Goal: Information Seeking & Learning: Learn about a topic

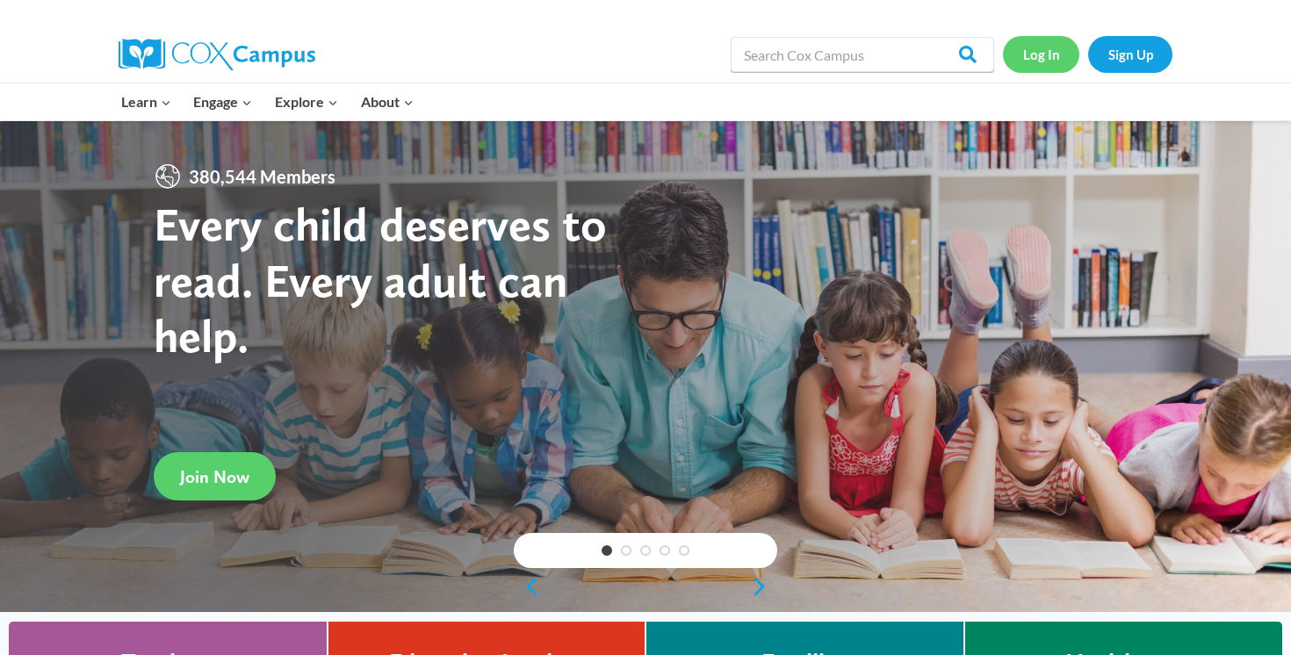
click at [1052, 49] on link "Log In" at bounding box center [1041, 54] width 76 height 36
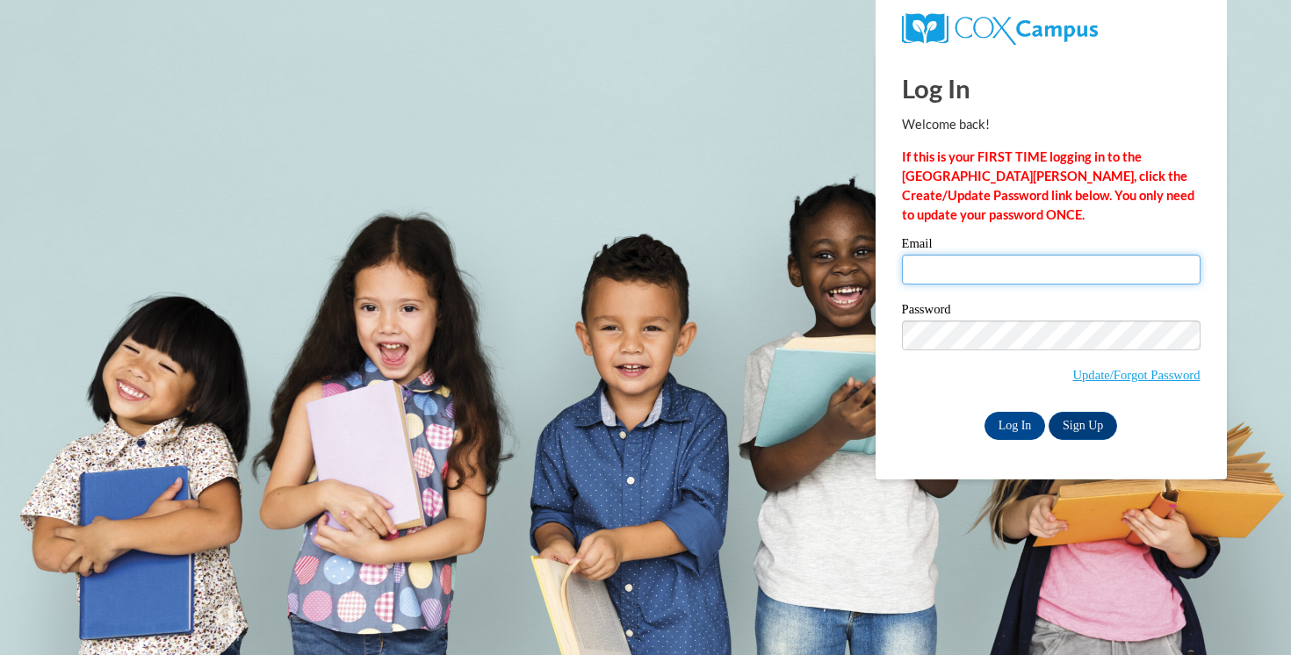
click at [985, 260] on input "Email" at bounding box center [1051, 270] width 299 height 30
type input "msalaslazo@waukesha.k12.wi.us"
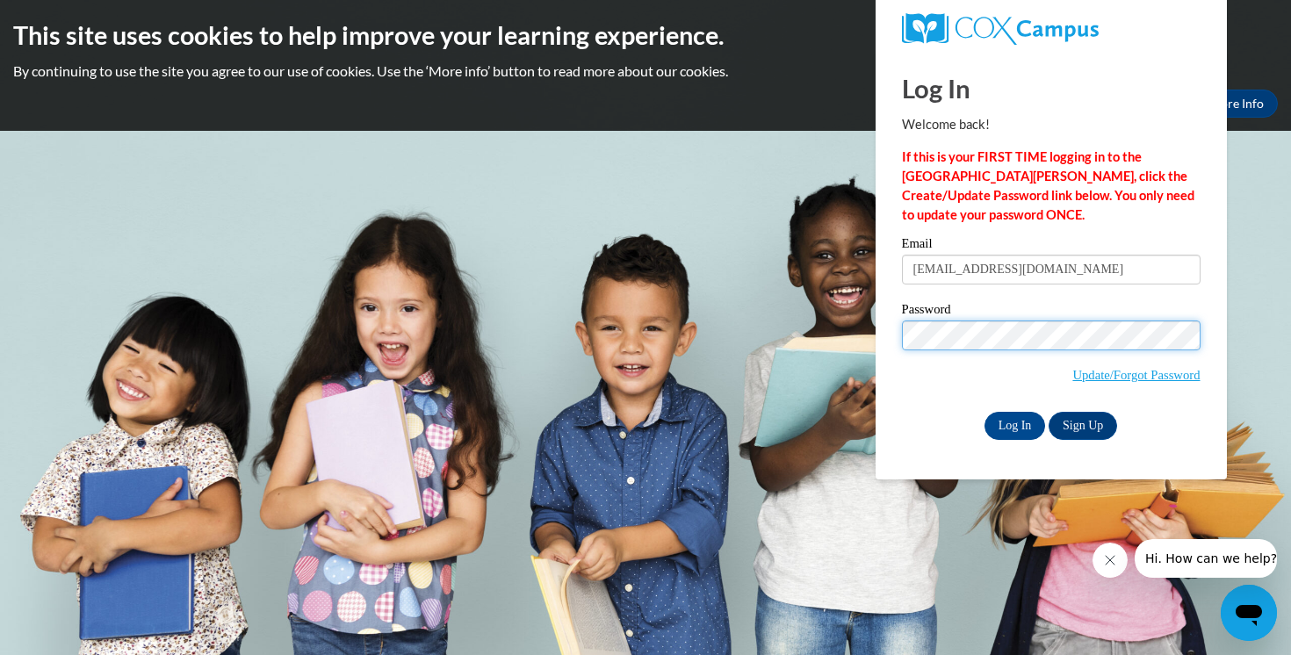
click at [985, 412] on input "Log In" at bounding box center [1015, 426] width 61 height 28
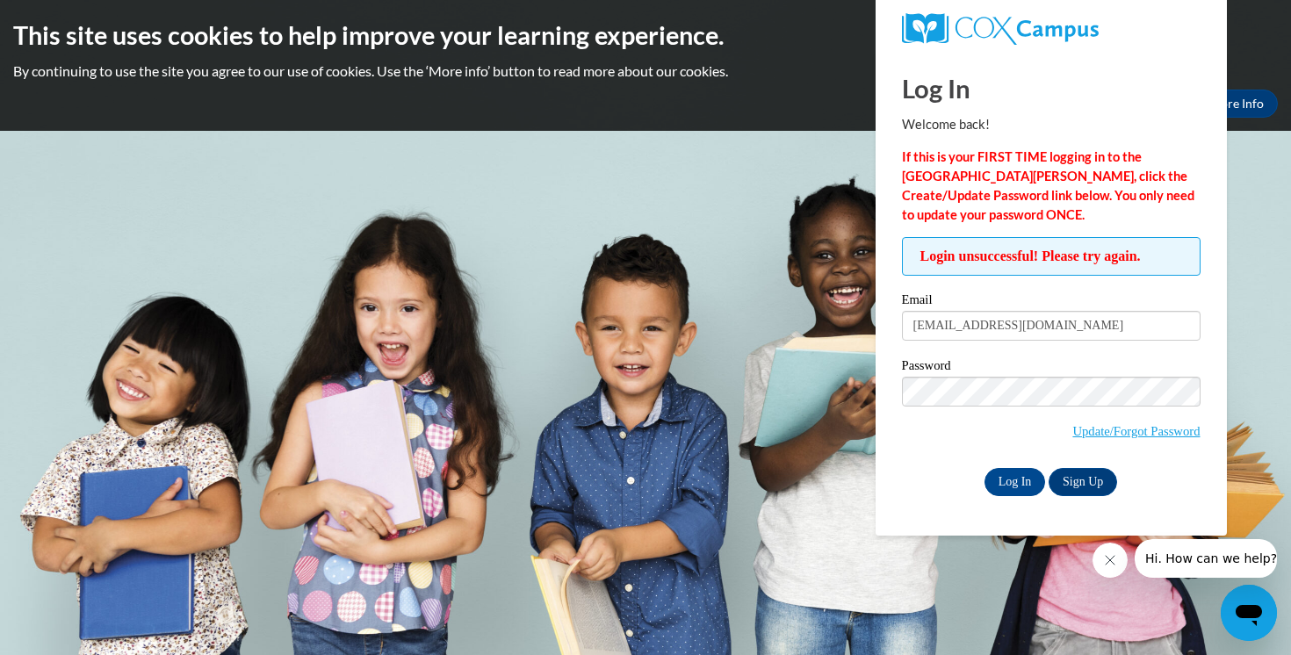
click at [1098, 266] on span "Login unsuccessful! Please try again." at bounding box center [1051, 256] width 299 height 39
click at [1088, 329] on input "msalaslazo@waukesha.k12.wi.us" at bounding box center [1051, 326] width 299 height 30
click at [1009, 488] on input "Log In" at bounding box center [1015, 482] width 61 height 28
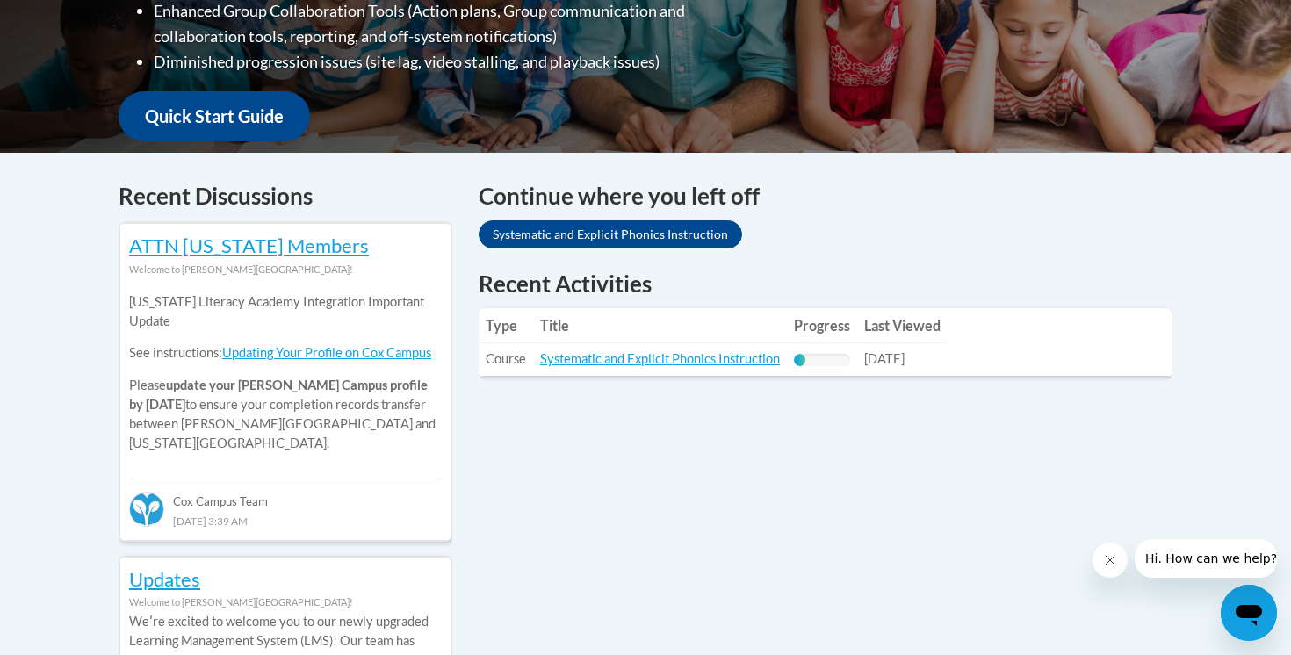
scroll to position [596, 0]
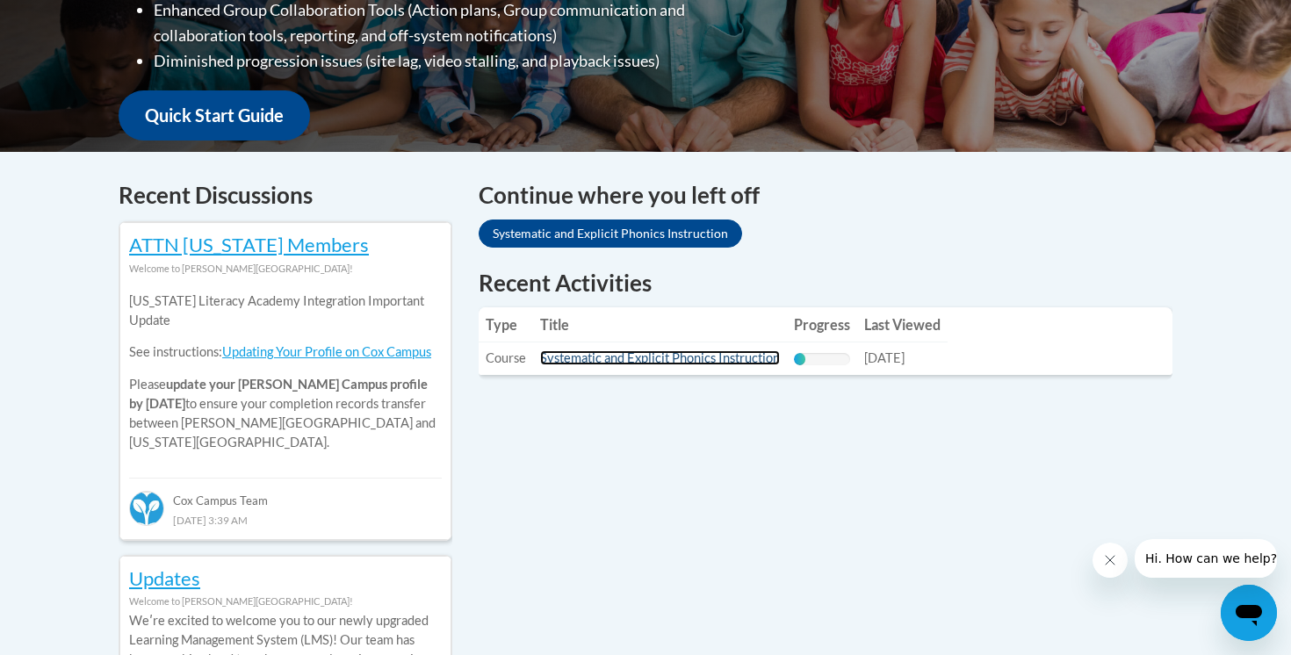
click at [690, 355] on link "Systematic and Explicit Phonics Instruction" at bounding box center [660, 358] width 240 height 15
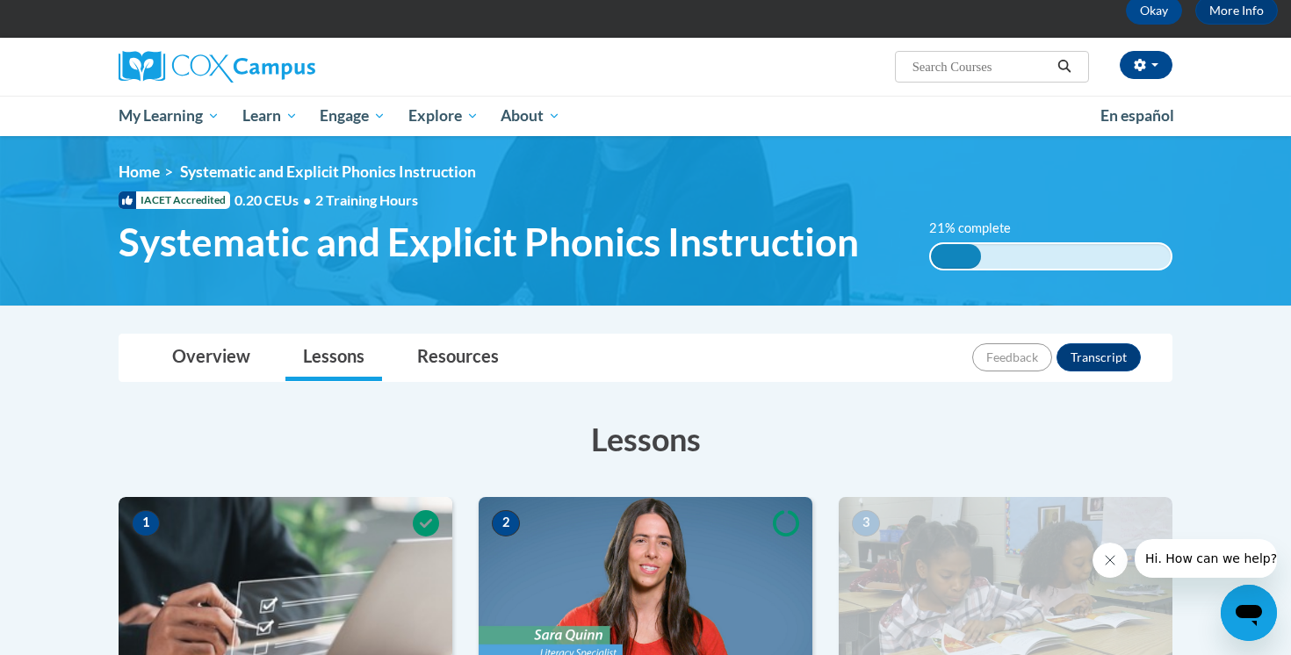
scroll to position [92, 0]
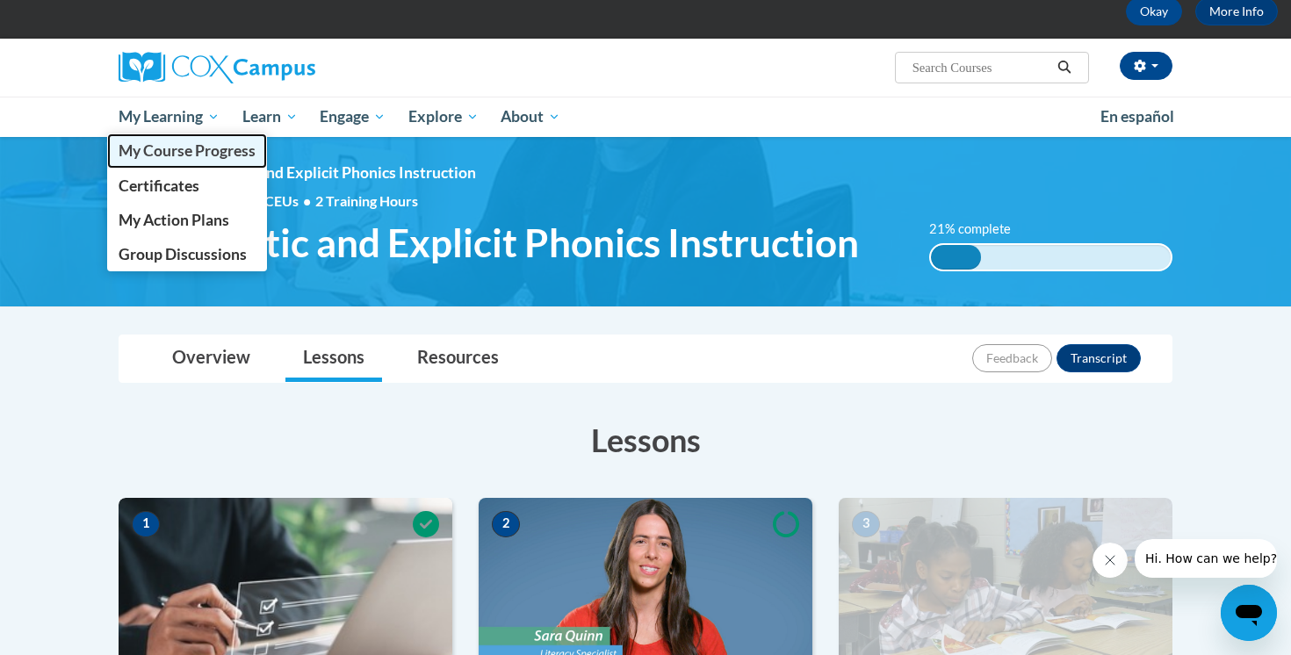
click at [202, 150] on span "My Course Progress" at bounding box center [187, 150] width 137 height 18
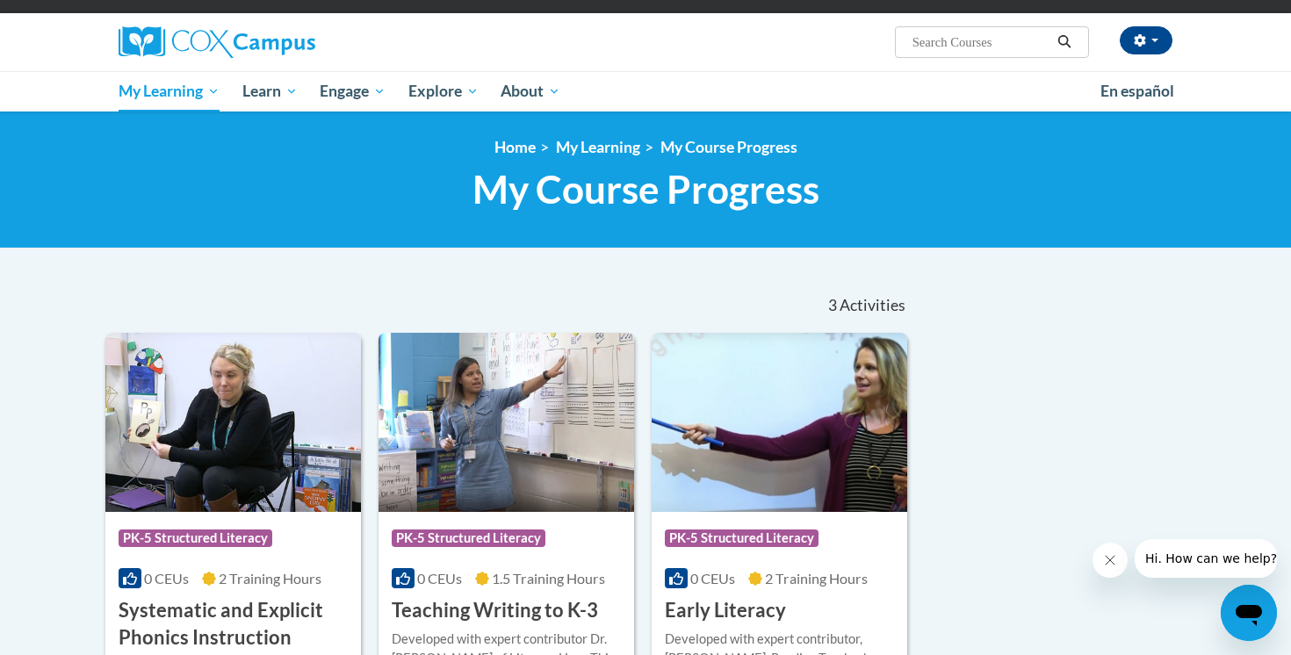
scroll to position [76, 0]
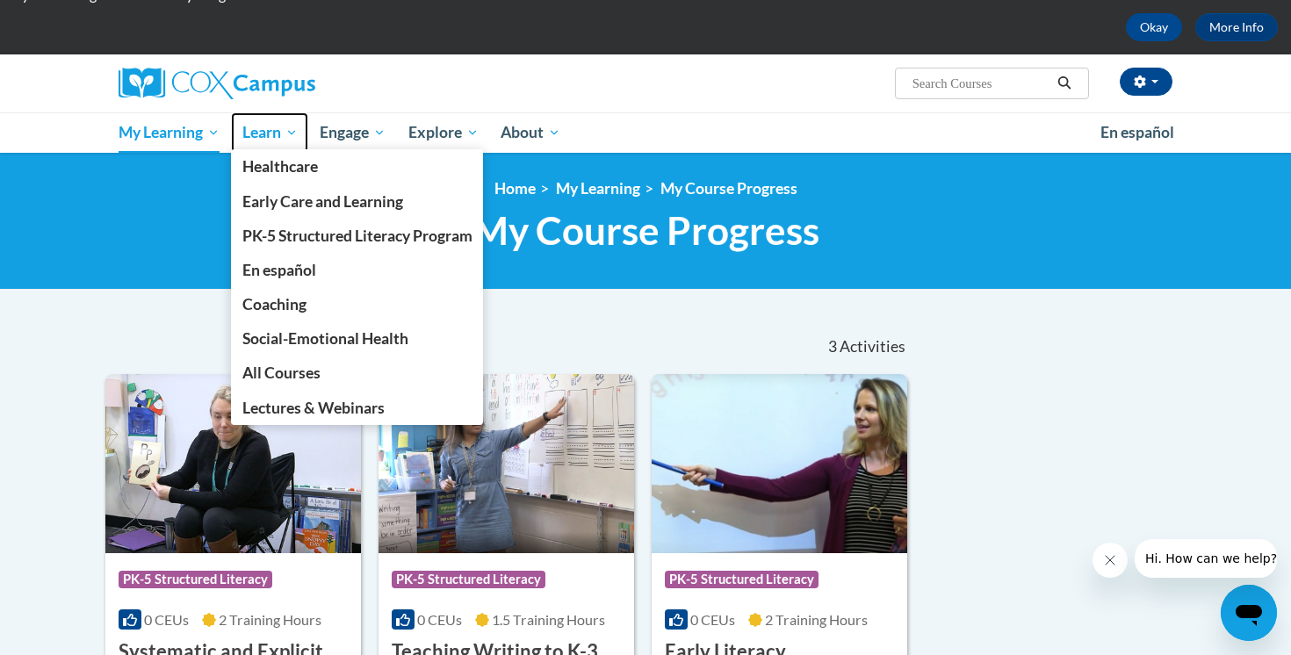
click at [272, 134] on span "Learn" at bounding box center [269, 132] width 55 height 21
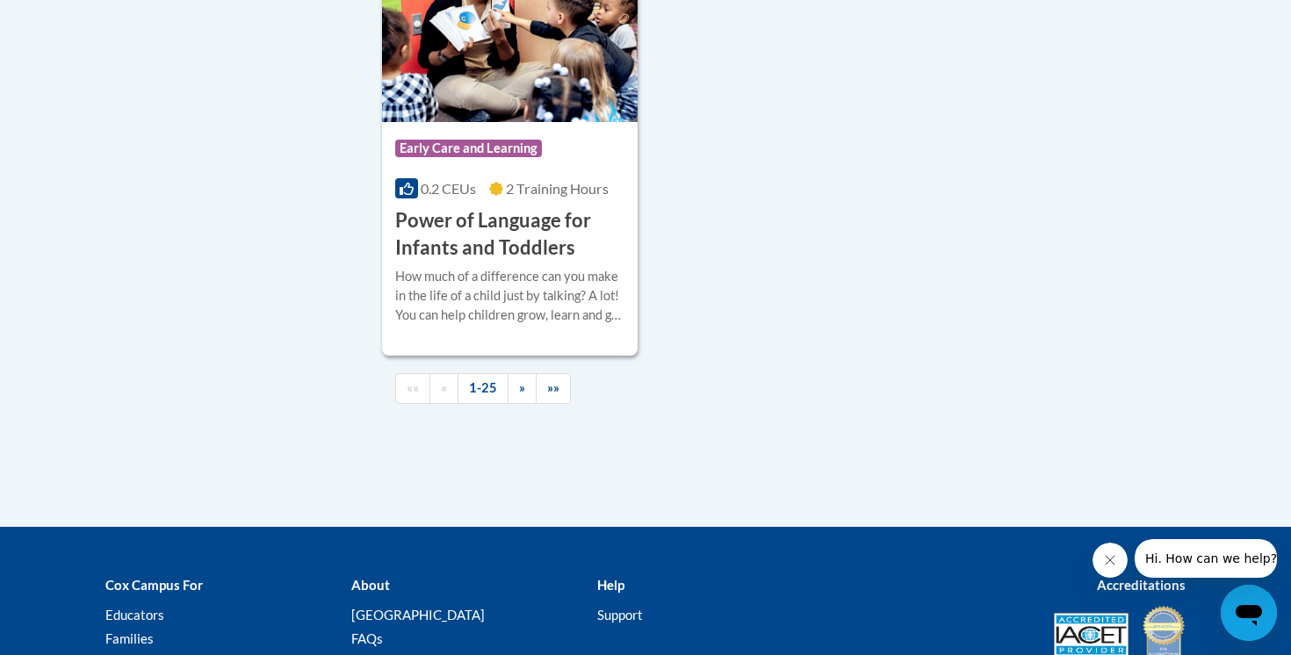
scroll to position [4280, 0]
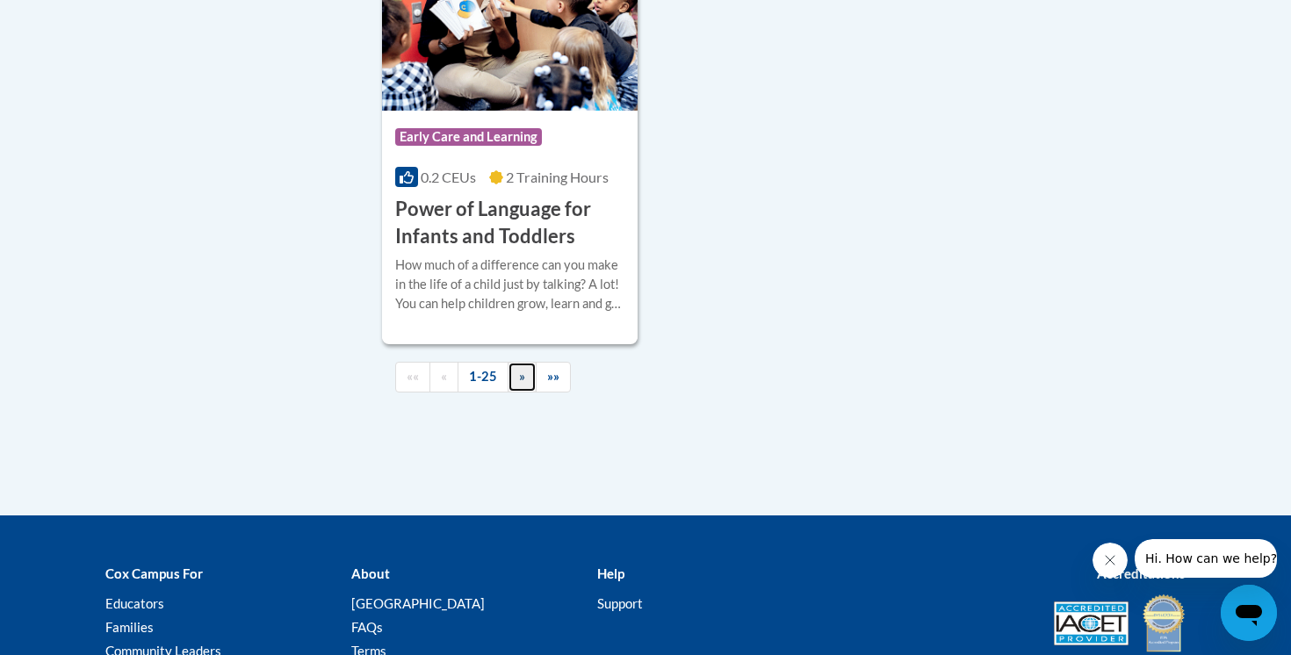
click at [516, 393] on link "»" at bounding box center [522, 377] width 29 height 31
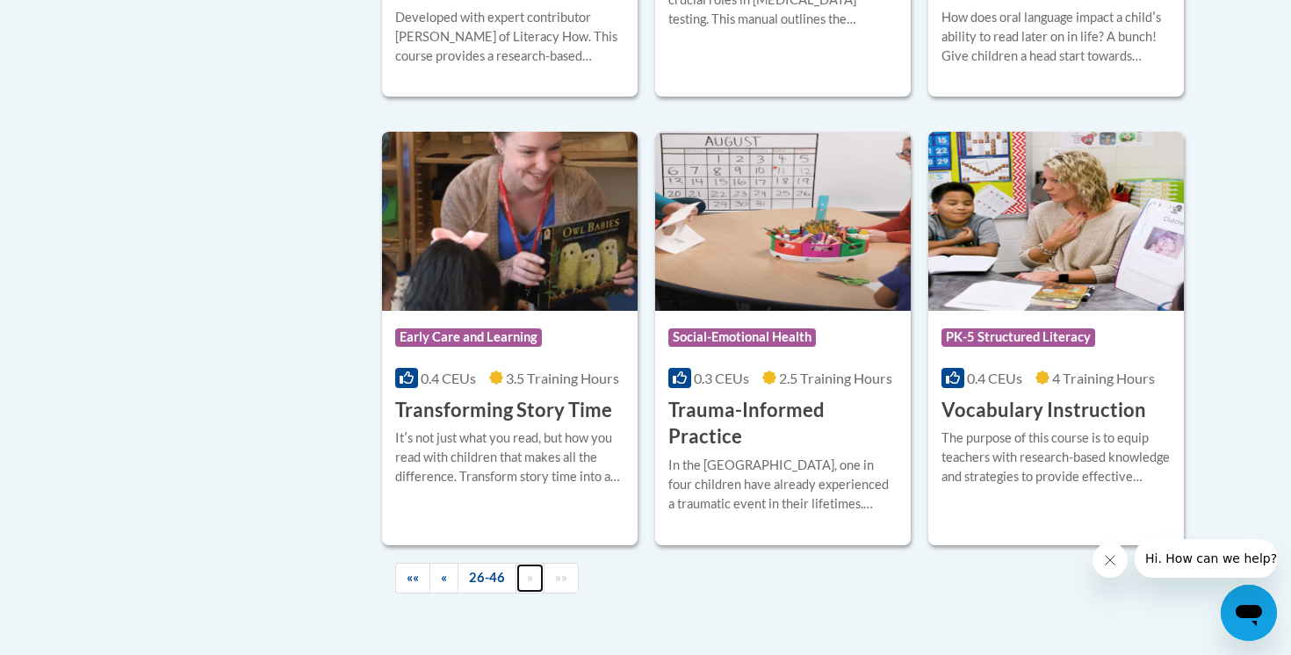
scroll to position [3023, 0]
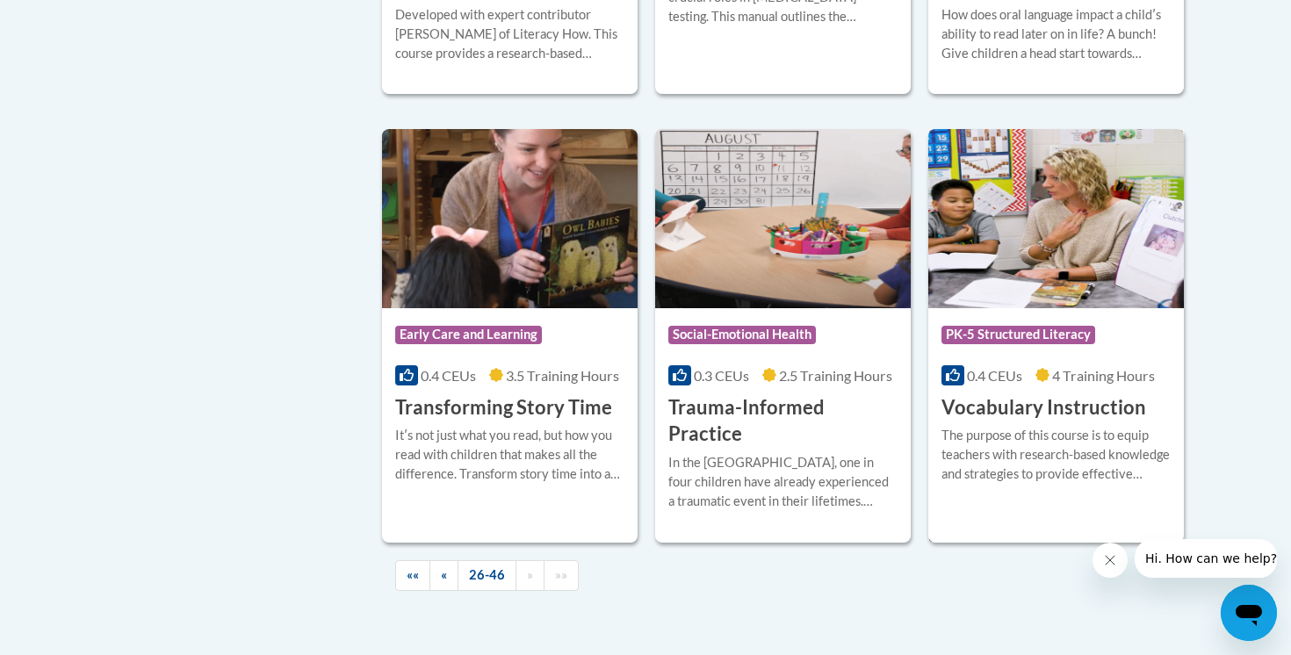
click at [1100, 220] on img at bounding box center [1057, 218] width 256 height 179
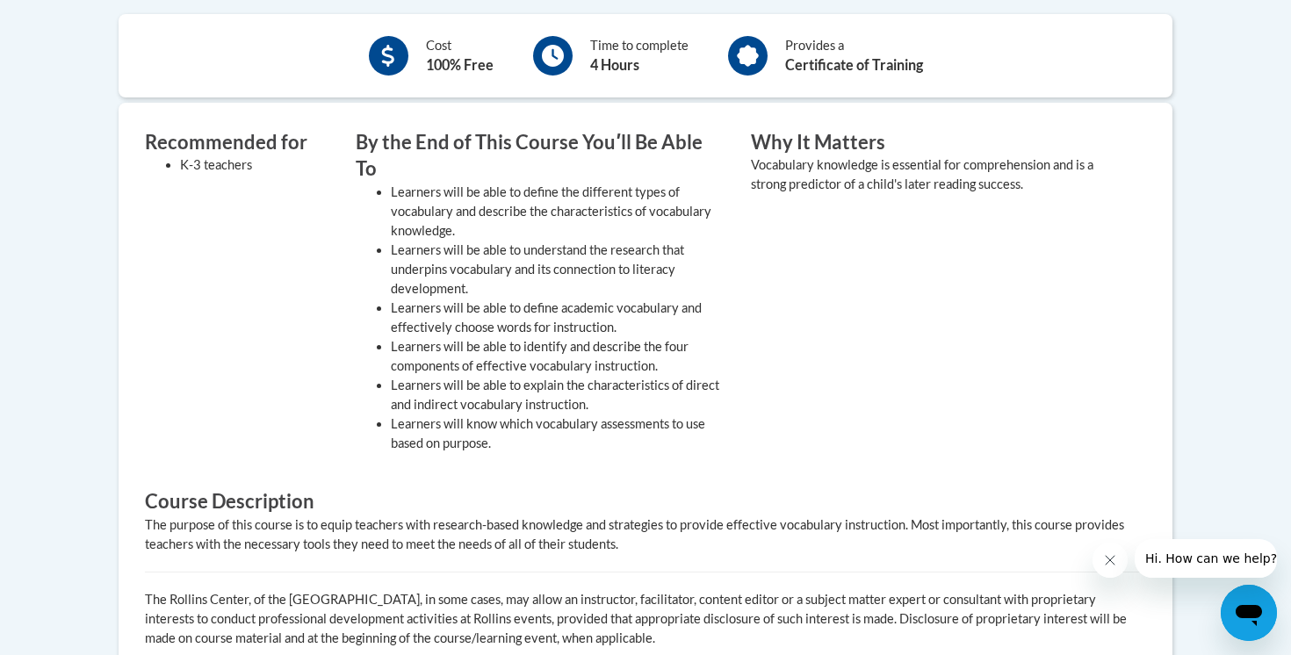
scroll to position [280, 0]
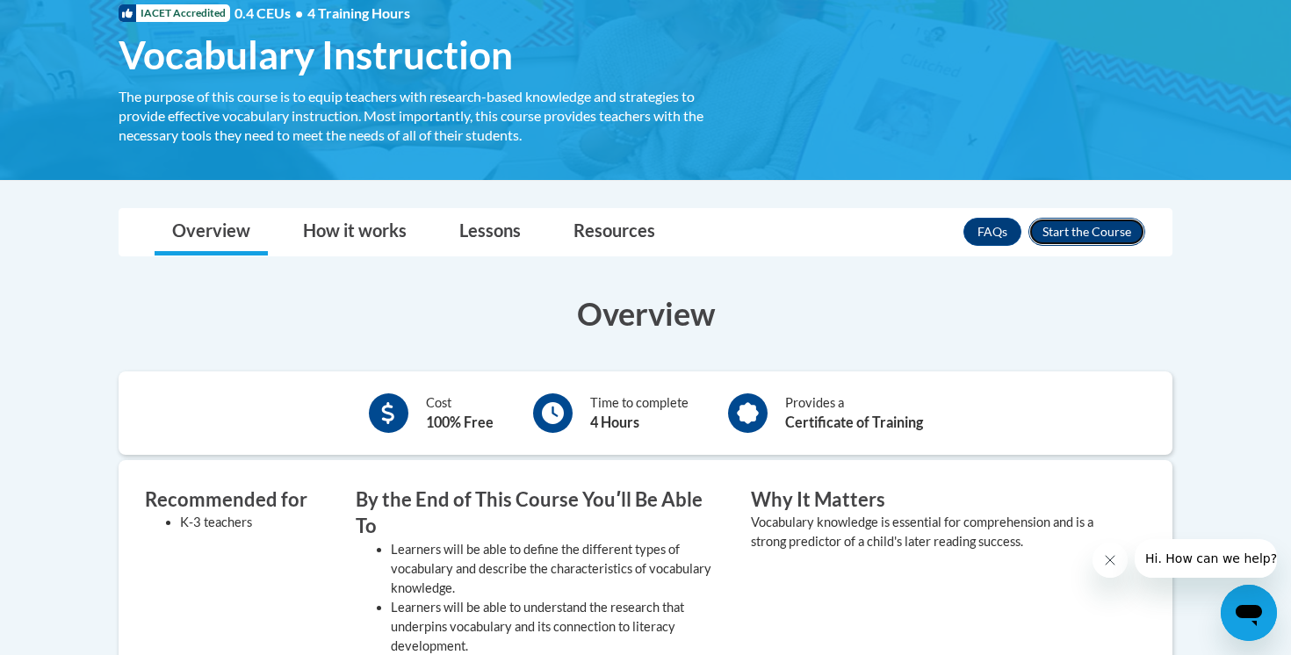
click at [1087, 230] on button "Enroll" at bounding box center [1087, 232] width 117 height 28
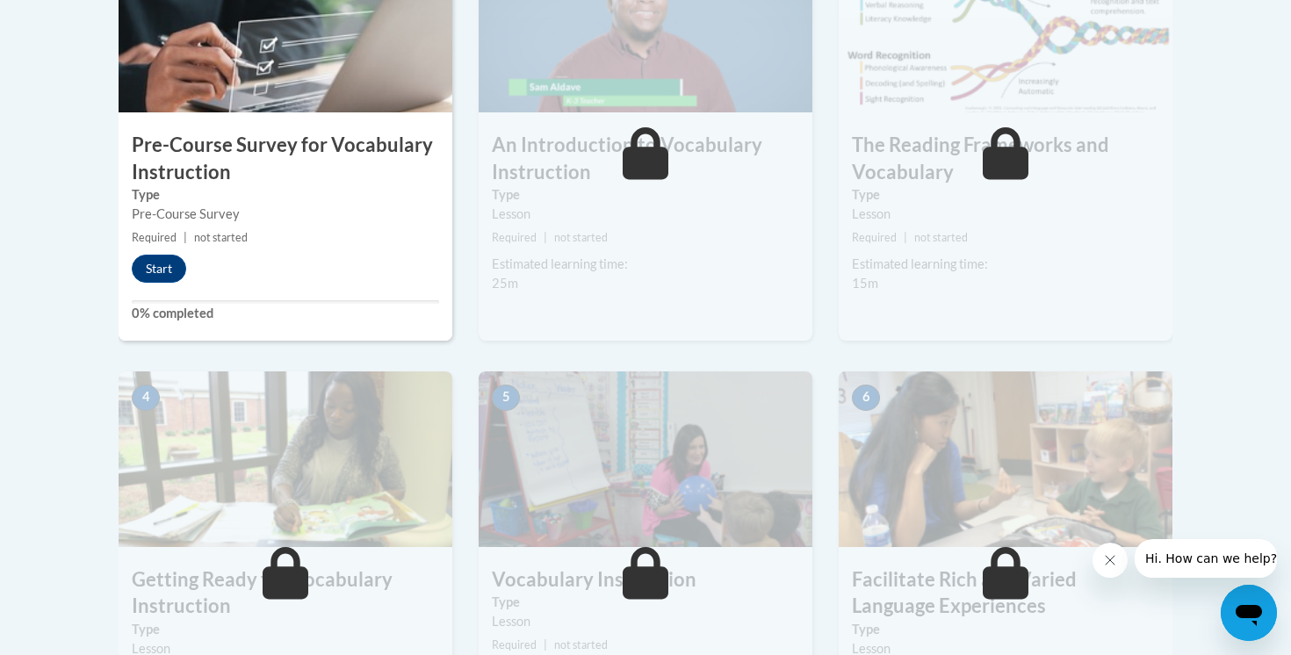
scroll to position [618, 0]
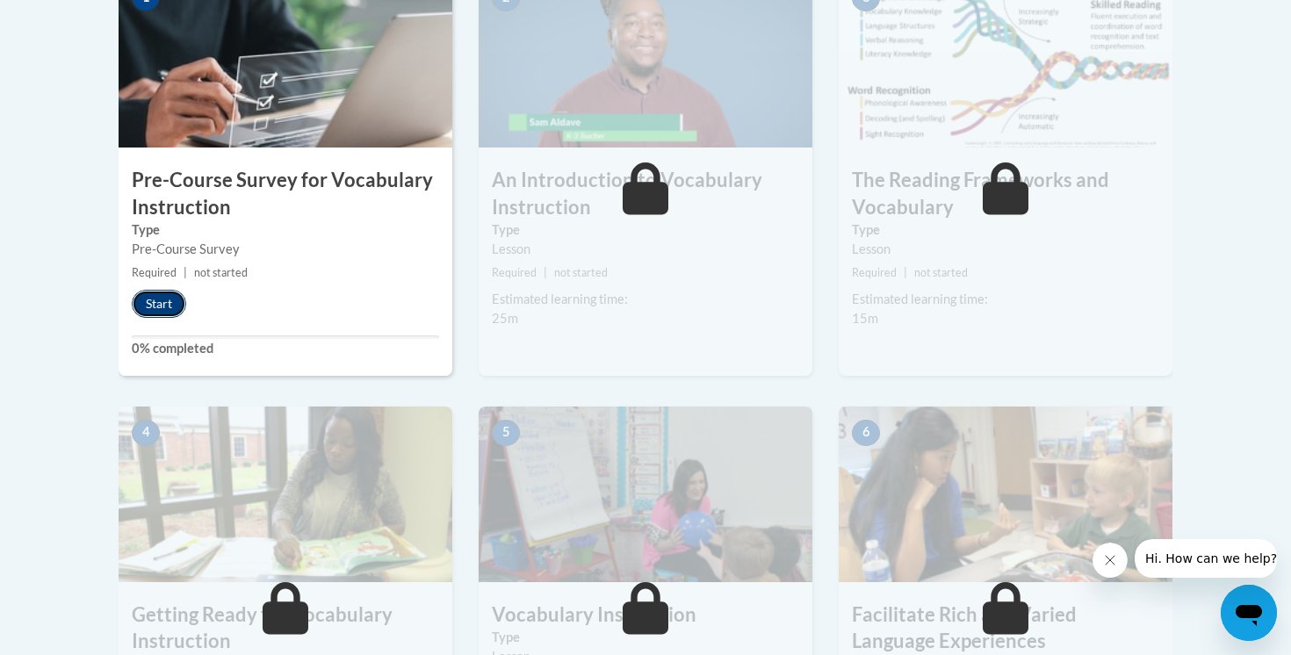
click at [156, 310] on button "Start" at bounding box center [159, 304] width 54 height 28
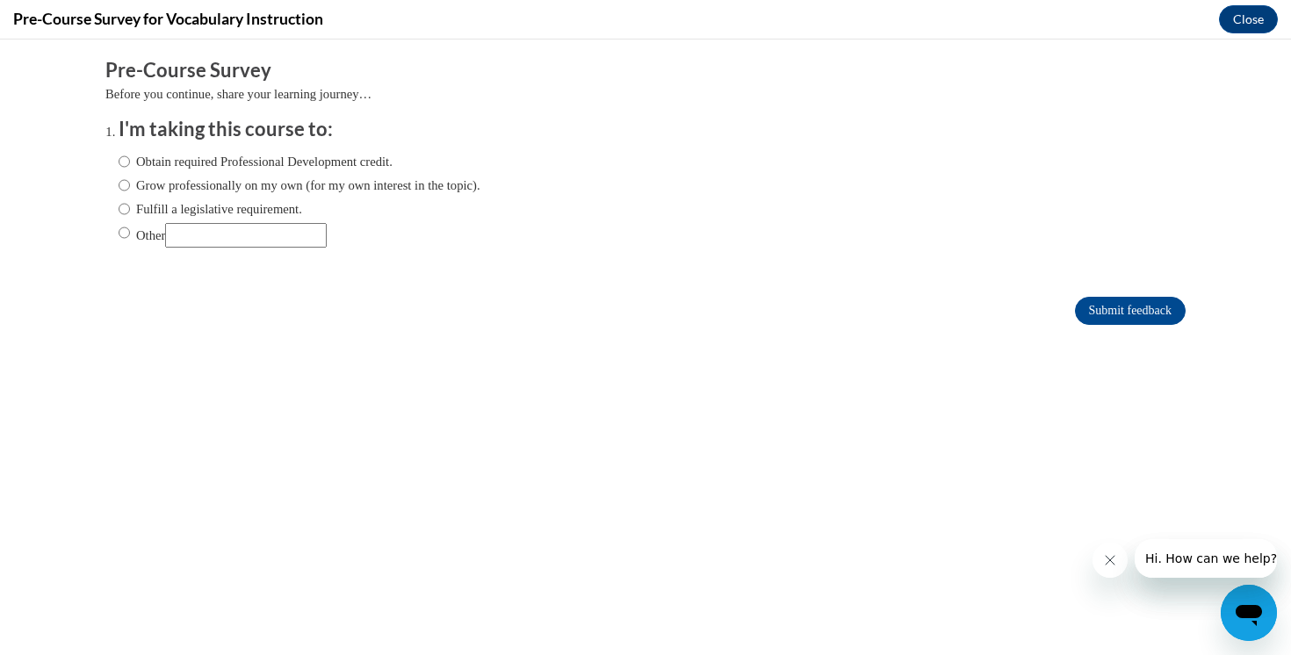
scroll to position [0, 0]
click at [122, 163] on input "Obtain required Professional Development credit." at bounding box center [124, 161] width 11 height 19
radio input "true"
click at [1118, 306] on input "Submit feedback" at bounding box center [1130, 311] width 111 height 28
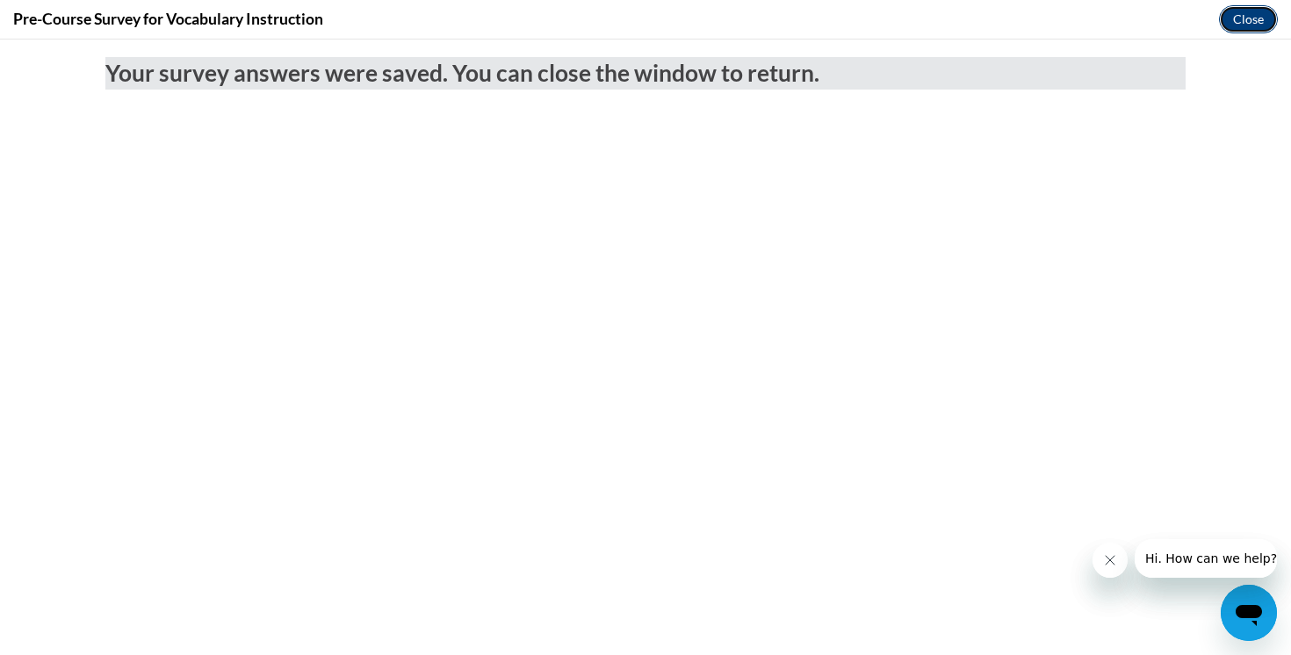
click at [1252, 31] on button "Close" at bounding box center [1248, 19] width 59 height 28
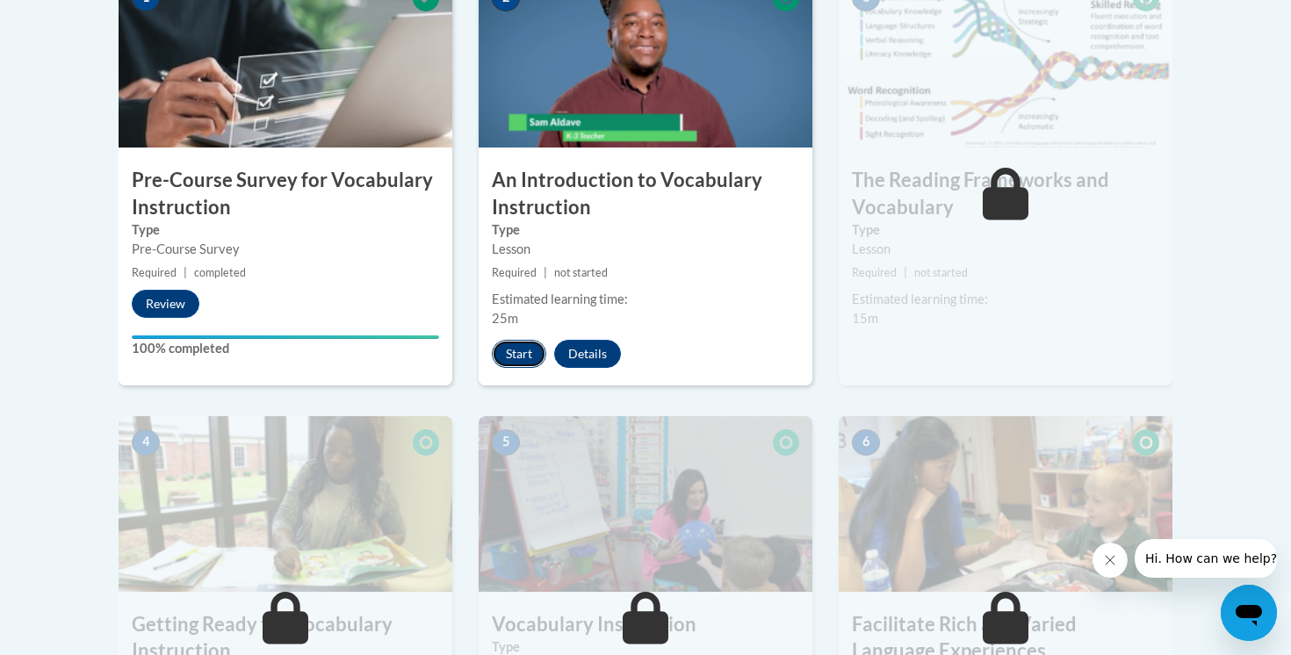
click at [528, 356] on button "Start" at bounding box center [519, 354] width 54 height 28
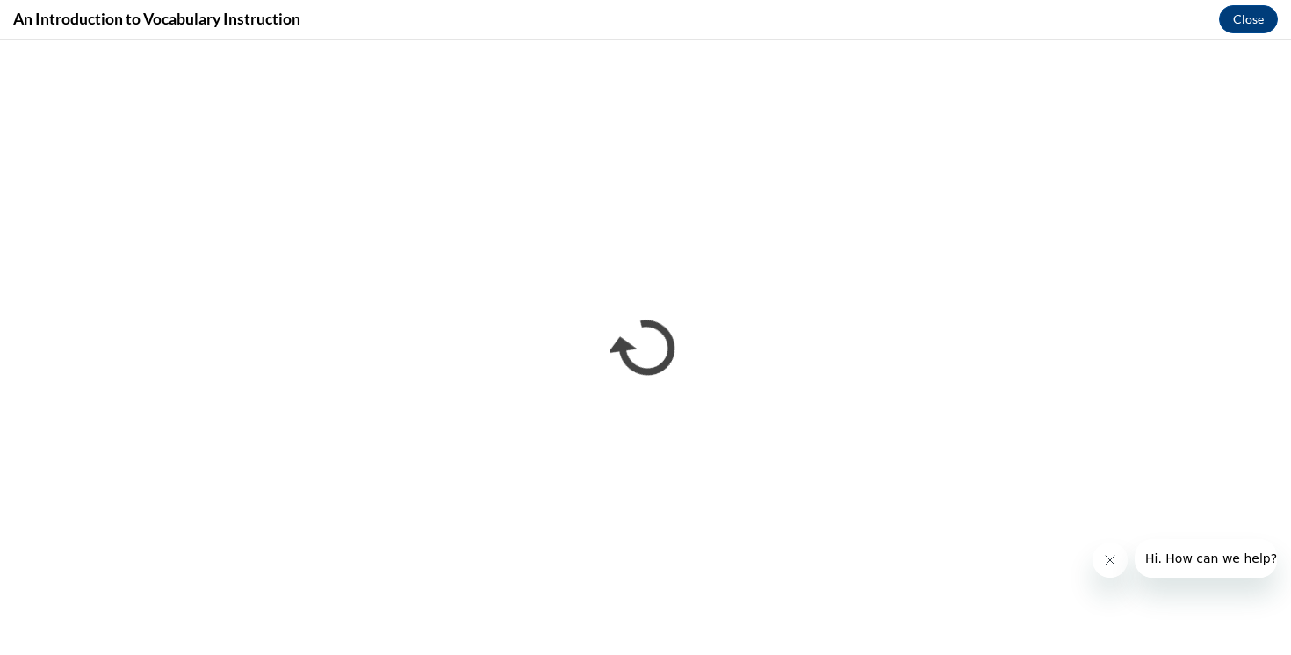
click at [1109, 564] on icon "Close message from company" at bounding box center [1110, 560] width 14 height 14
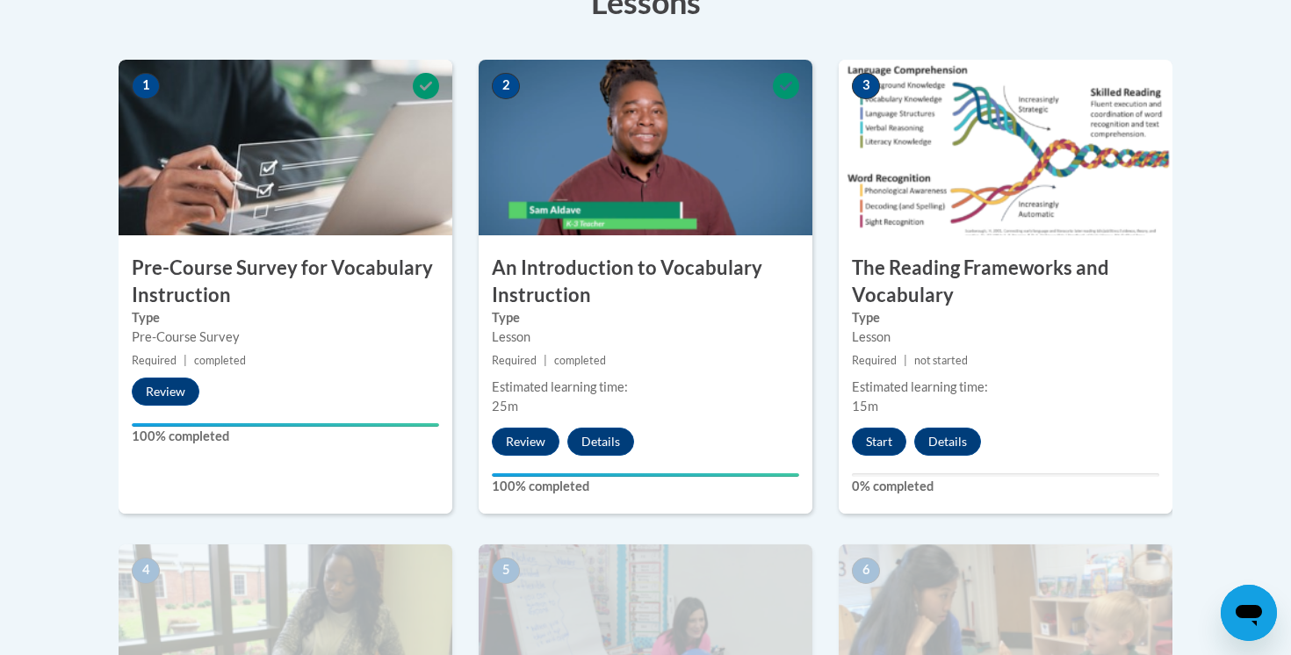
scroll to position [558, 0]
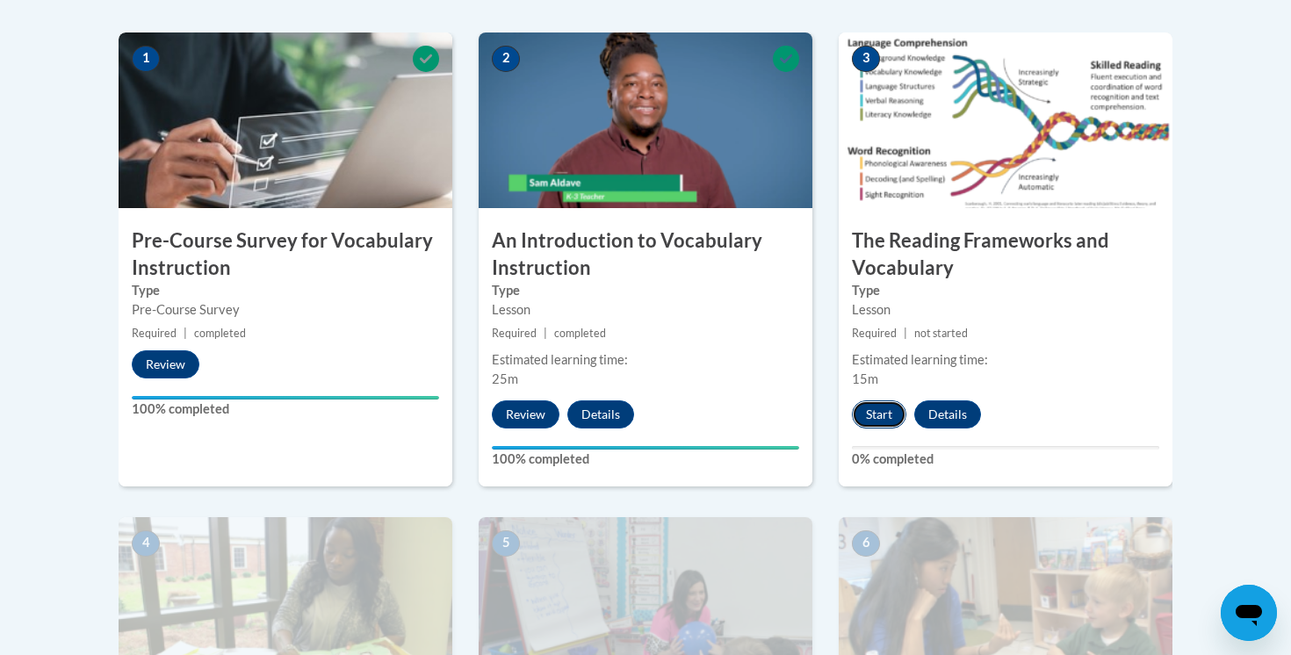
click at [871, 416] on button "Start" at bounding box center [879, 415] width 54 height 28
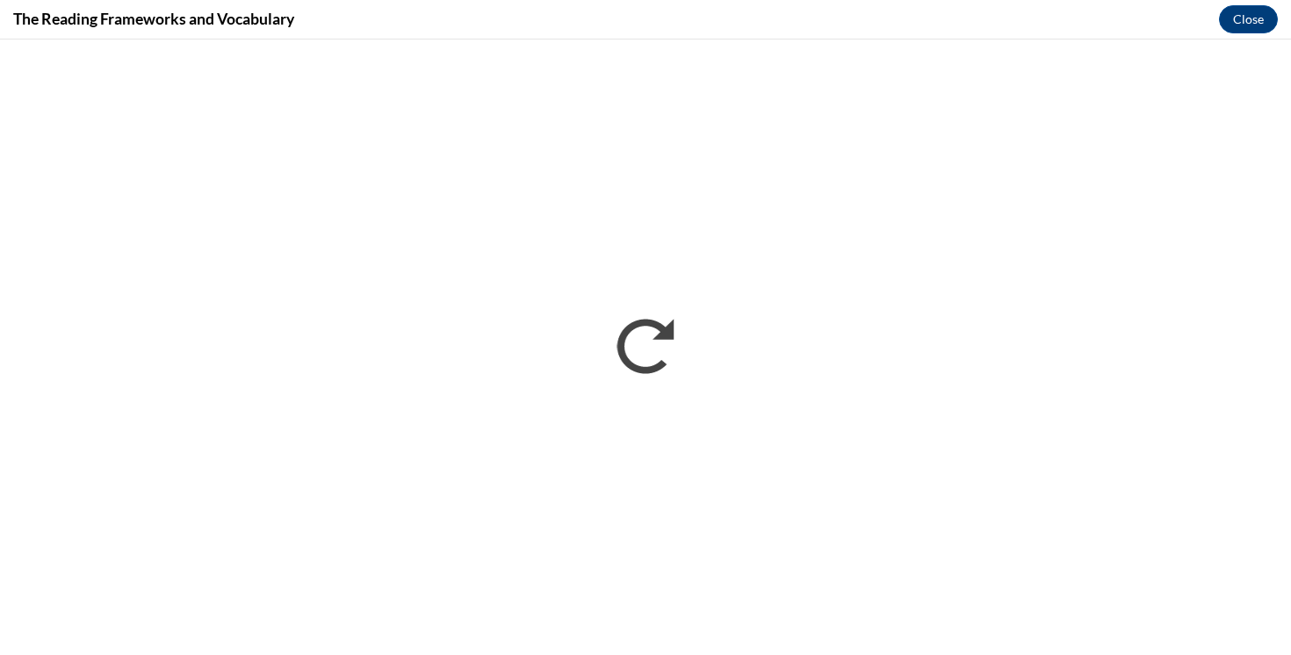
scroll to position [0, 0]
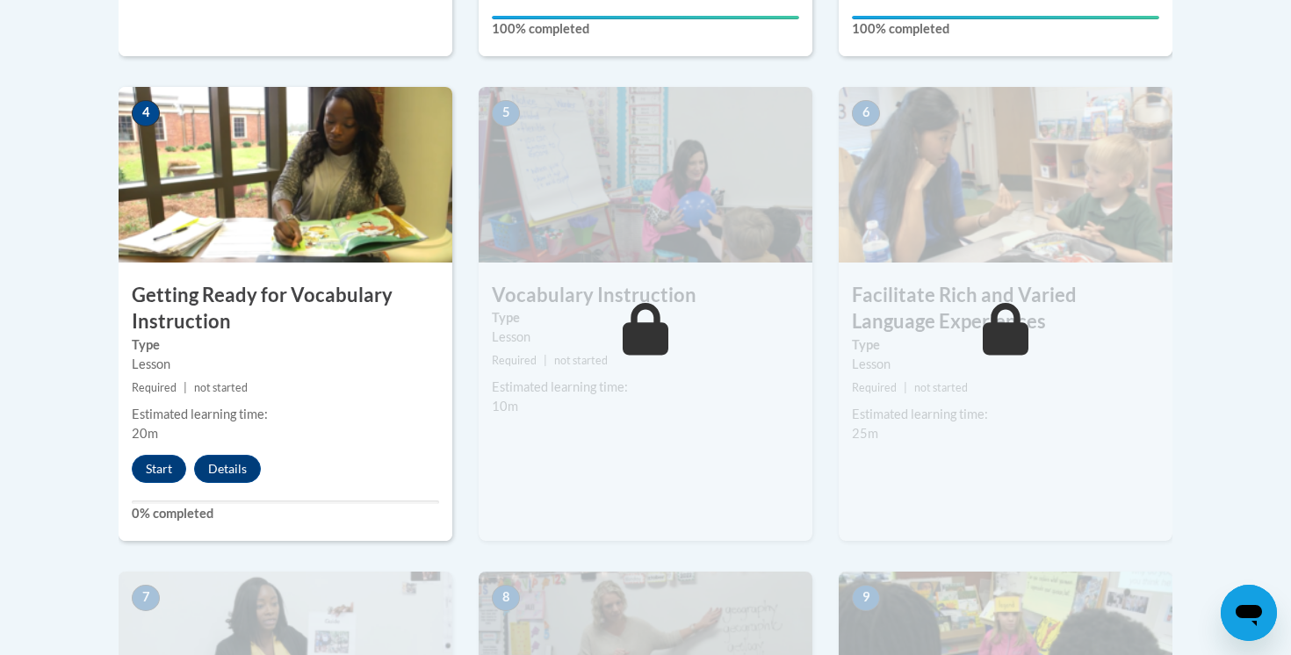
scroll to position [911, 0]
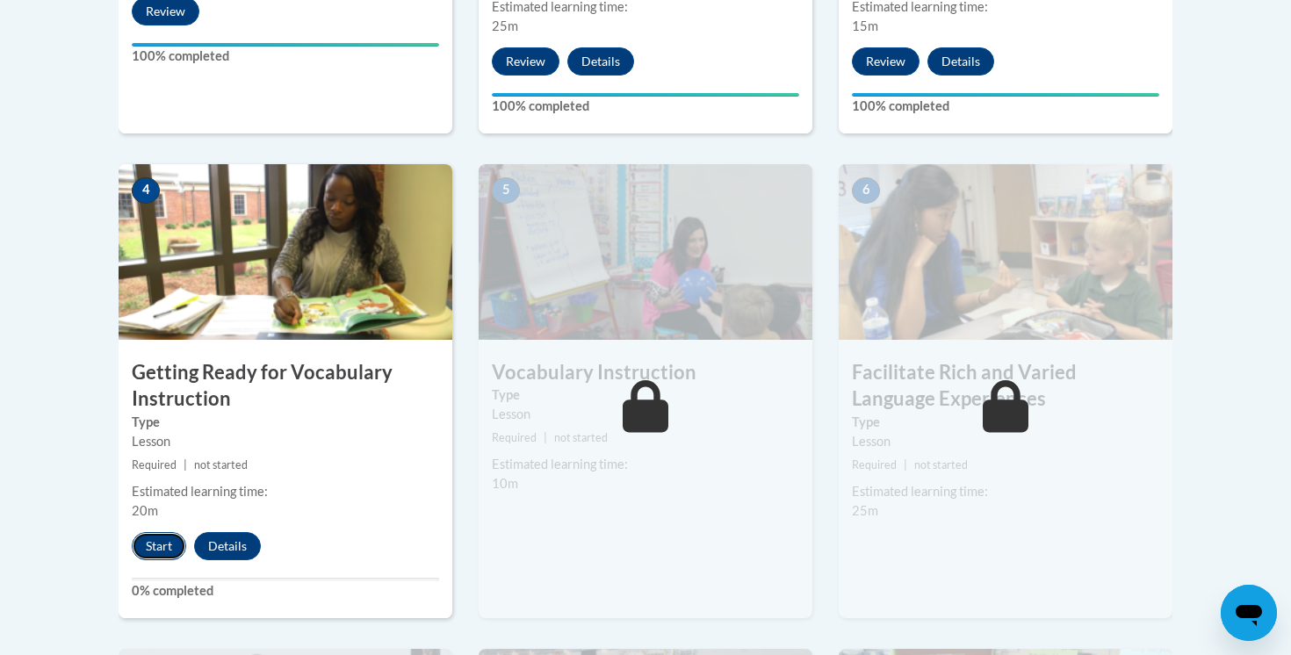
click at [164, 546] on button "Start" at bounding box center [159, 546] width 54 height 28
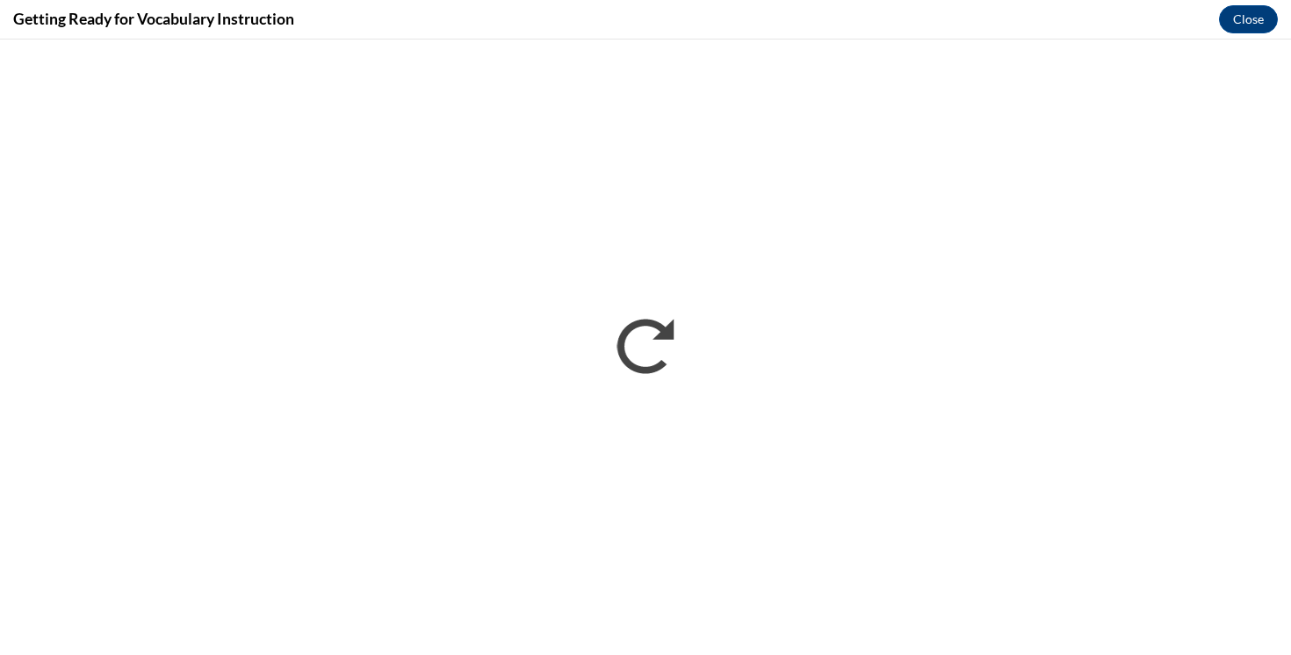
scroll to position [0, 0]
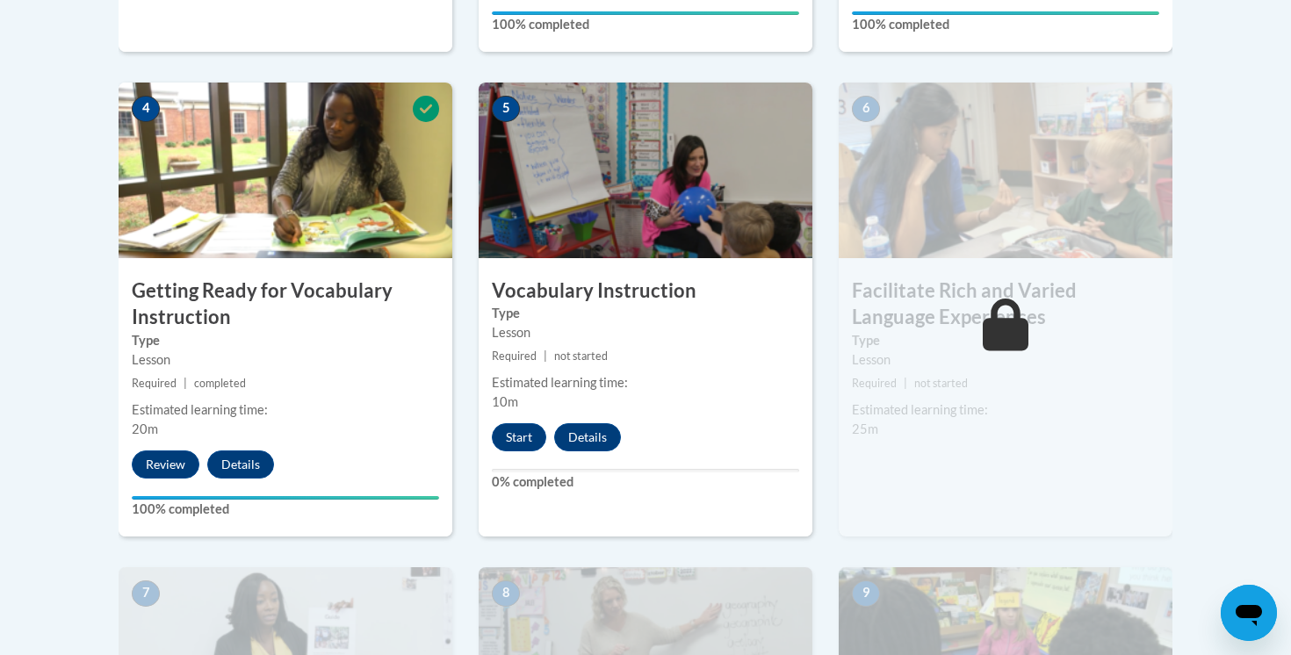
scroll to position [994, 0]
click at [524, 439] on button "Start" at bounding box center [519, 437] width 54 height 28
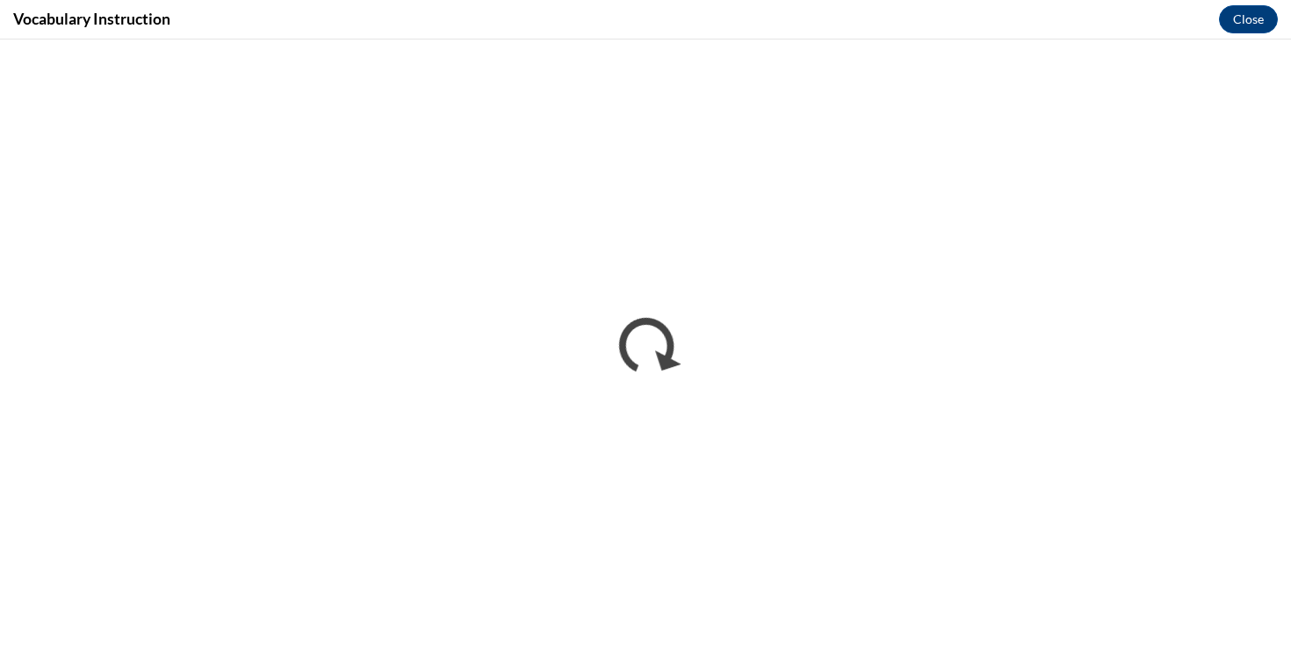
scroll to position [0, 0]
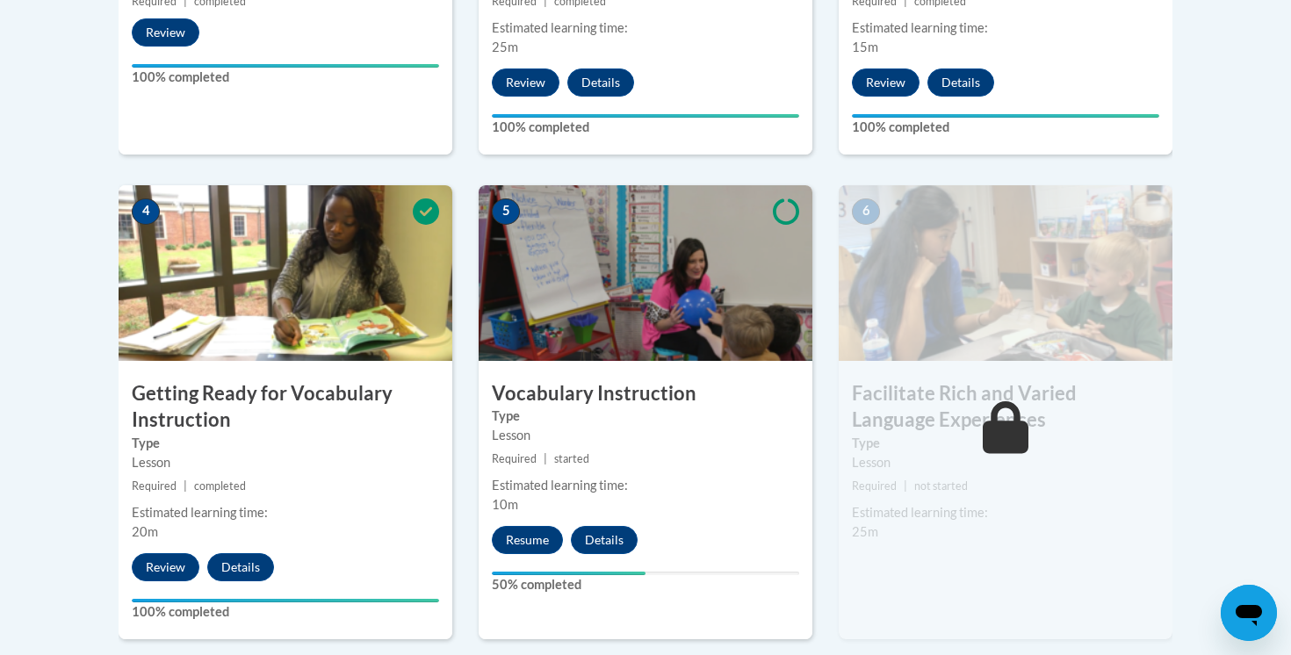
scroll to position [943, 0]
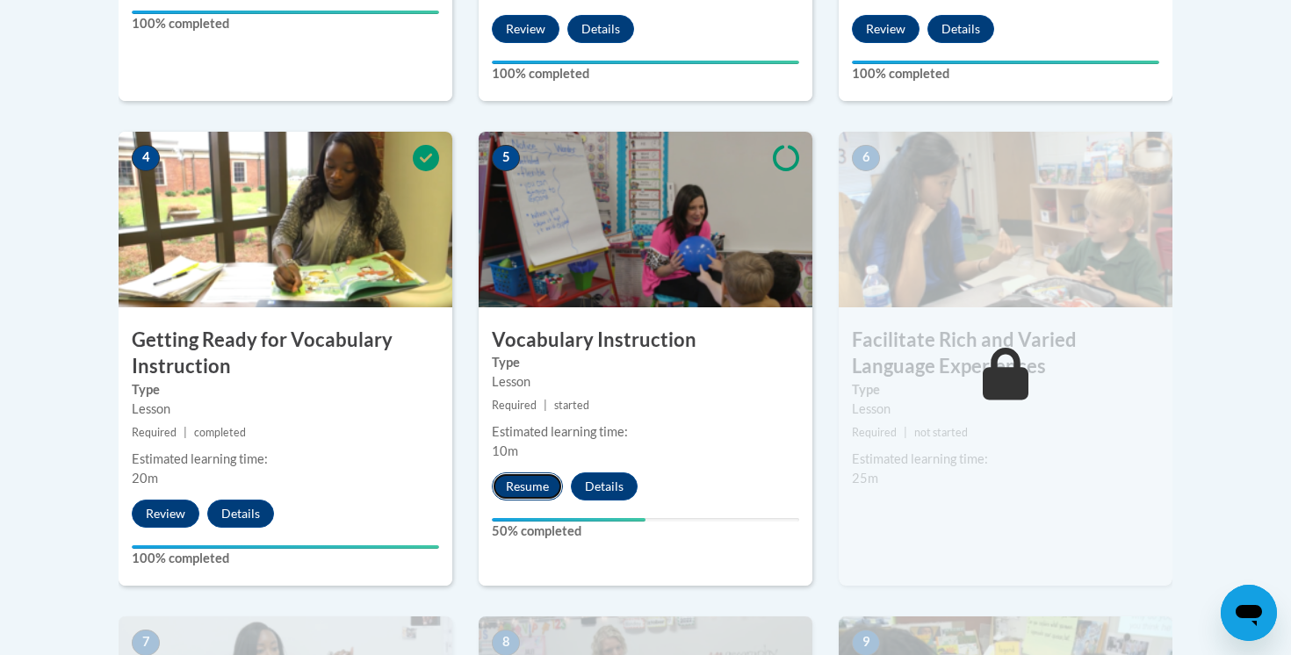
click at [541, 485] on button "Resume" at bounding box center [527, 487] width 71 height 28
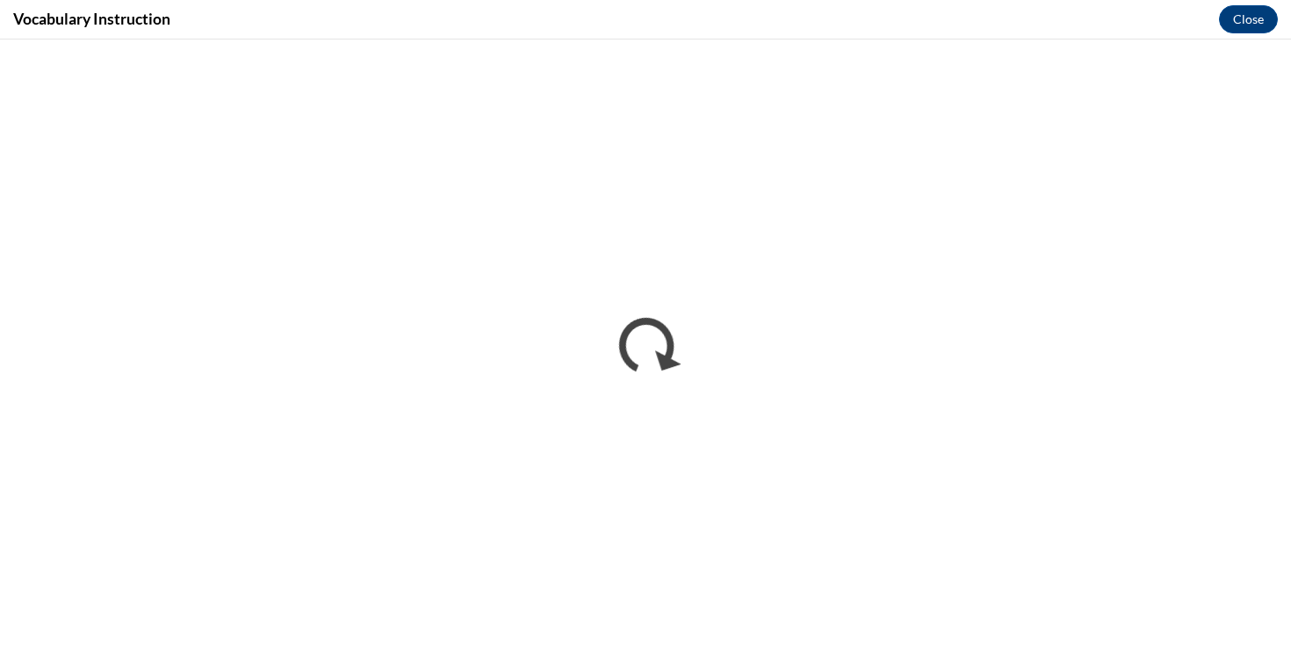
scroll to position [0, 0]
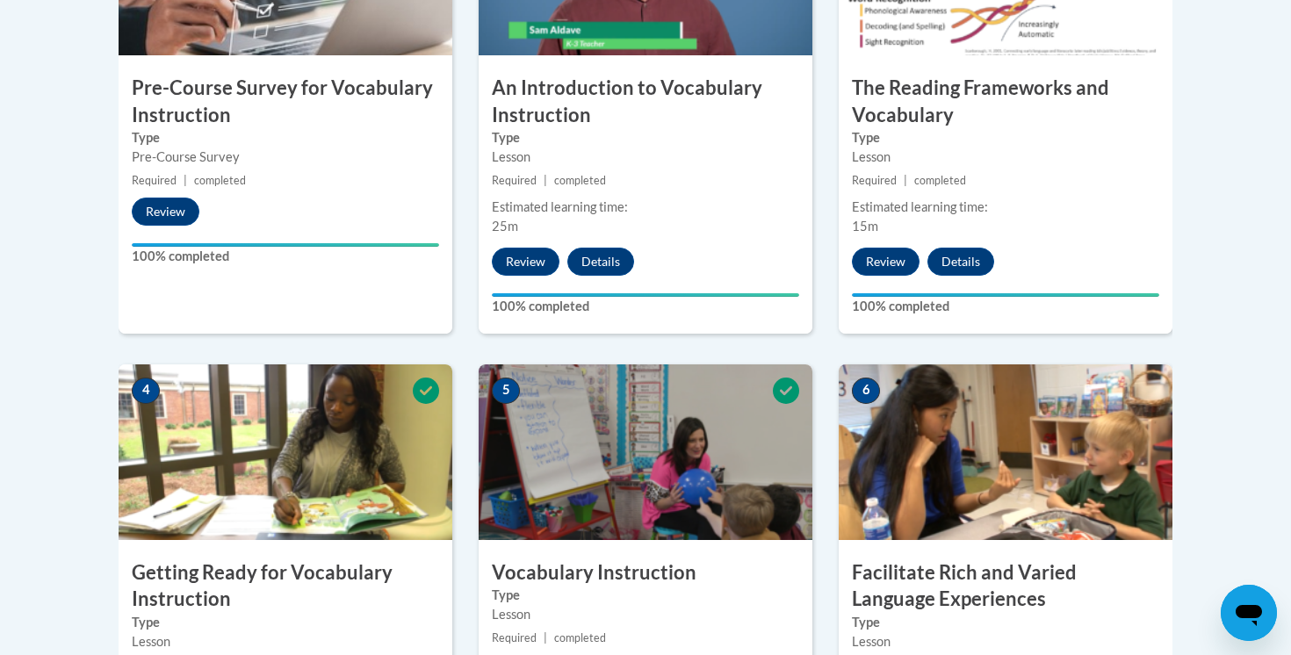
scroll to position [1017, 0]
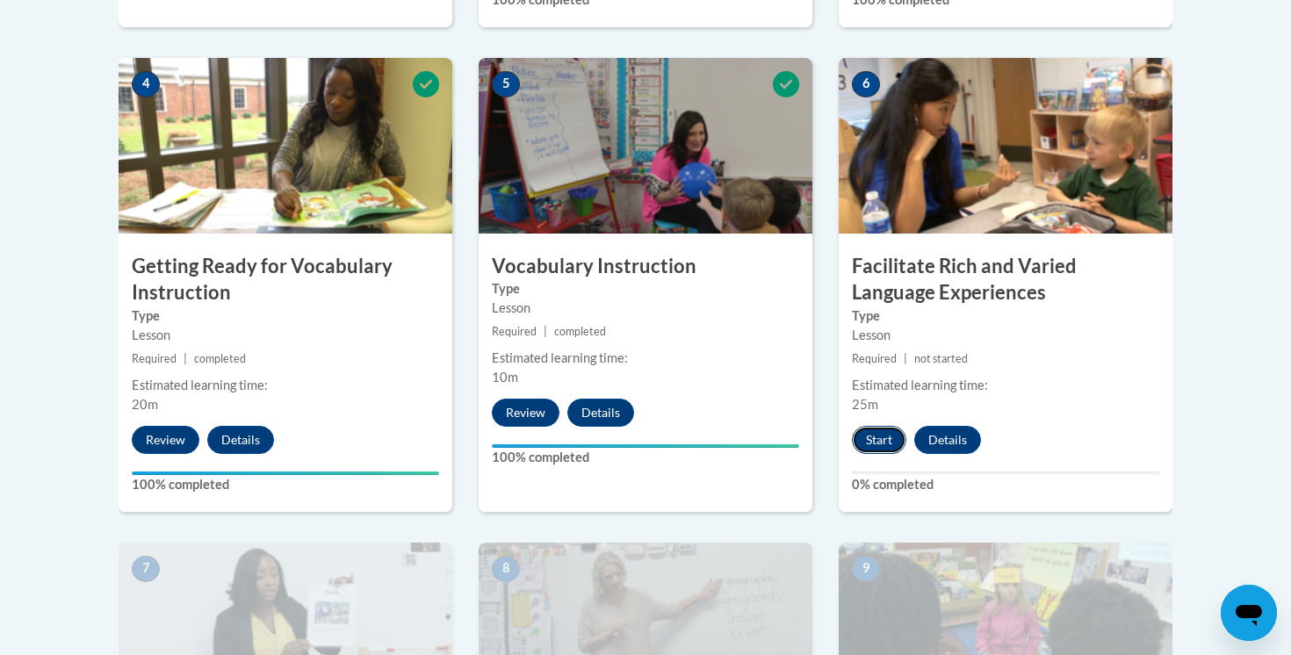
click at [885, 434] on button "Start" at bounding box center [879, 440] width 54 height 28
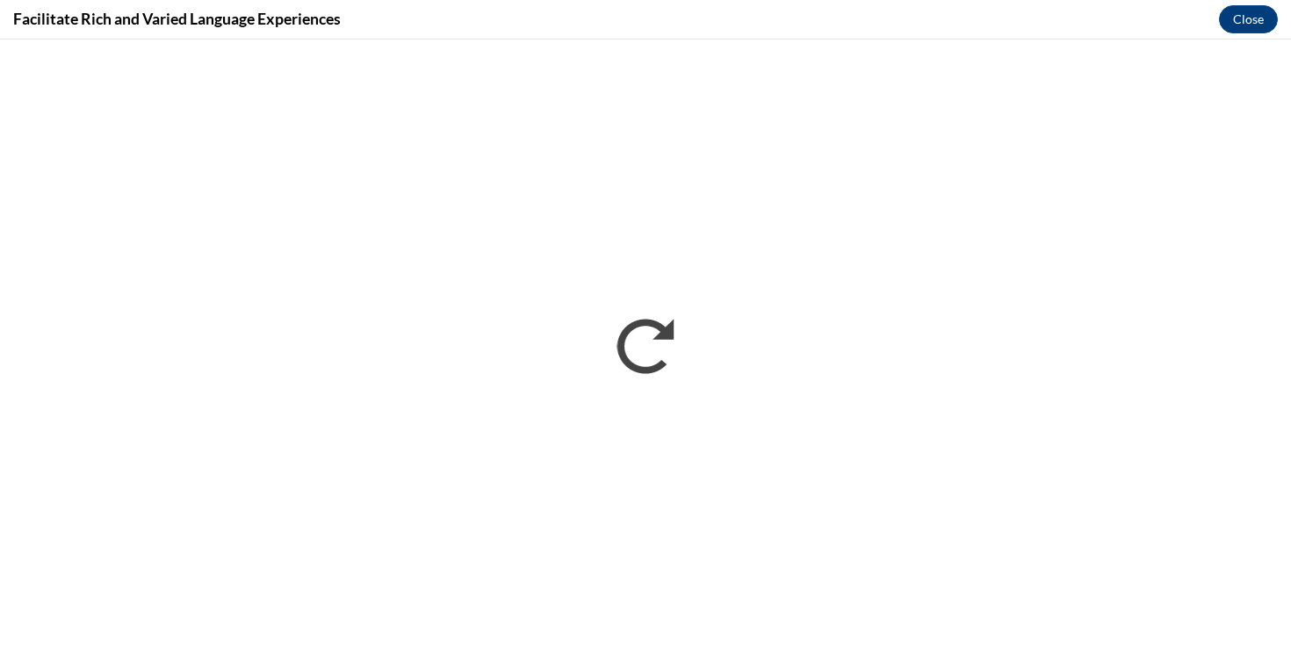
scroll to position [0, 0]
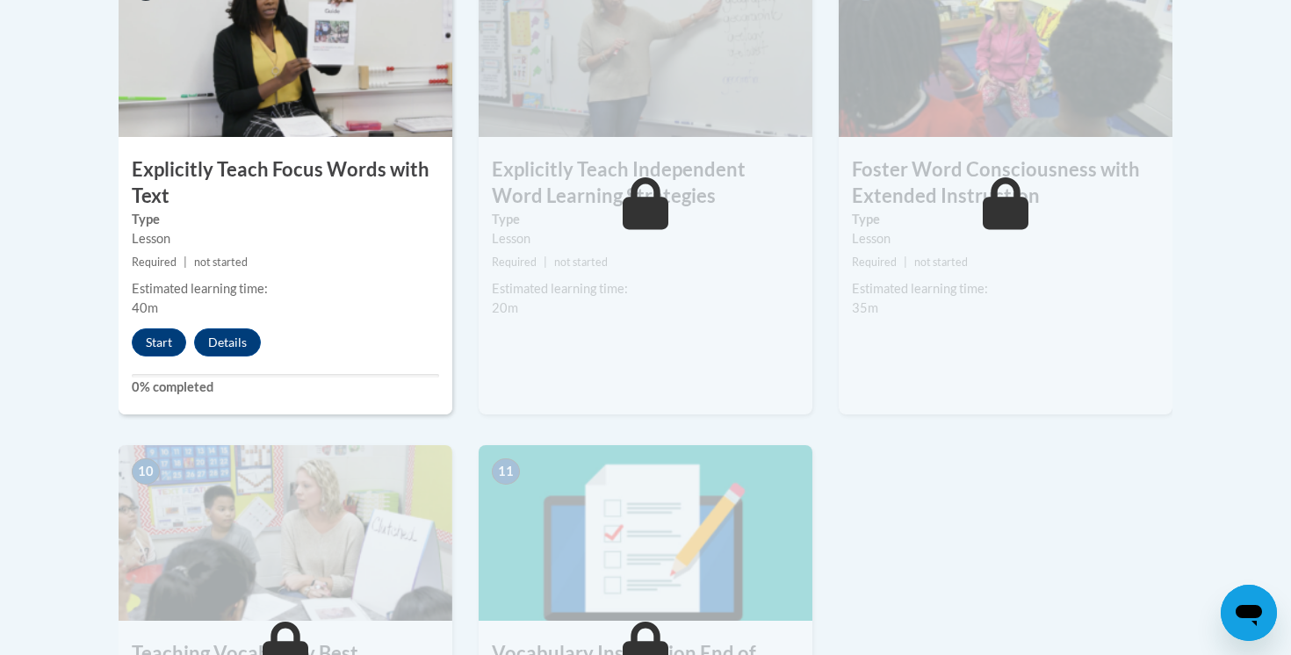
scroll to position [1600, 0]
click at [159, 346] on button "Start" at bounding box center [159, 342] width 54 height 28
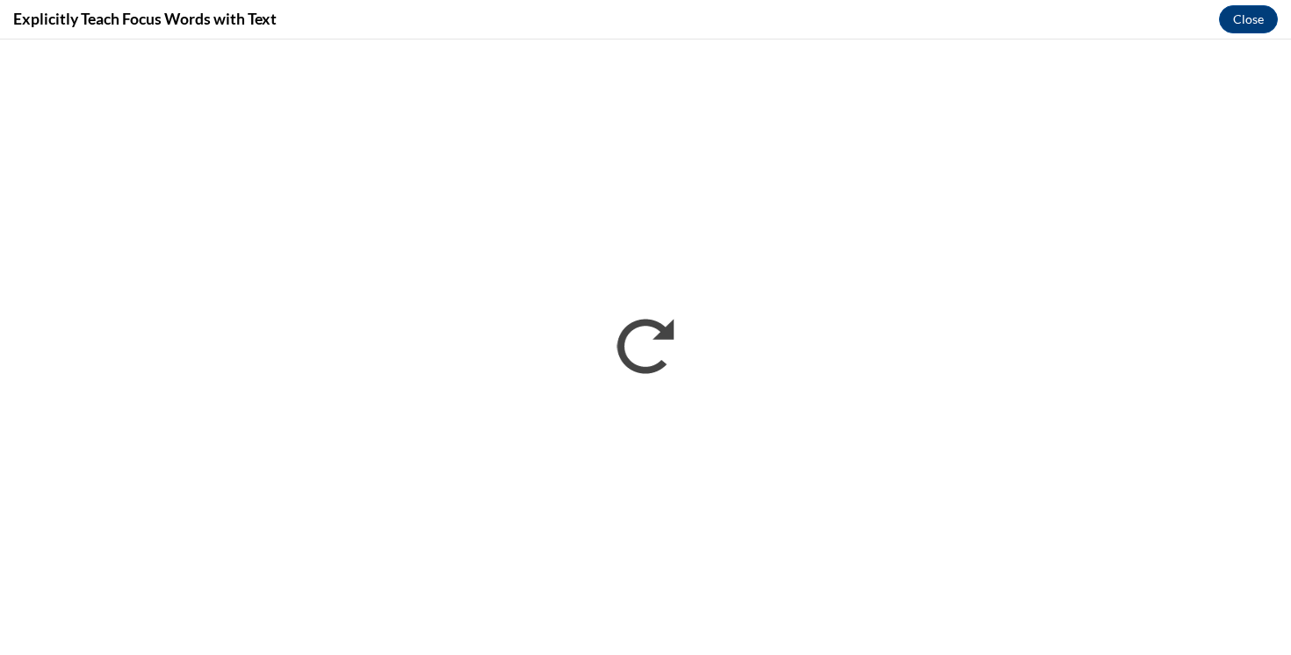
scroll to position [0, 0]
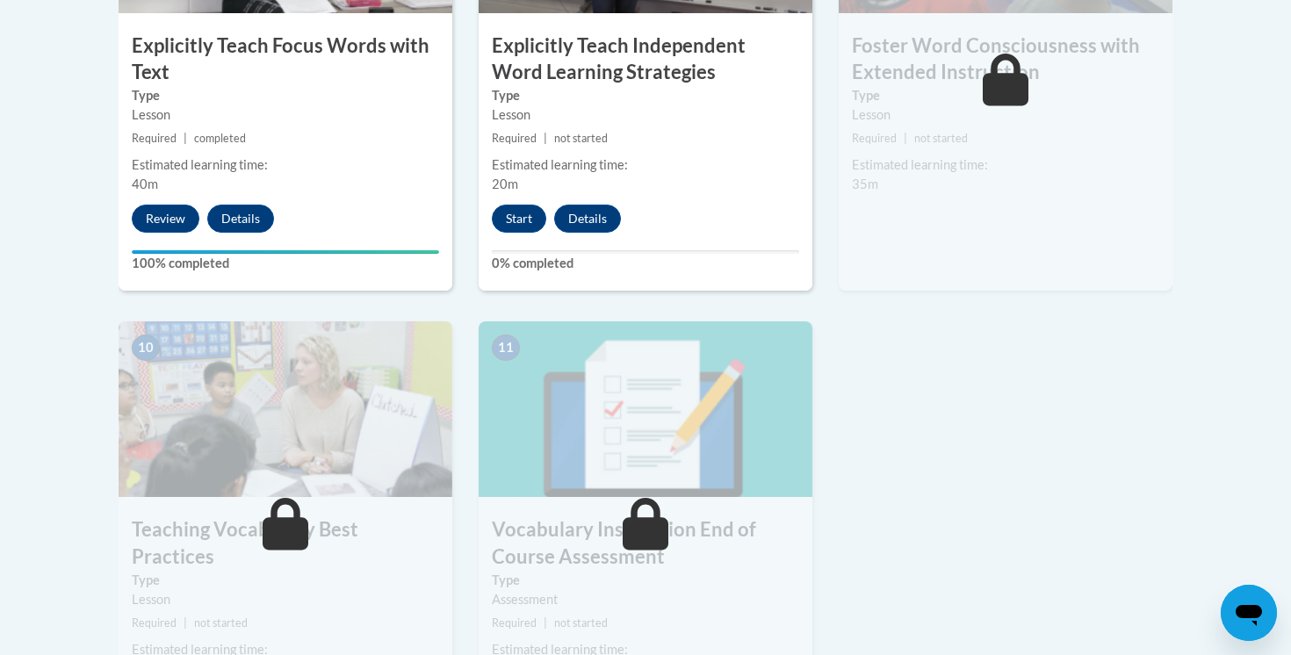
scroll to position [1720, 0]
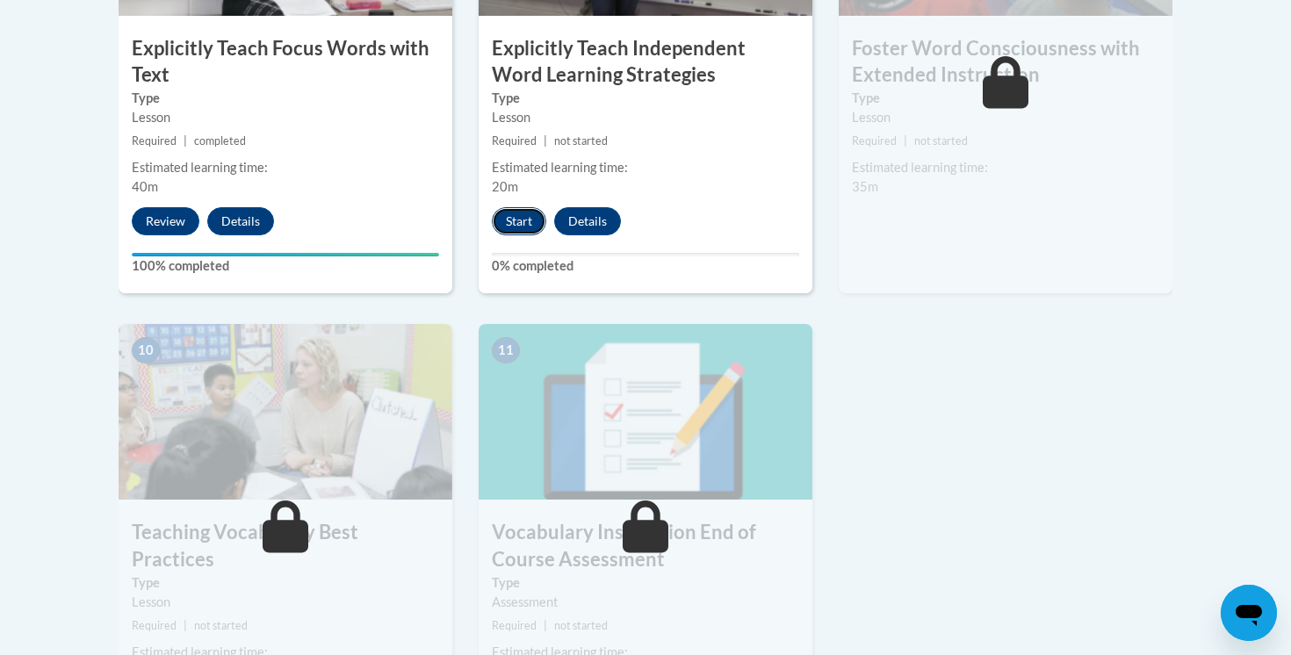
click at [523, 220] on button "Start" at bounding box center [519, 221] width 54 height 28
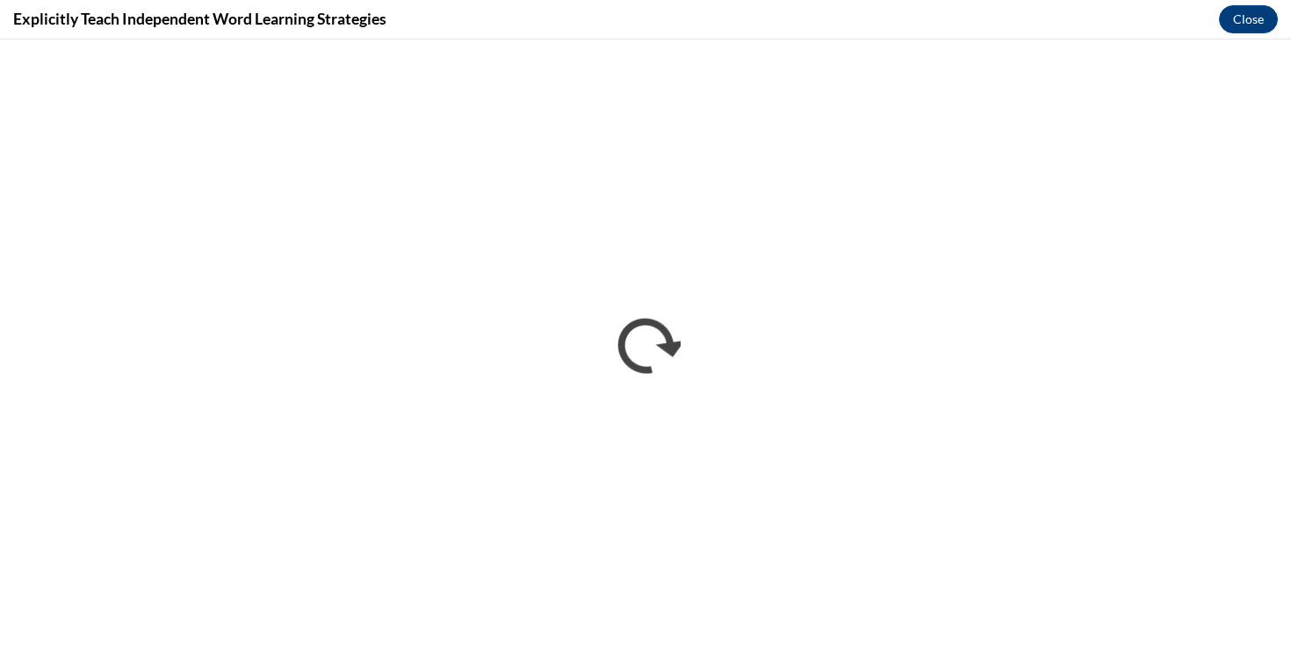
scroll to position [0, 0]
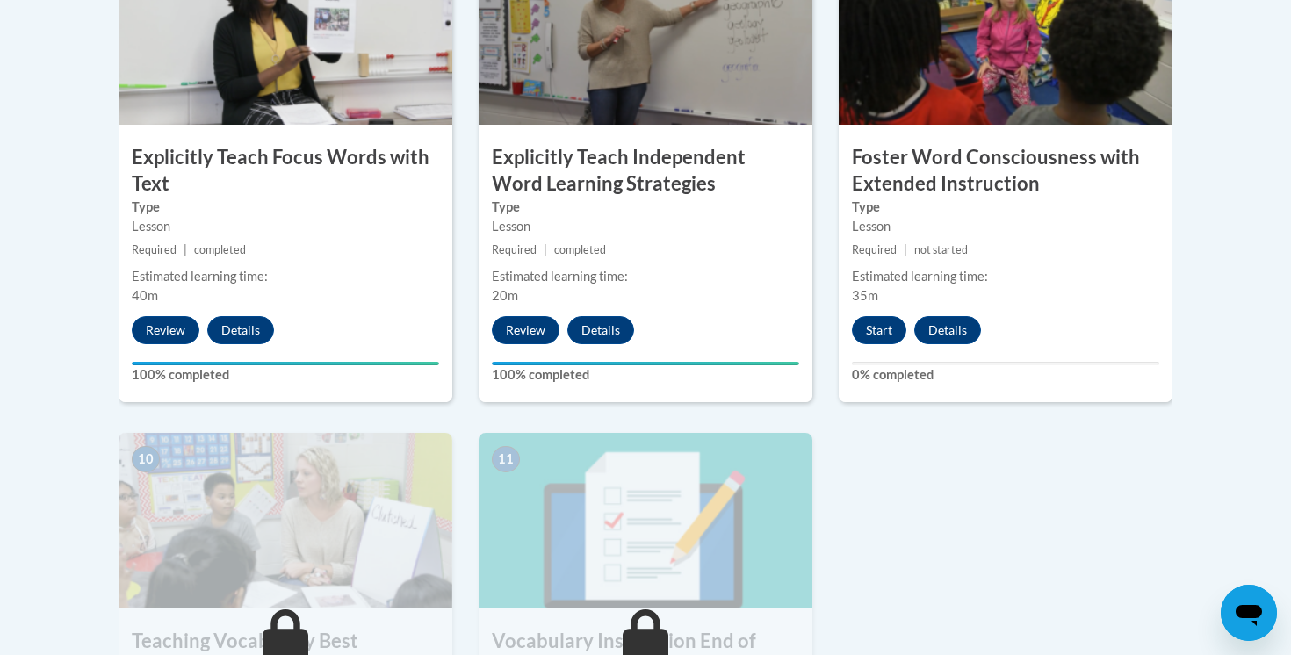
scroll to position [1614, 0]
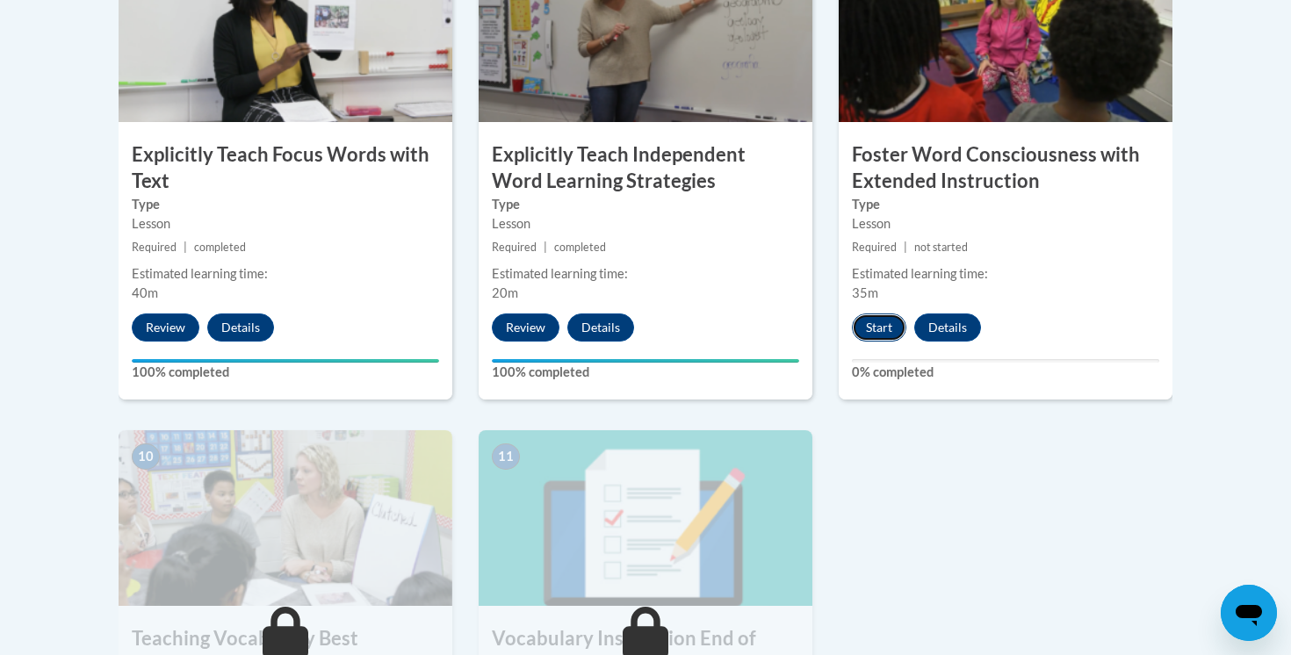
click at [883, 325] on button "Start" at bounding box center [879, 328] width 54 height 28
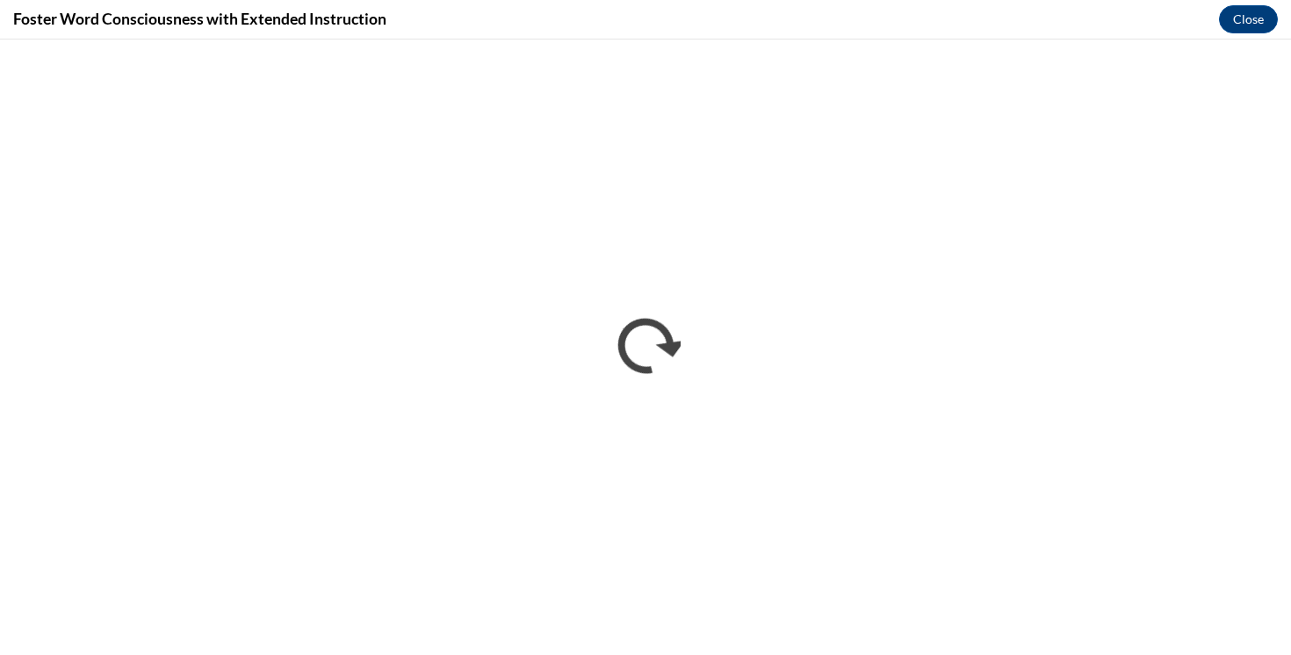
scroll to position [0, 0]
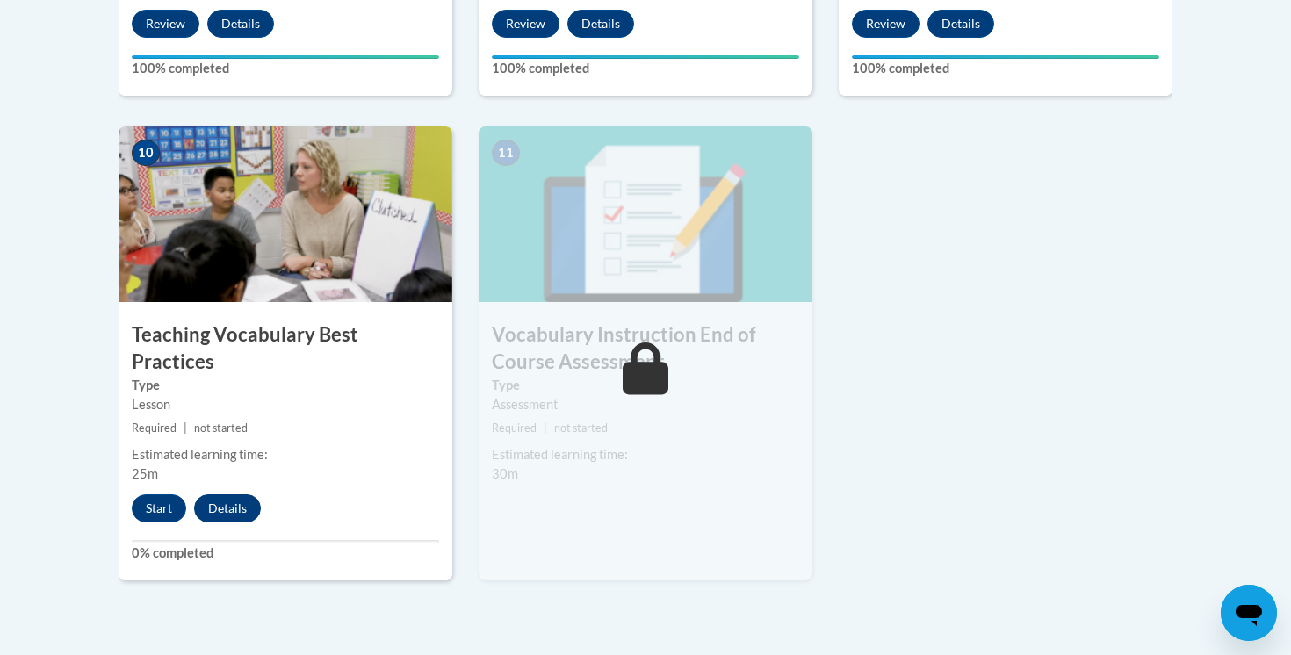
scroll to position [1963, 0]
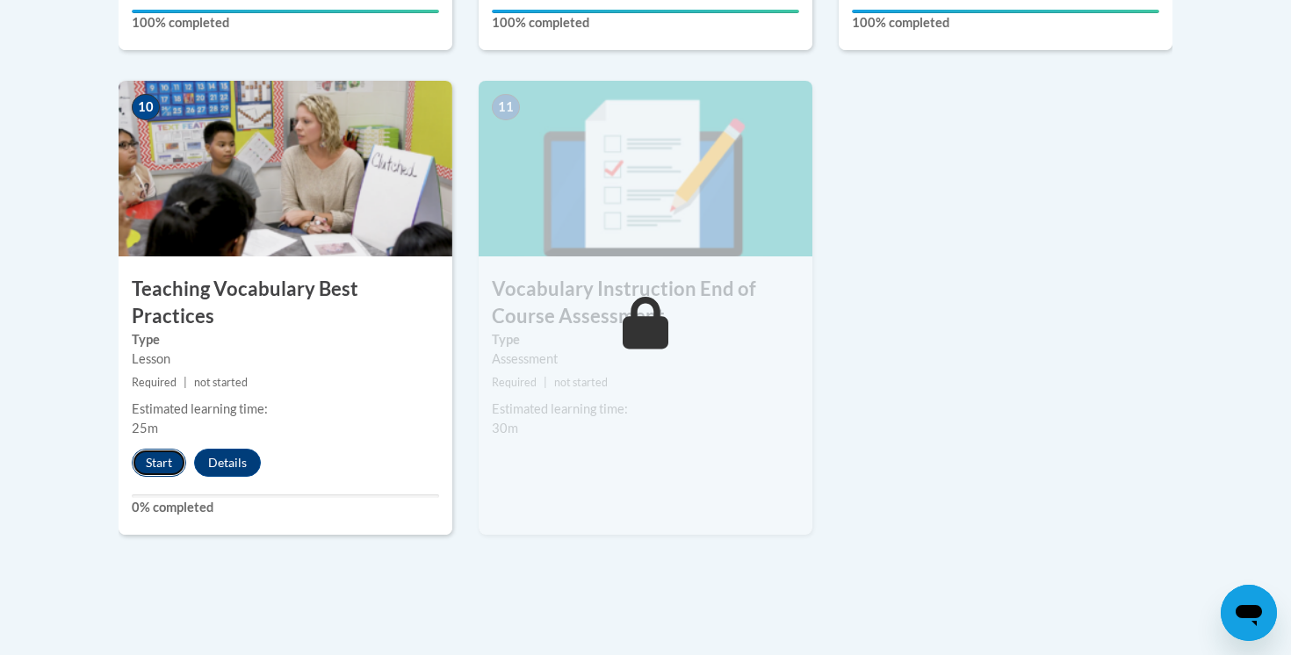
click at [158, 449] on button "Start" at bounding box center [159, 463] width 54 height 28
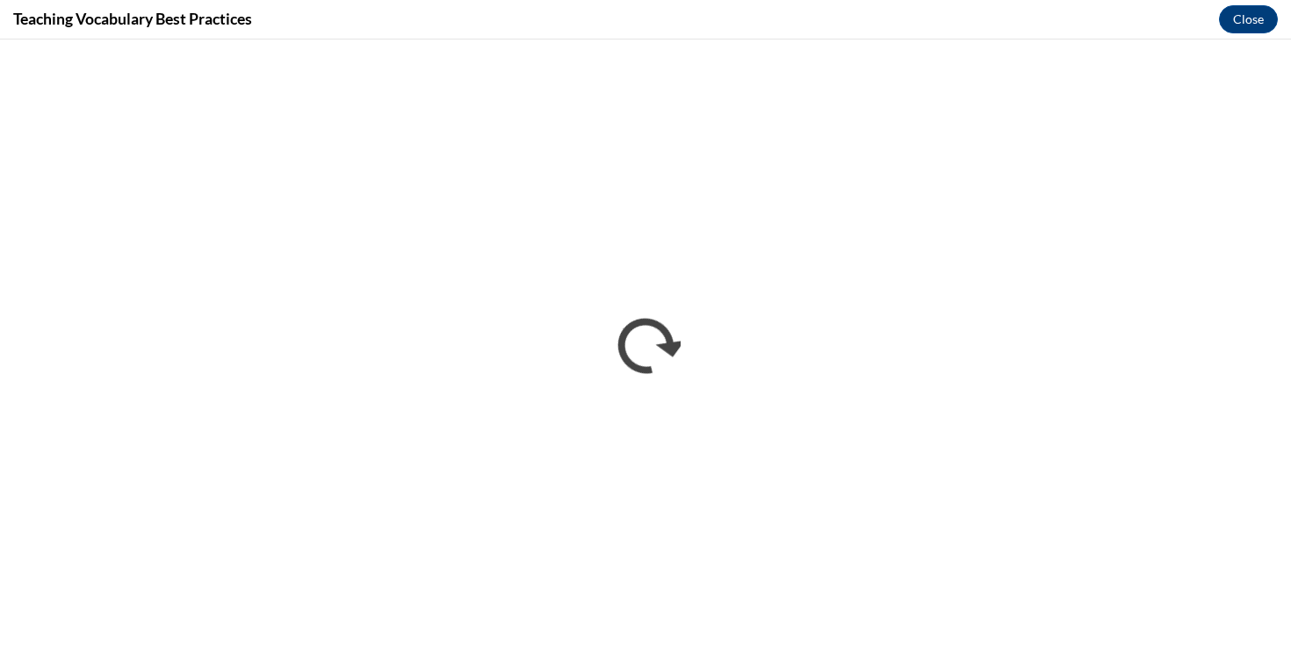
scroll to position [0, 0]
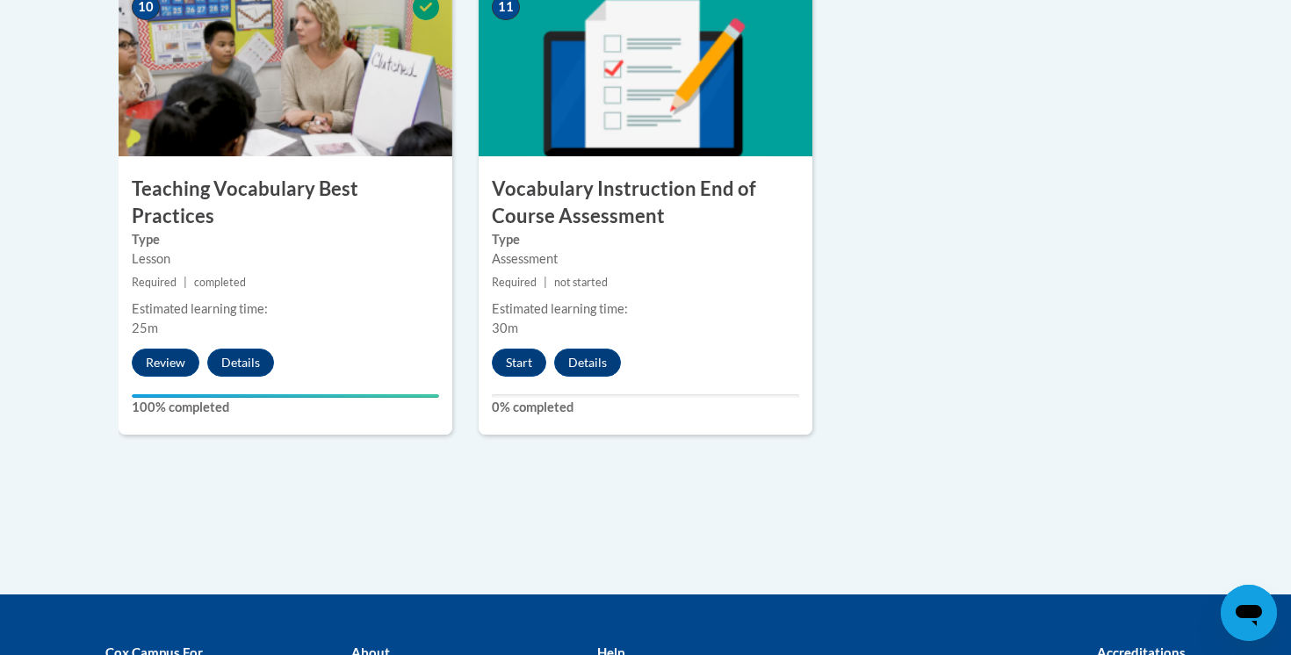
scroll to position [1937, 0]
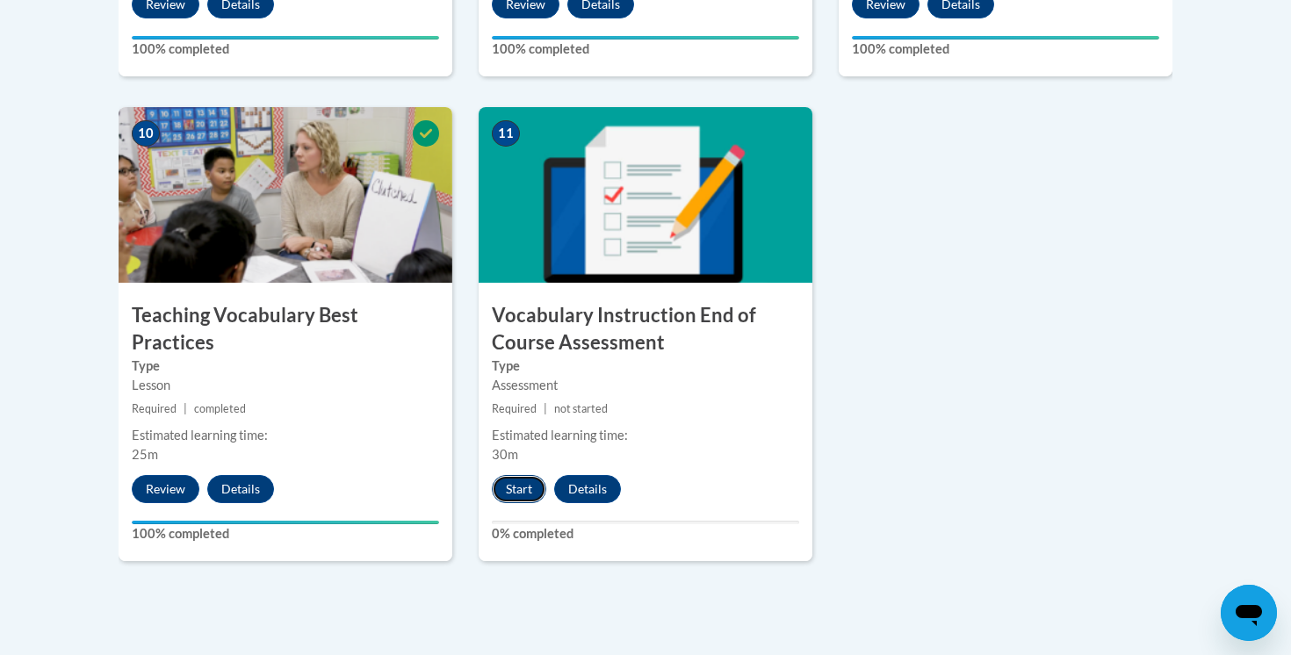
click at [517, 493] on button "Start" at bounding box center [519, 489] width 54 height 28
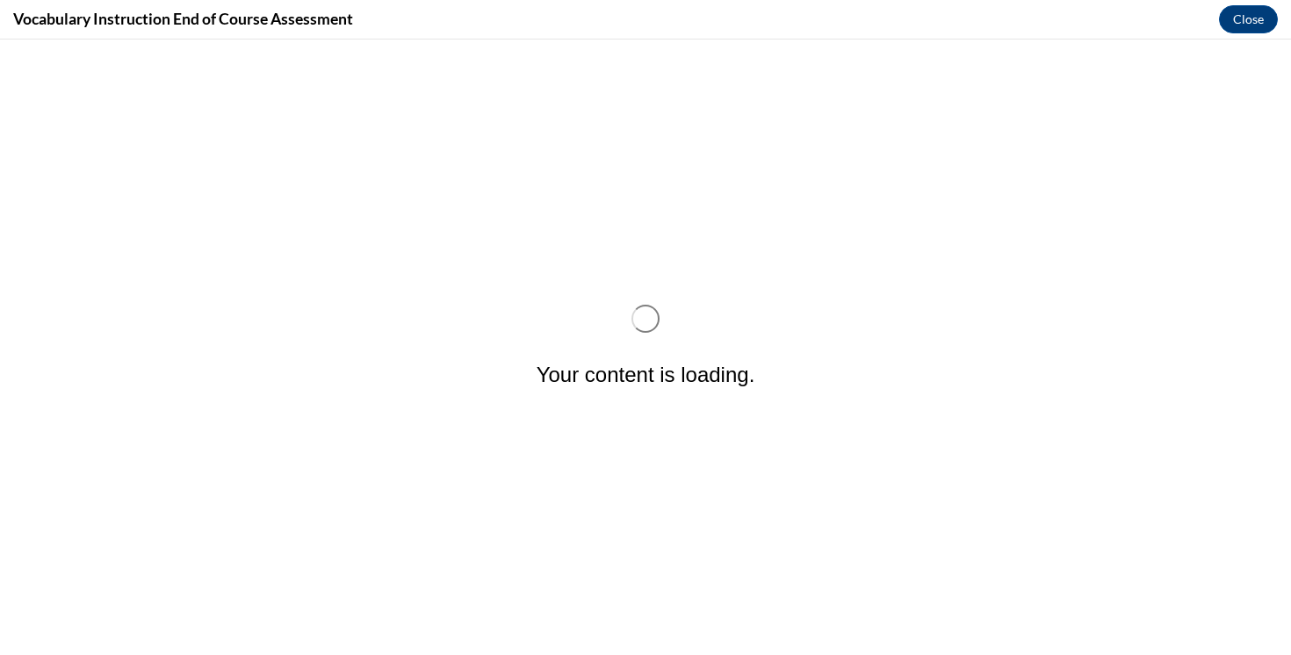
scroll to position [0, 0]
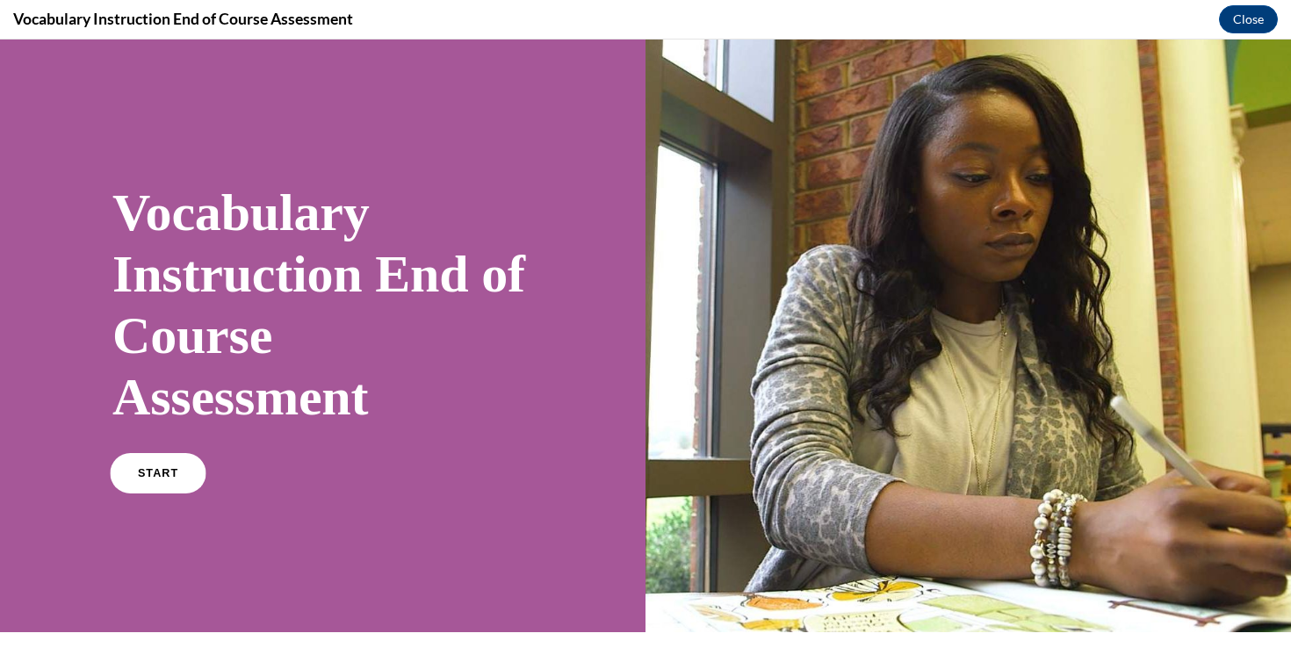
click at [145, 479] on span "START" at bounding box center [158, 473] width 40 height 13
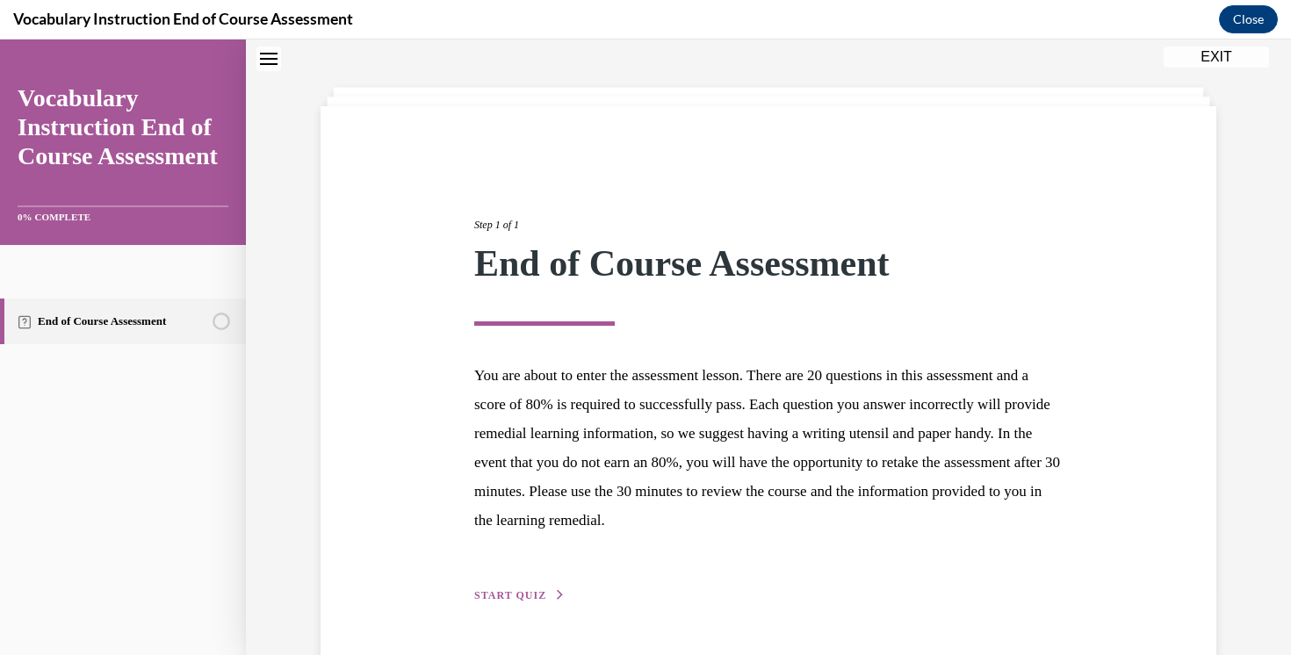
scroll to position [122, 0]
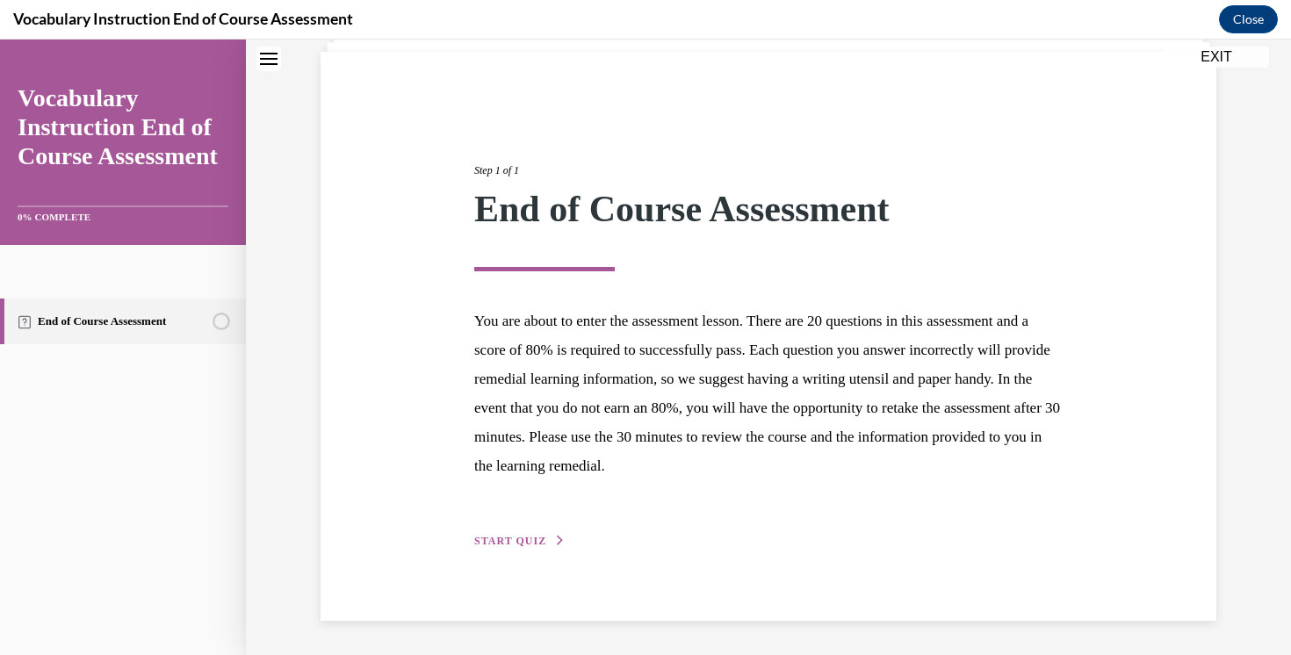
click at [545, 536] on button "START QUIZ" at bounding box center [519, 541] width 91 height 16
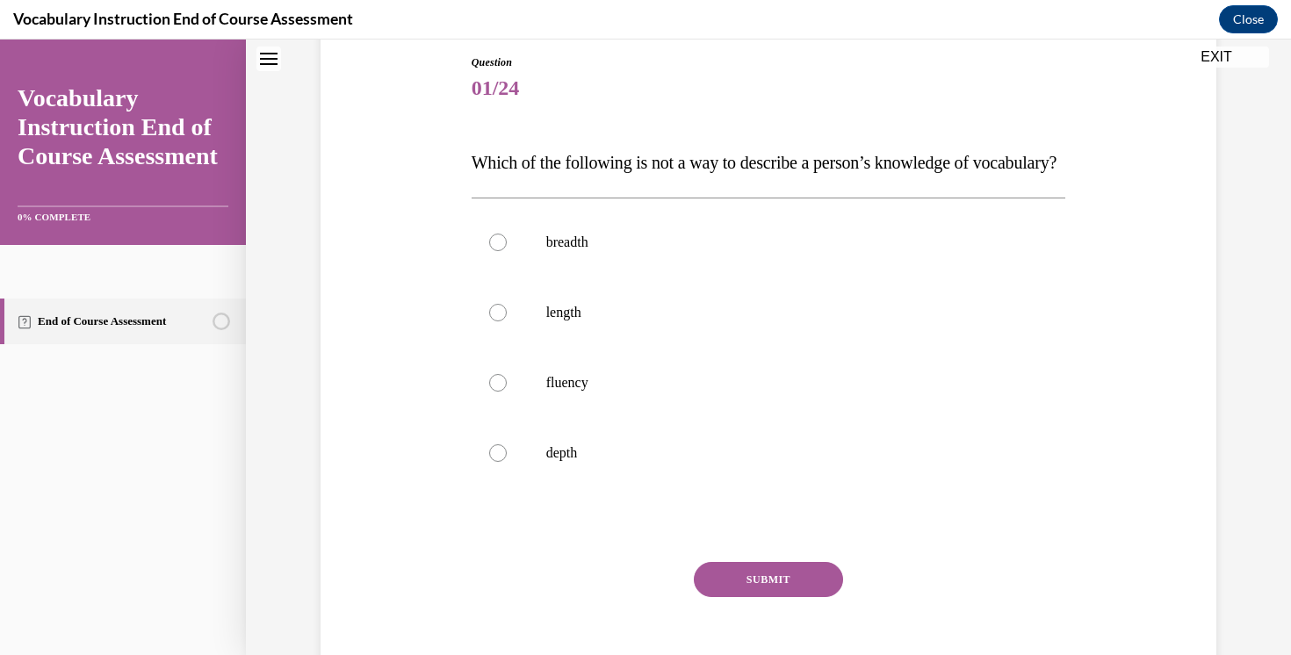
scroll to position [203, 0]
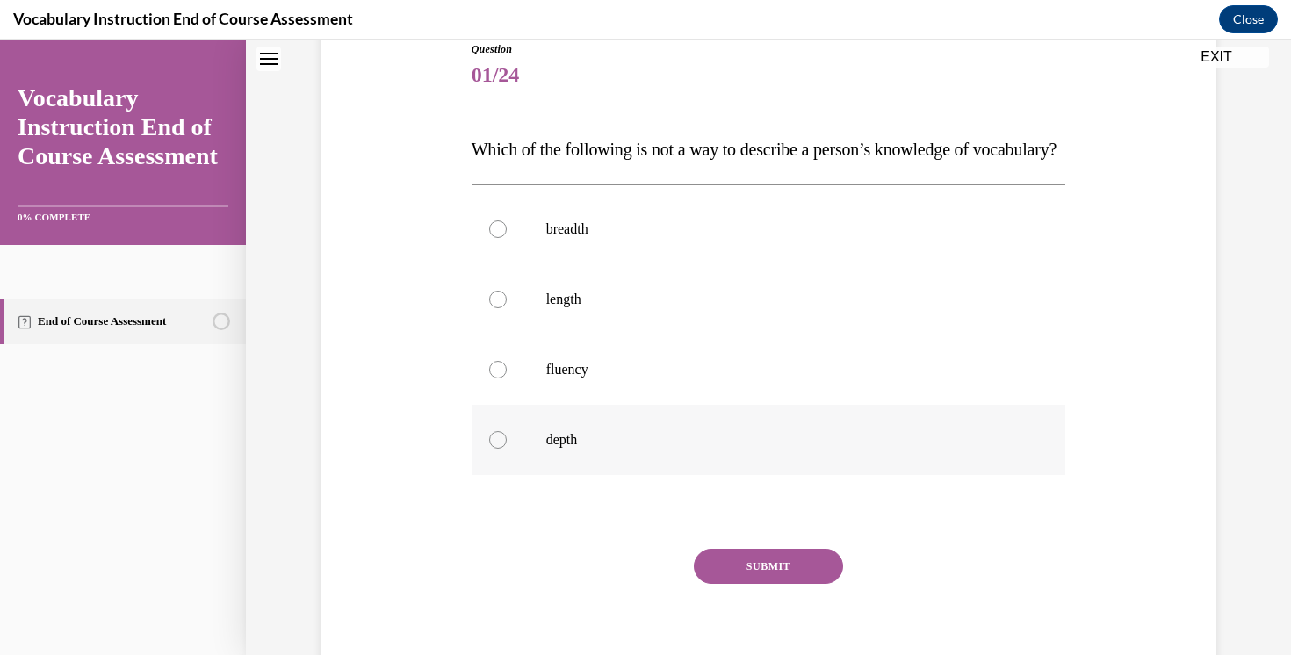
click at [570, 449] on p "depth" at bounding box center [784, 440] width 476 height 18
click at [507, 449] on input "depth" at bounding box center [498, 440] width 18 height 18
radio input "true"
click at [777, 584] on button "SUBMIT" at bounding box center [768, 566] width 149 height 35
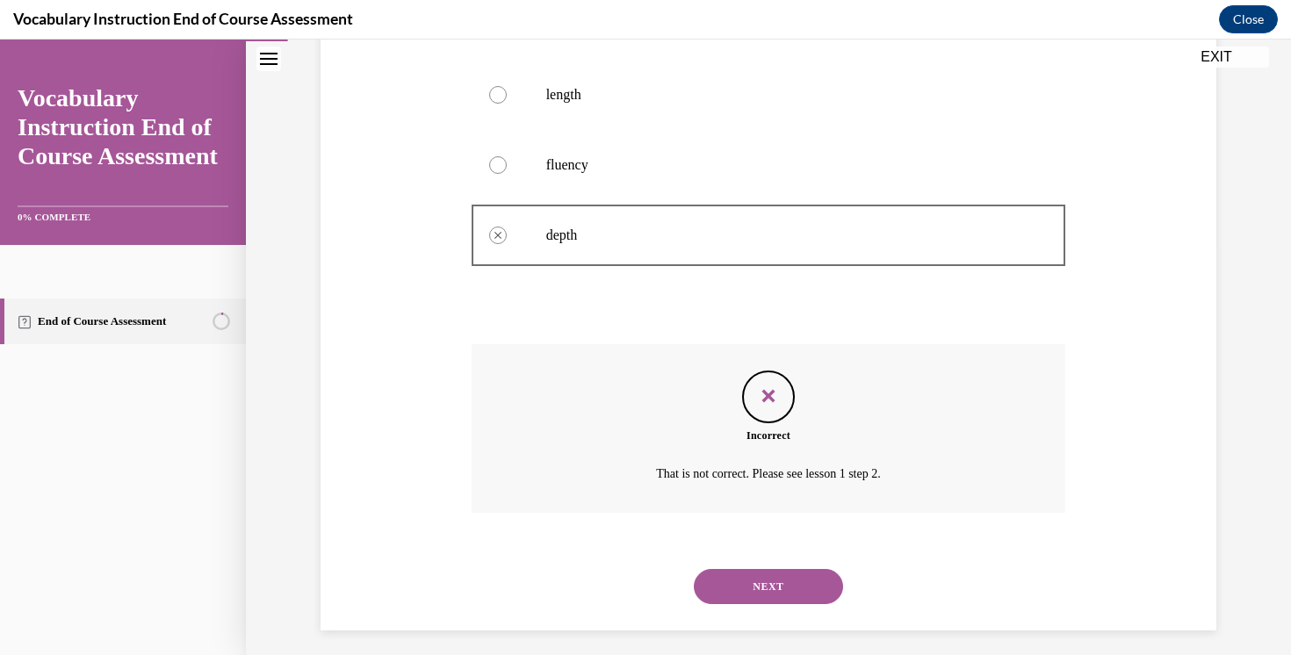
scroll to position [453, 0]
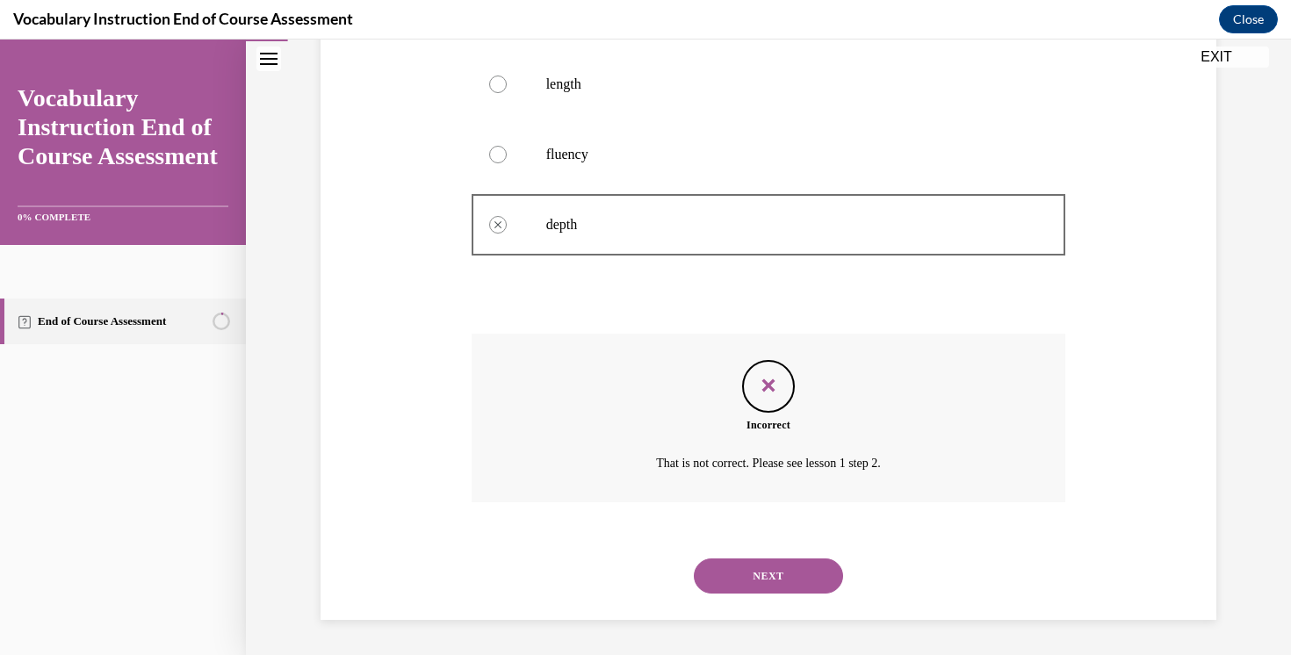
click at [777, 578] on button "NEXT" at bounding box center [768, 576] width 149 height 35
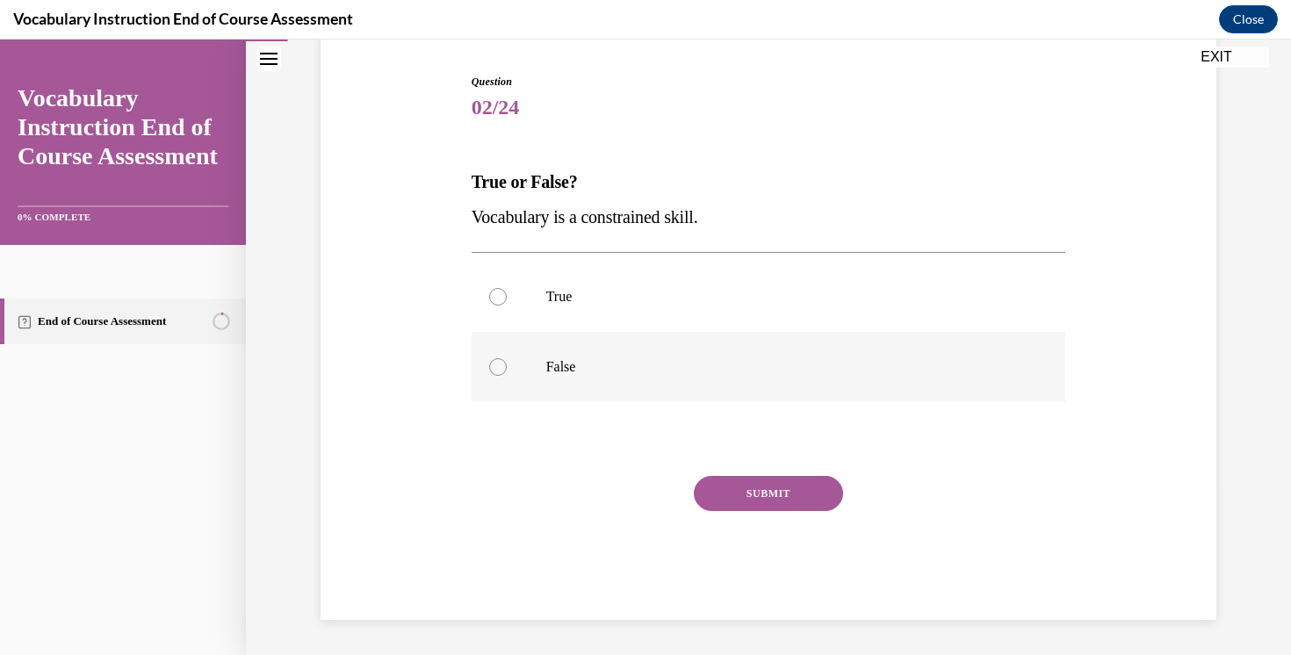
click at [607, 365] on p "False" at bounding box center [784, 367] width 476 height 18
click at [507, 365] on input "False" at bounding box center [498, 367] width 18 height 18
radio input "true"
click at [750, 488] on button "SUBMIT" at bounding box center [768, 493] width 149 height 35
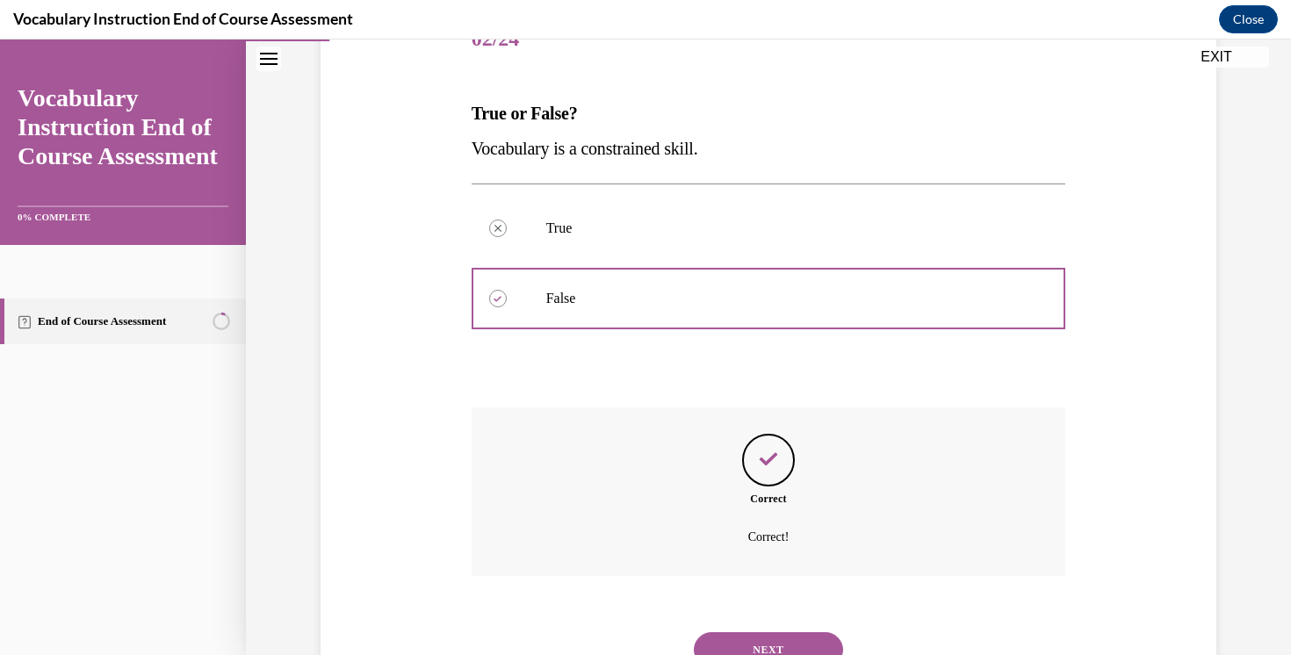
scroll to position [242, 0]
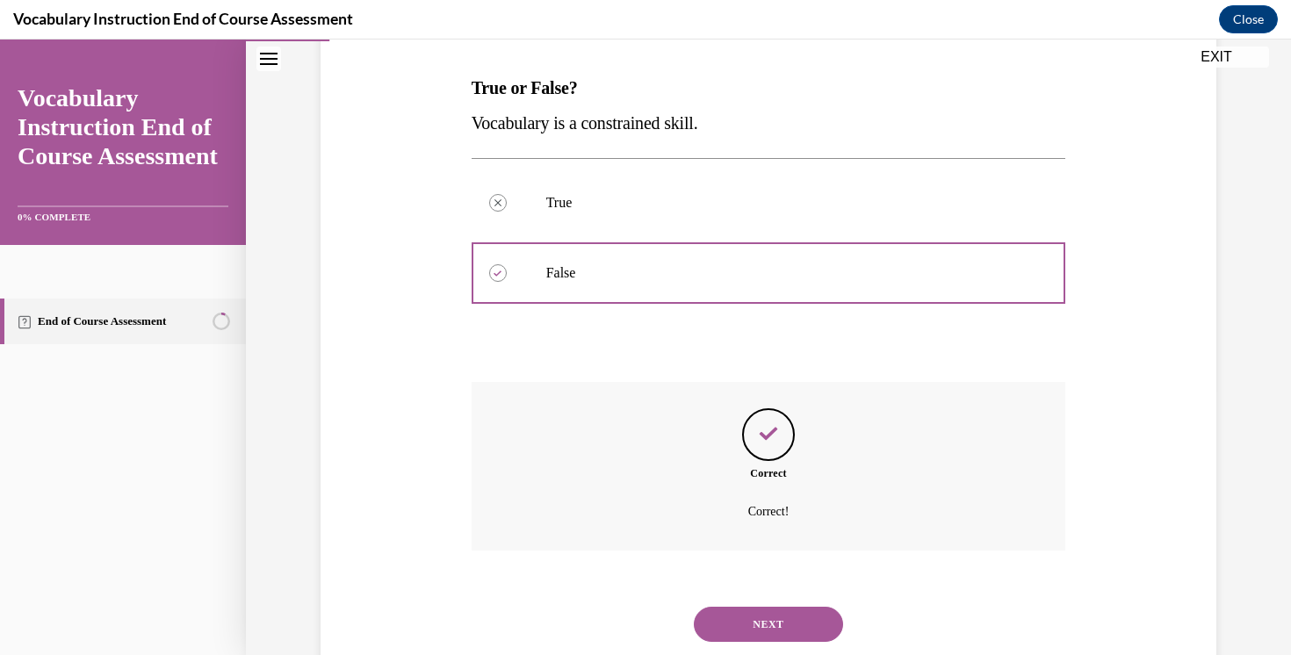
click at [808, 619] on button "NEXT" at bounding box center [768, 624] width 149 height 35
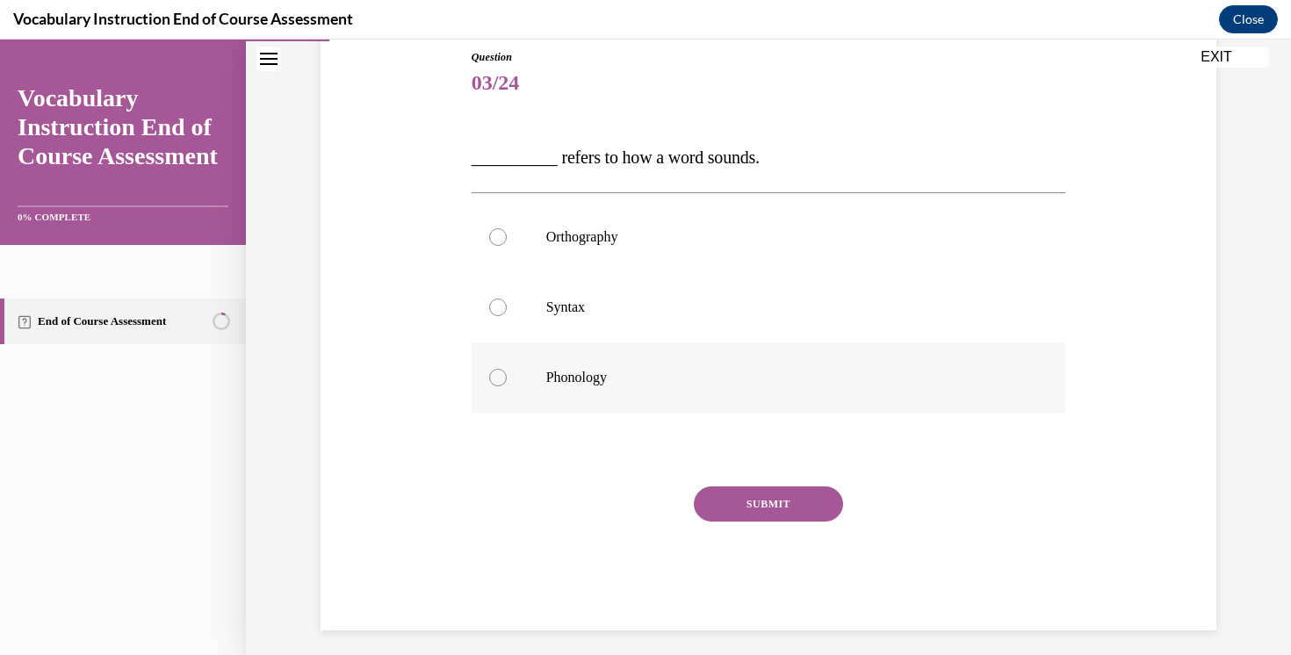
click at [680, 392] on label "Phonology" at bounding box center [769, 378] width 595 height 70
click at [507, 387] on input "Phonology" at bounding box center [498, 378] width 18 height 18
radio input "true"
click at [763, 508] on button "SUBMIT" at bounding box center [768, 504] width 149 height 35
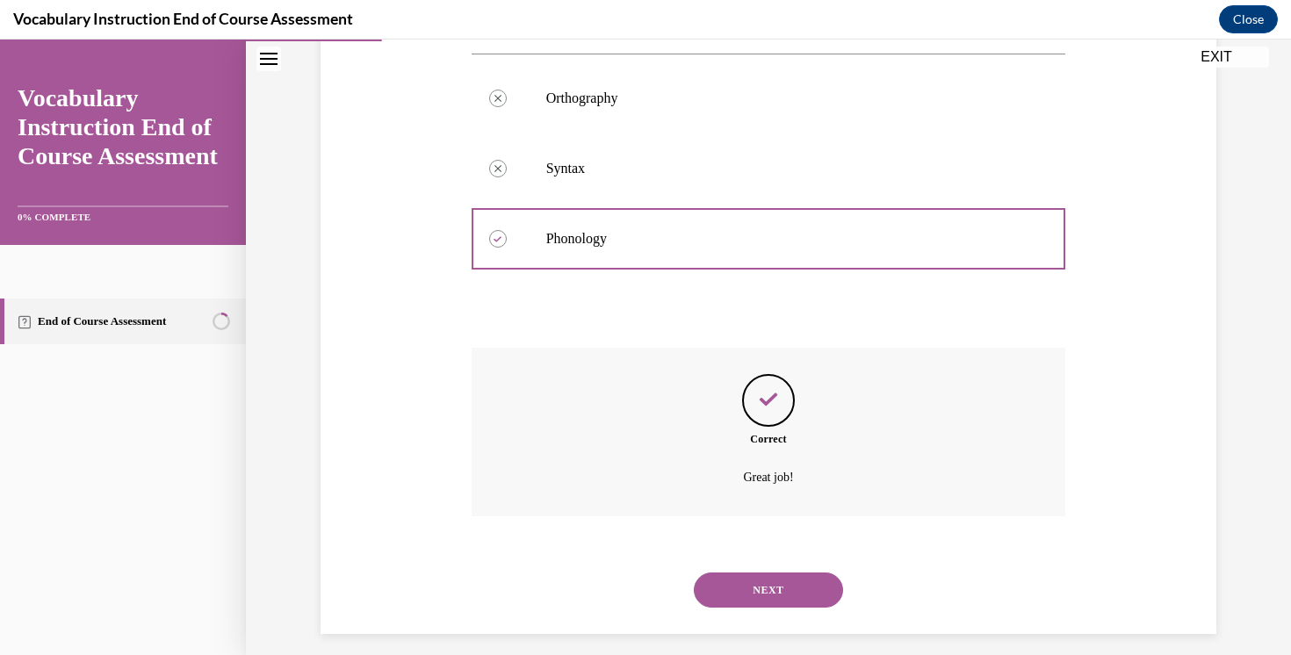
scroll to position [348, 0]
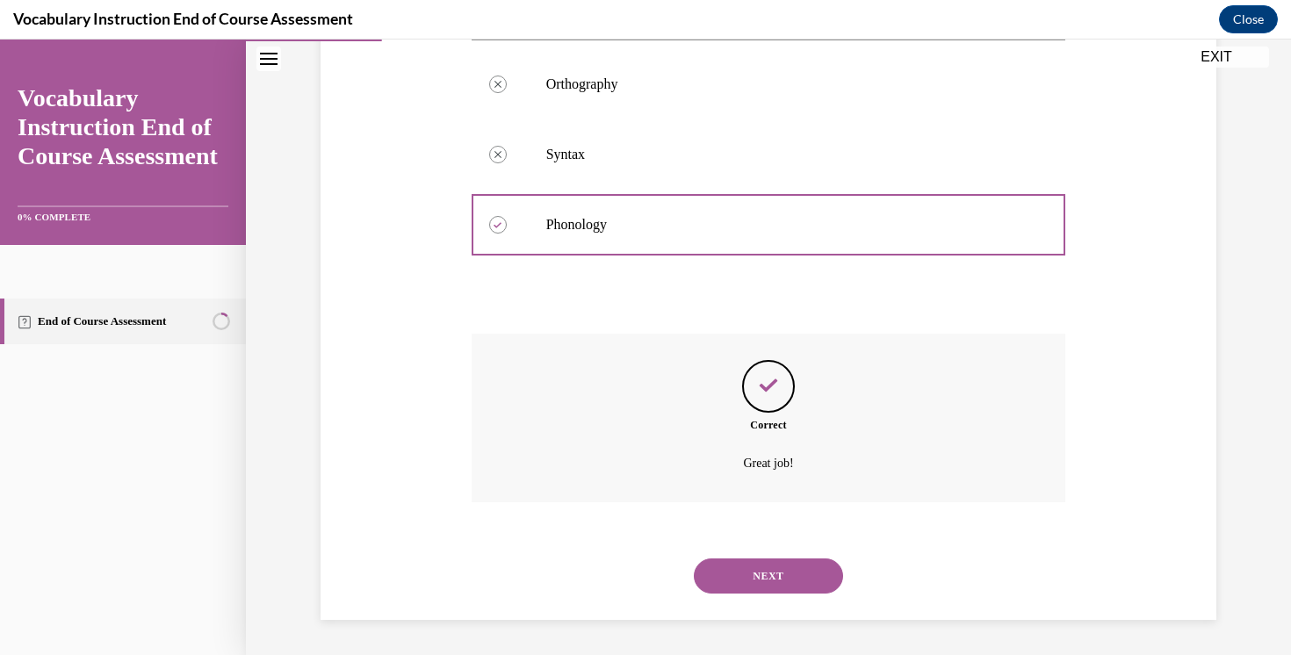
click at [776, 593] on div "NEXT" at bounding box center [769, 576] width 595 height 70
click at [772, 584] on button "NEXT" at bounding box center [768, 576] width 149 height 35
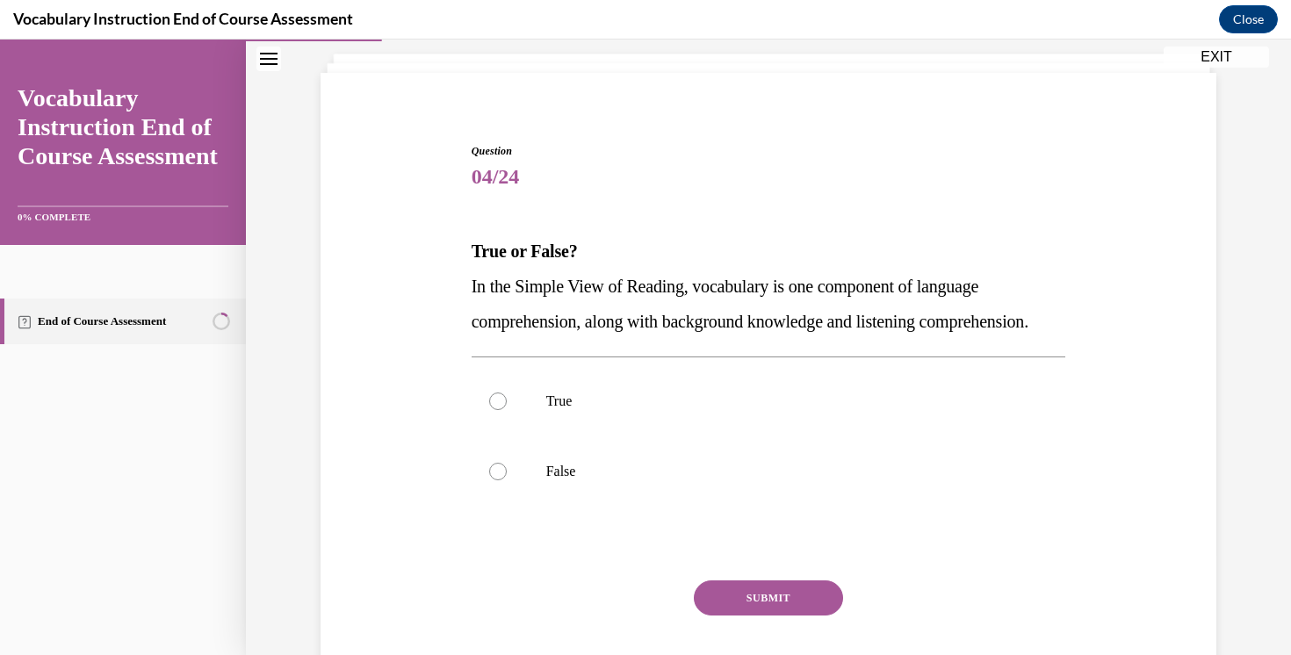
scroll to position [154, 0]
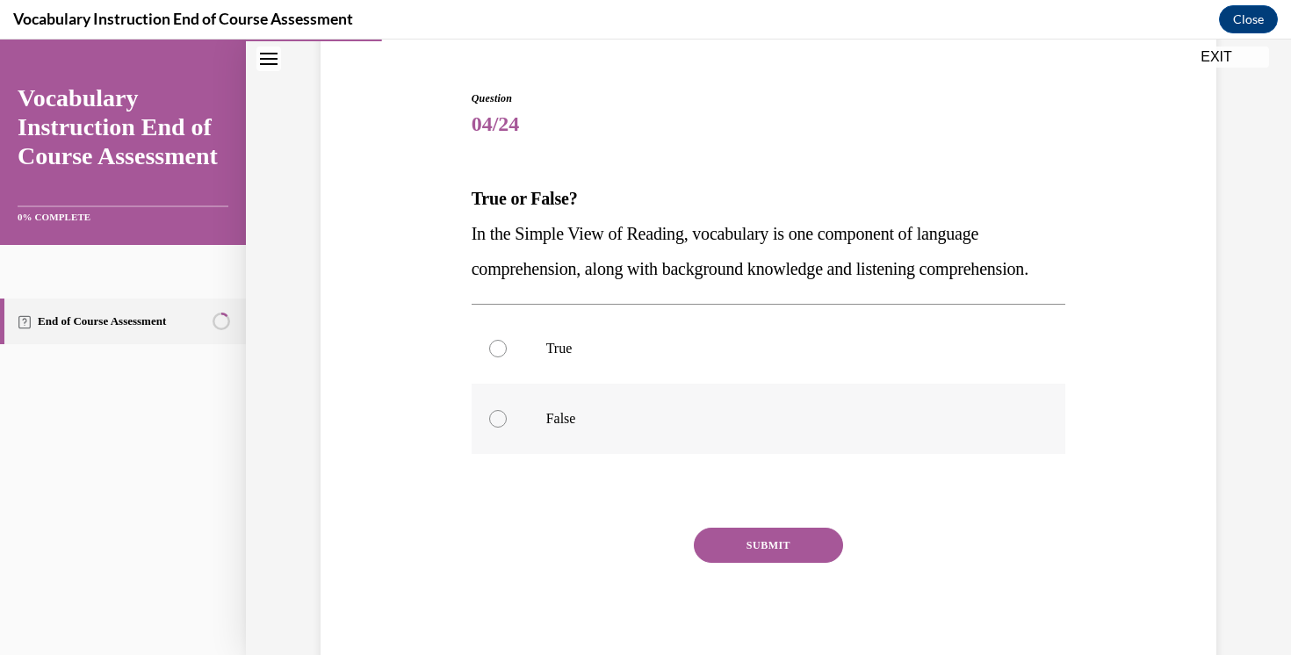
click at [590, 443] on label "False" at bounding box center [769, 419] width 595 height 70
click at [507, 428] on input "False" at bounding box center [498, 419] width 18 height 18
radio input "true"
click at [750, 563] on button "SUBMIT" at bounding box center [768, 545] width 149 height 35
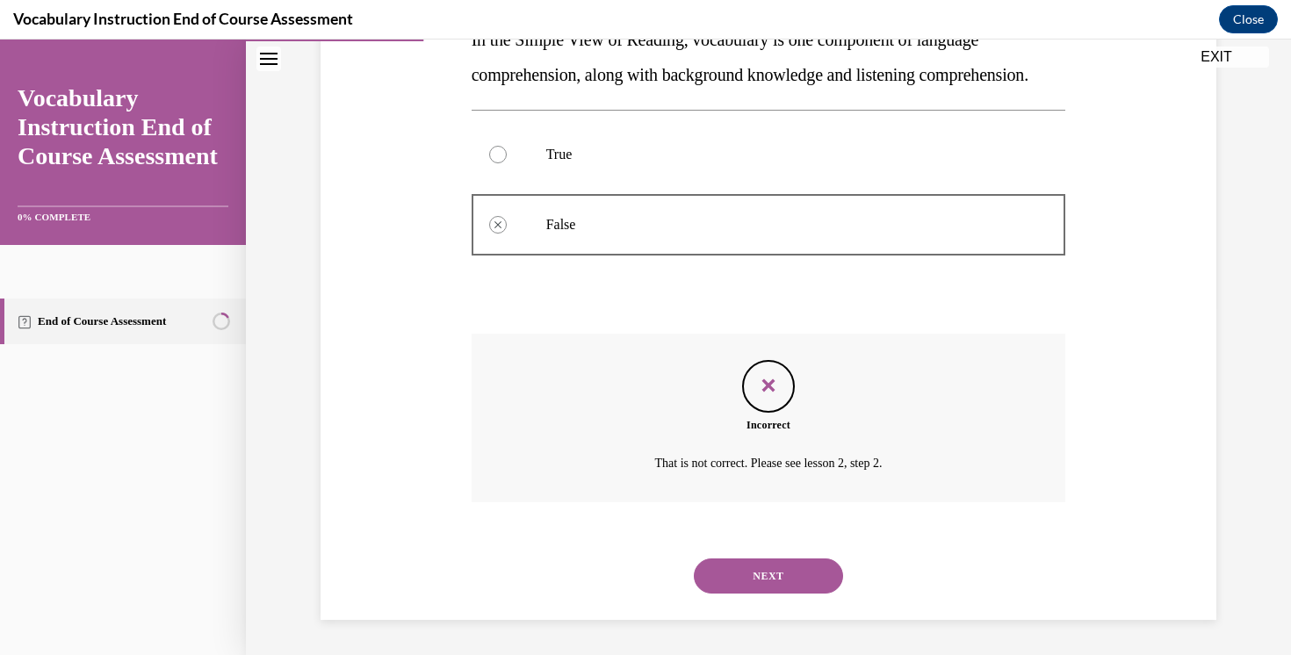
scroll to position [383, 0]
click at [746, 578] on button "NEXT" at bounding box center [768, 576] width 149 height 35
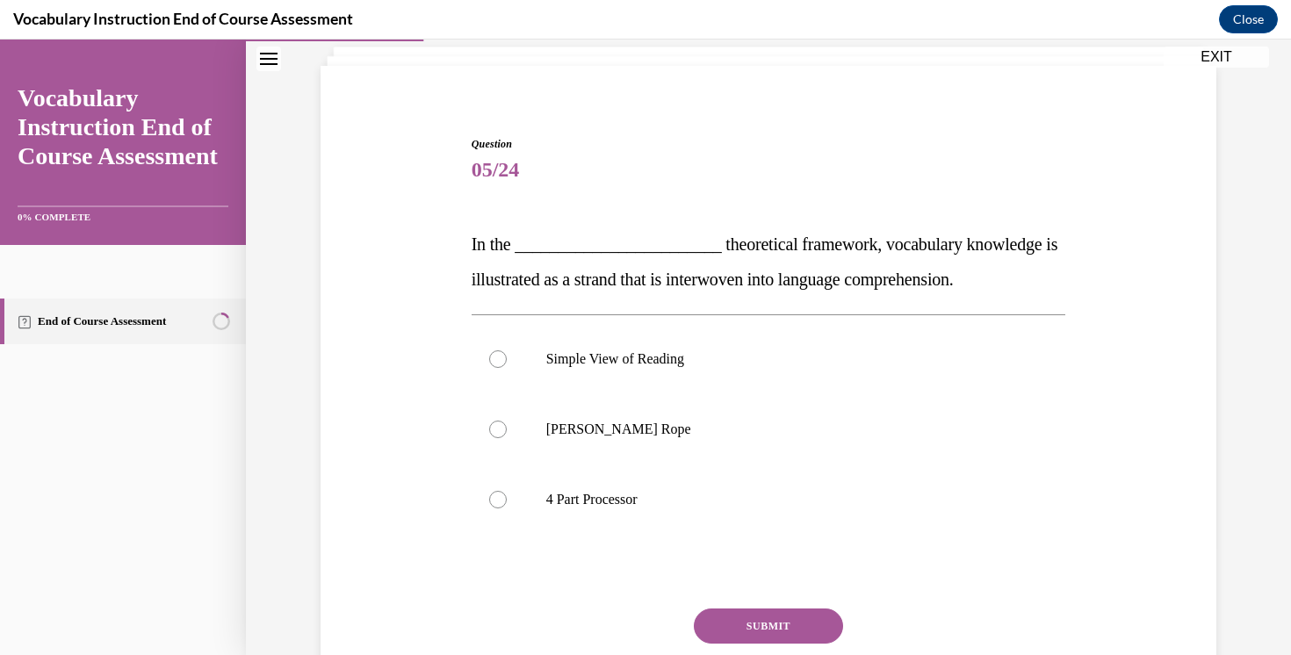
scroll to position [107, 0]
click at [659, 420] on label "Scarborough's Rope" at bounding box center [769, 430] width 595 height 70
click at [507, 422] on input "Scarborough's Rope" at bounding box center [498, 431] width 18 height 18
radio input "true"
click at [777, 615] on button "SUBMIT" at bounding box center [768, 627] width 149 height 35
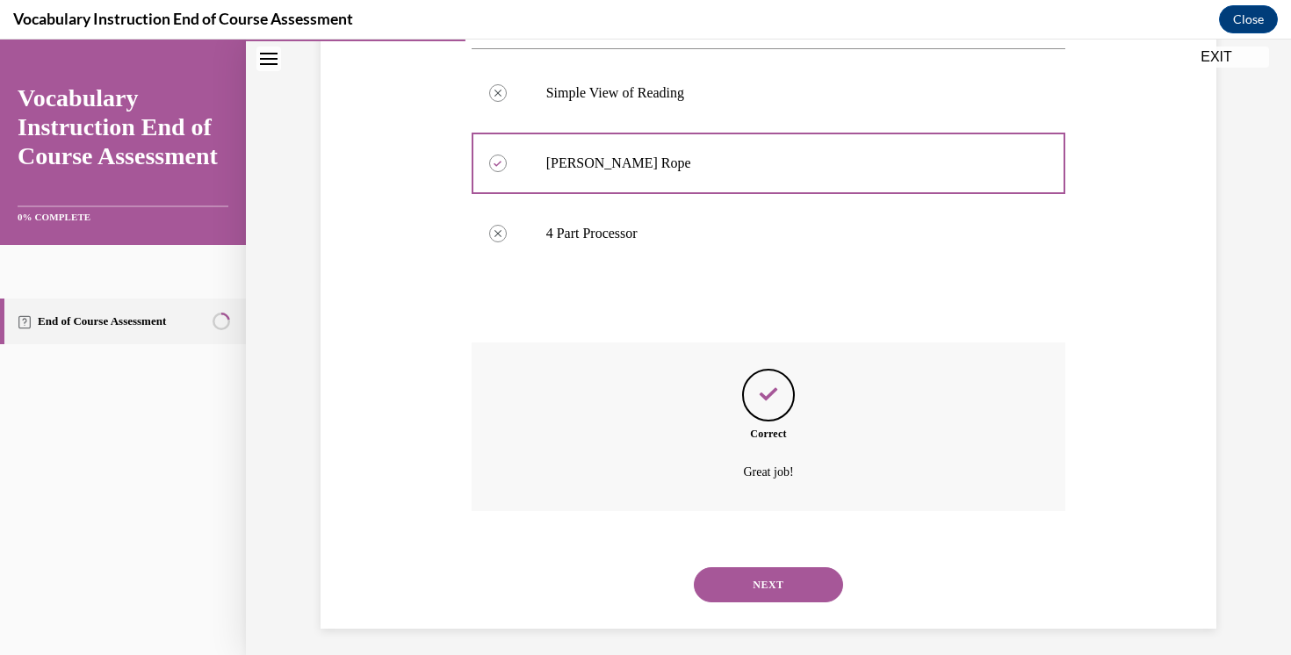
scroll to position [372, 0]
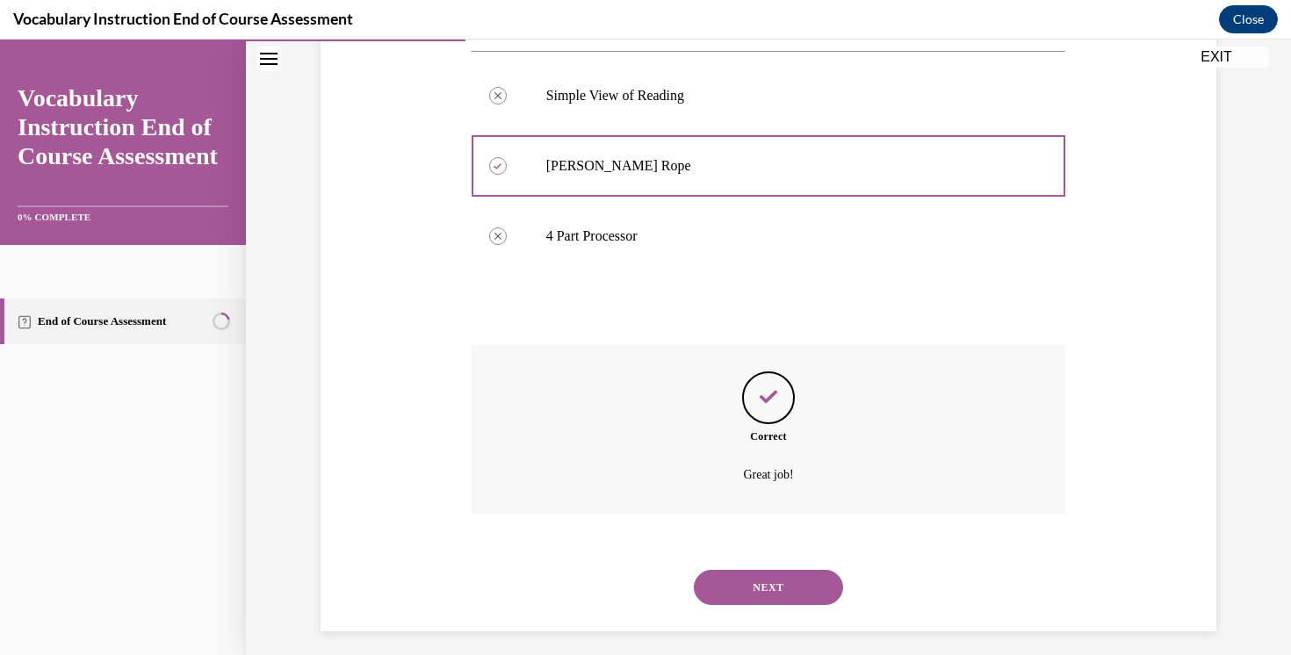
click at [745, 596] on button "NEXT" at bounding box center [768, 587] width 149 height 35
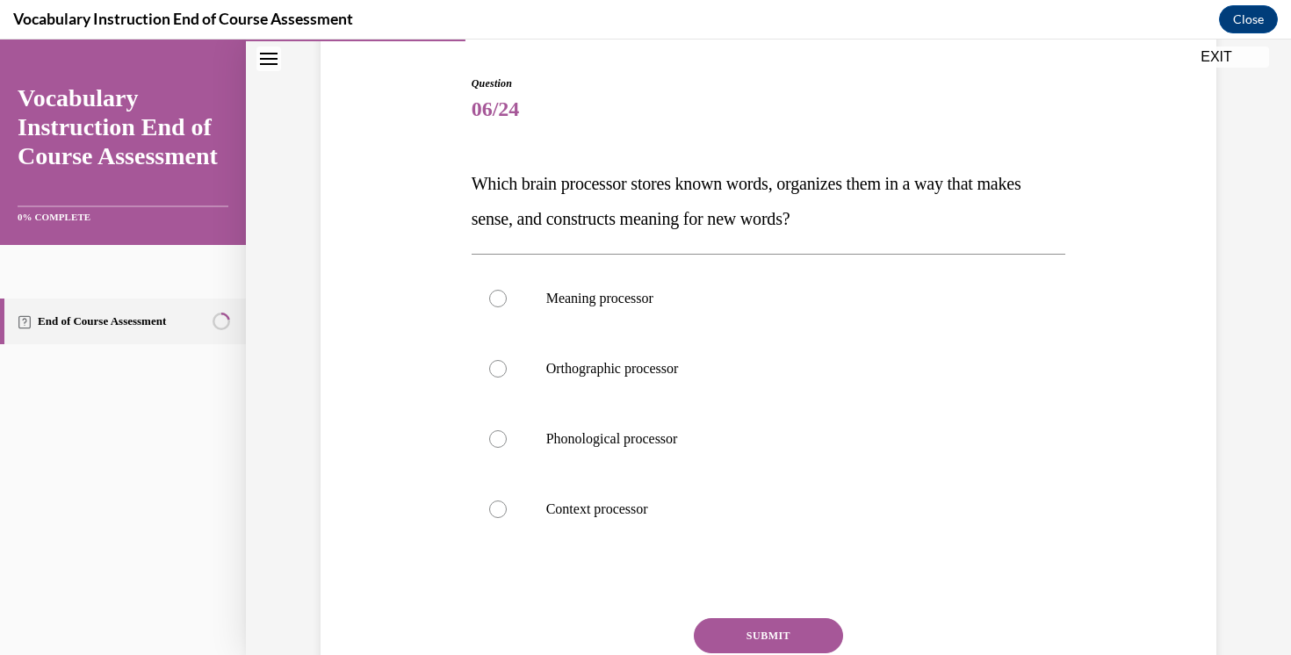
scroll to position [172, 0]
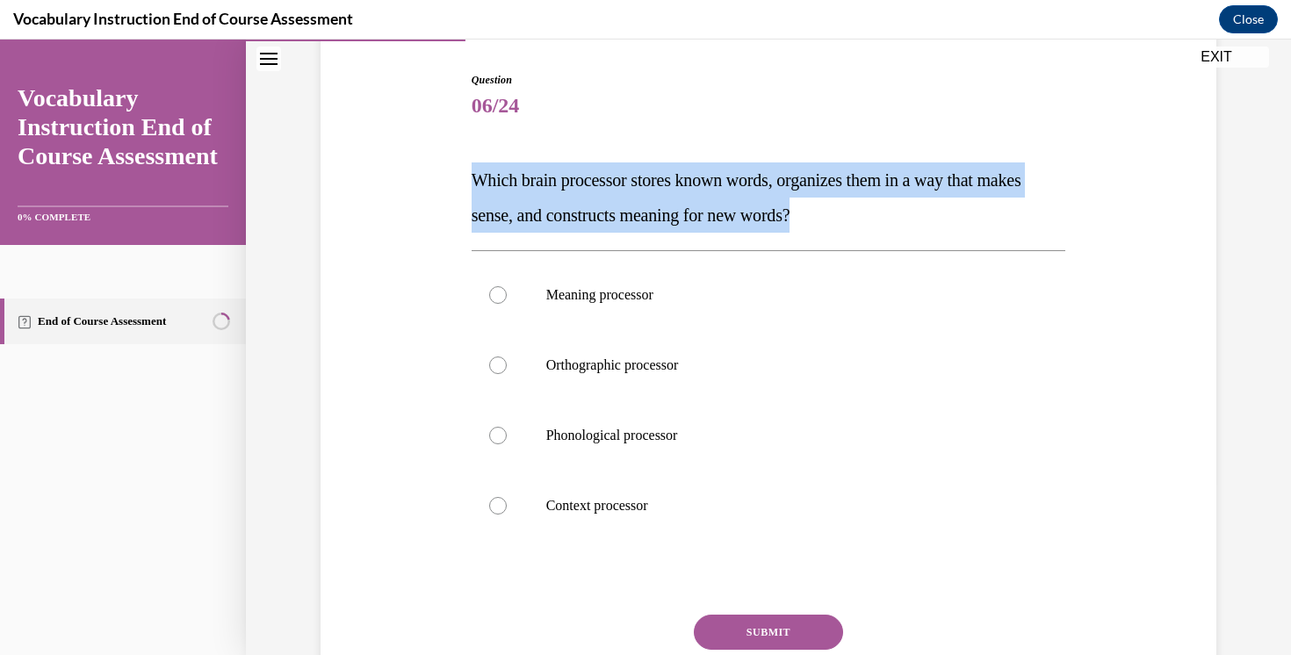
drag, startPoint x: 888, startPoint y: 212, endPoint x: 422, endPoint y: 177, distance: 467.8
click at [422, 177] on div "Question 06/24 Which brain processor stores known words, organizes them in a wa…" at bounding box center [768, 389] width 905 height 740
copy span "Which brain processor stores known words, organizes them in a way that makes se…"
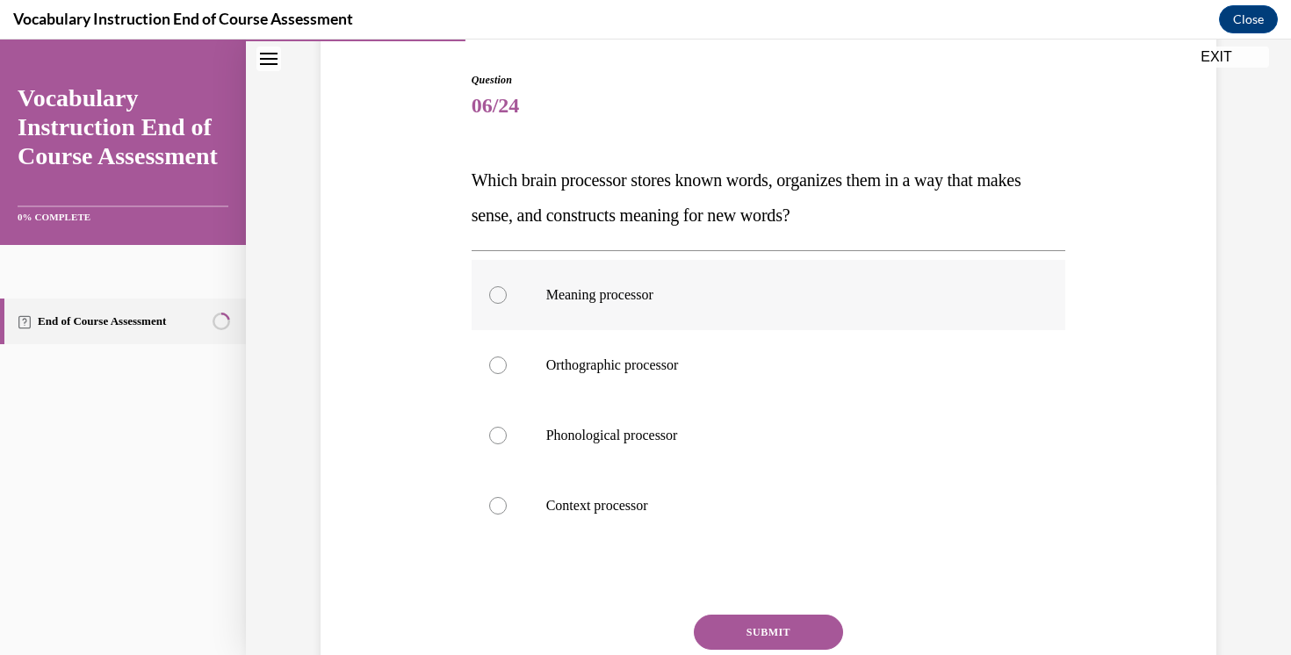
click at [637, 320] on label "Meaning processor" at bounding box center [769, 295] width 595 height 70
click at [507, 304] on input "Meaning processor" at bounding box center [498, 295] width 18 height 18
radio input "true"
click at [772, 627] on button "SUBMIT" at bounding box center [768, 632] width 149 height 35
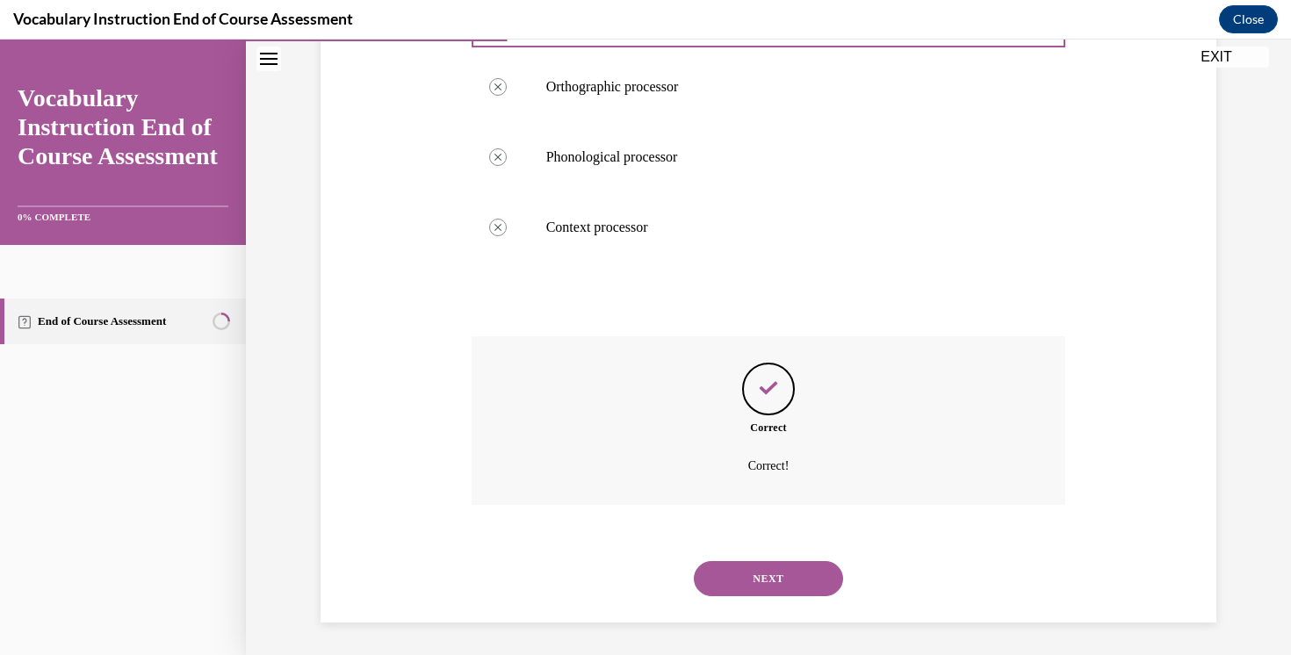
scroll to position [453, 0]
click at [788, 581] on button "NEXT" at bounding box center [768, 576] width 149 height 35
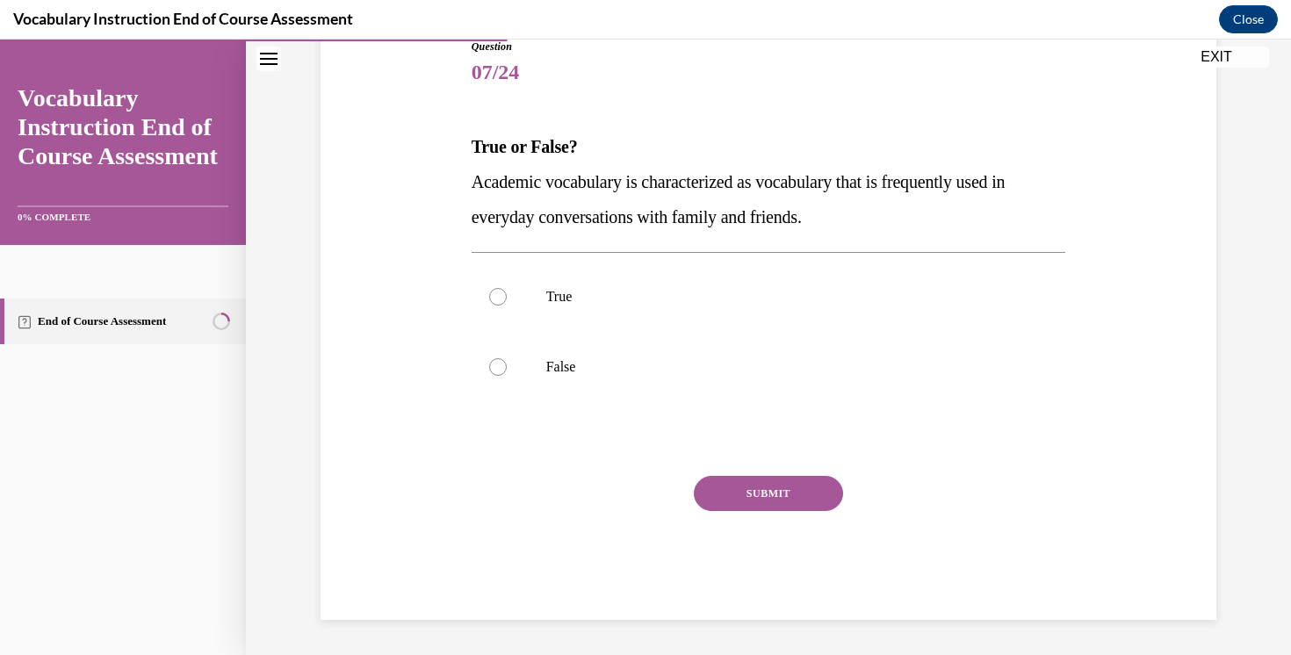
scroll to position [195, 0]
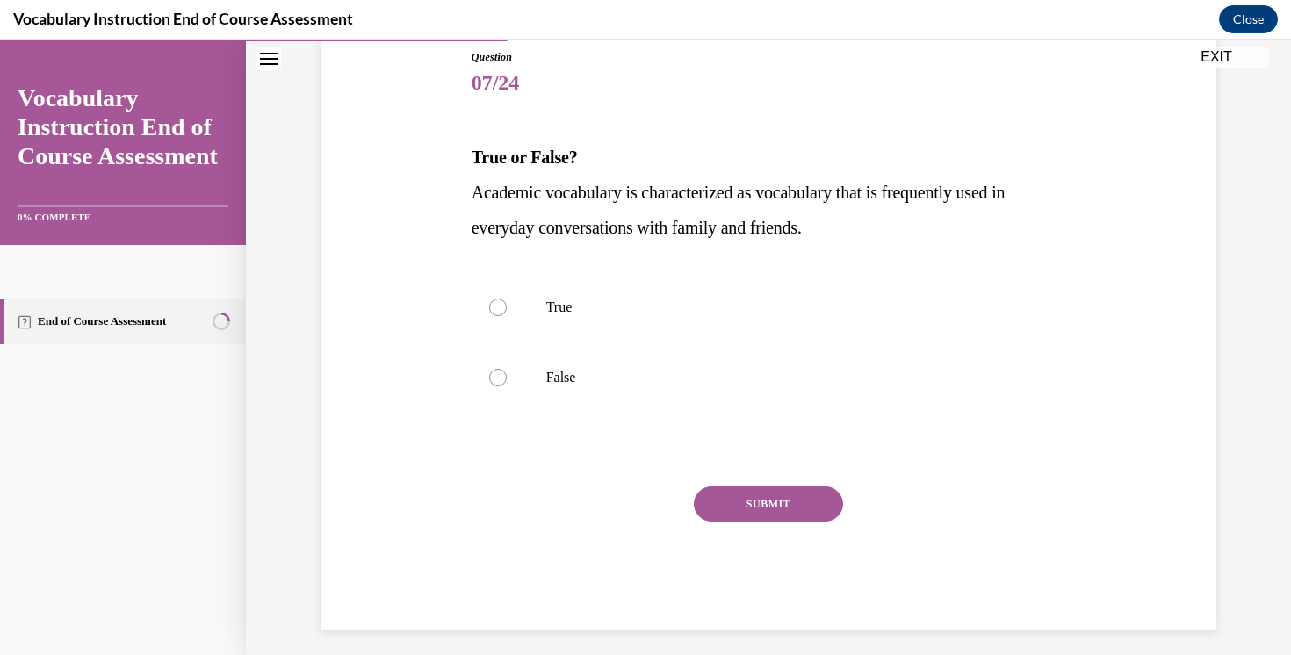
click at [842, 228] on p "Academic vocabulary is characterized as vocabulary that is frequently used in e…" at bounding box center [769, 210] width 595 height 70
click at [651, 354] on label "False" at bounding box center [769, 378] width 595 height 70
click at [507, 369] on input "False" at bounding box center [498, 378] width 18 height 18
radio input "true"
click at [776, 517] on button "SUBMIT" at bounding box center [768, 504] width 149 height 35
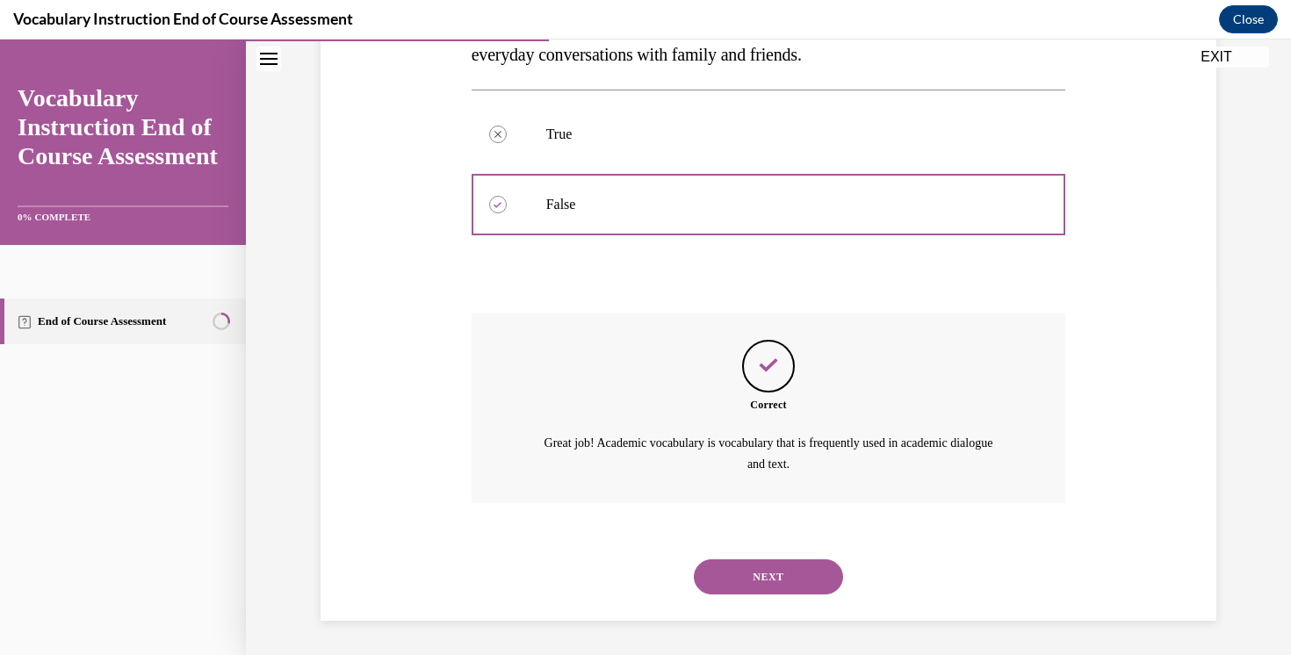
click at [741, 580] on button "NEXT" at bounding box center [768, 577] width 149 height 35
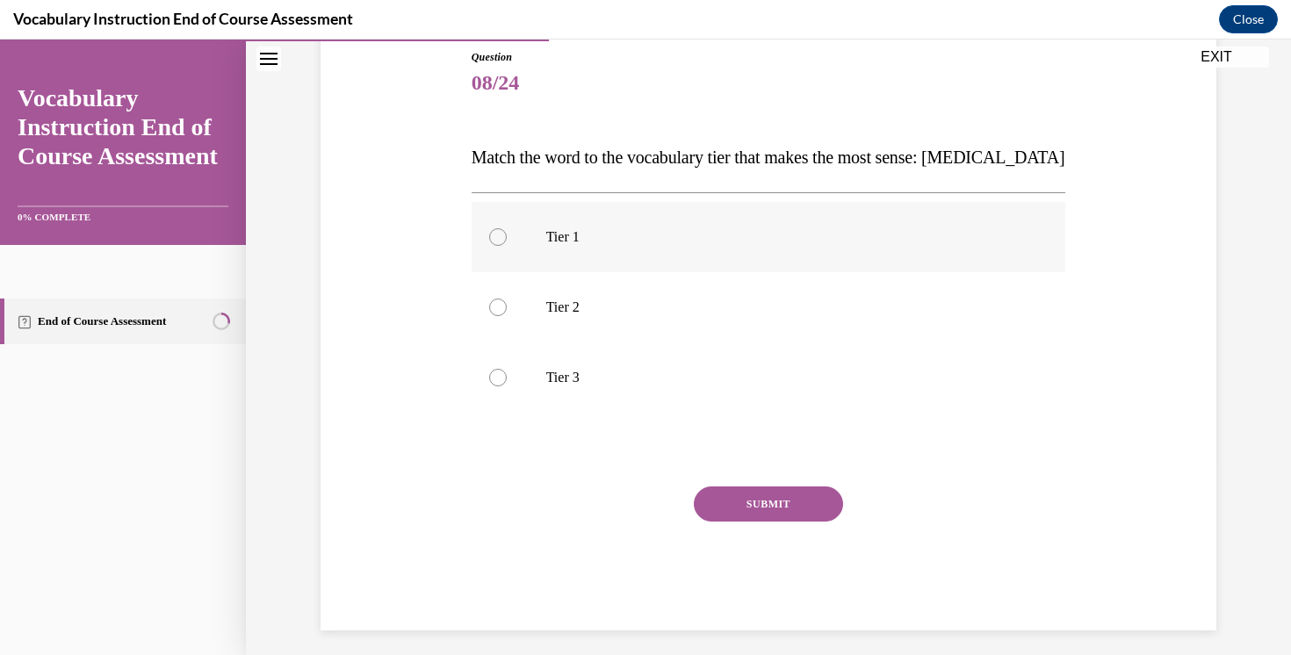
scroll to position [111, 0]
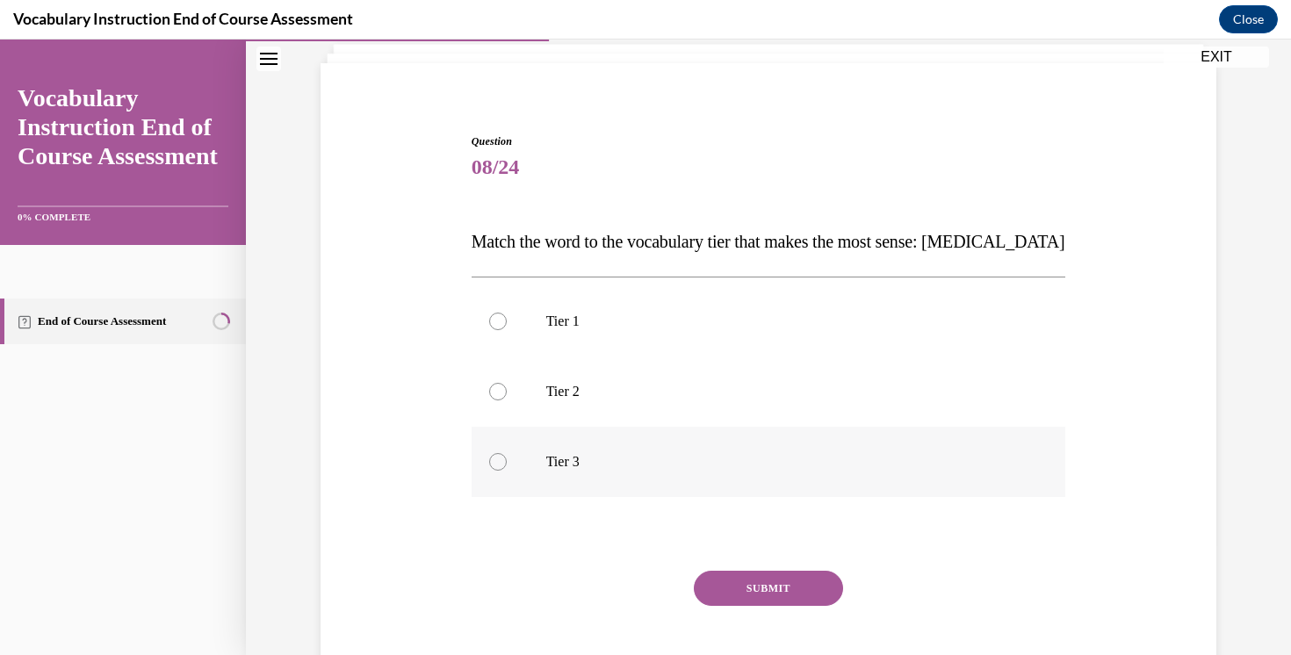
click at [618, 462] on p "Tier 3" at bounding box center [784, 462] width 476 height 18
click at [507, 462] on input "Tier 3" at bounding box center [498, 462] width 18 height 18
radio input "true"
click at [748, 591] on button "SUBMIT" at bounding box center [768, 588] width 149 height 35
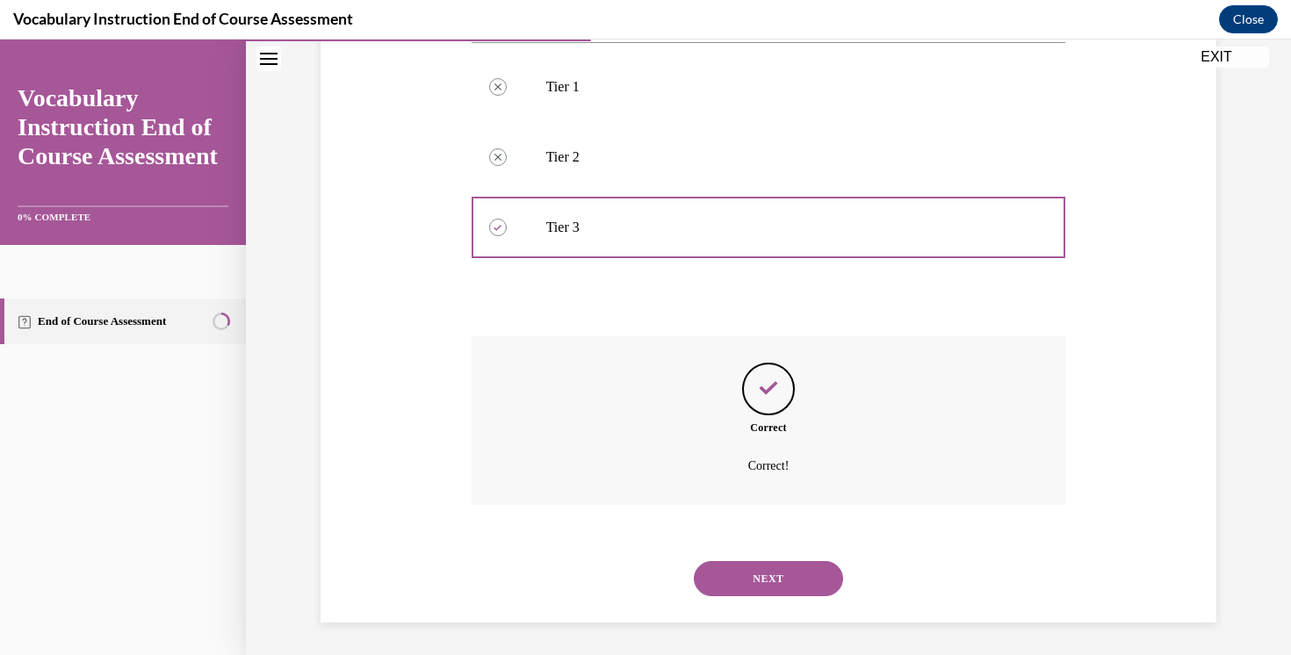
scroll to position [348, 0]
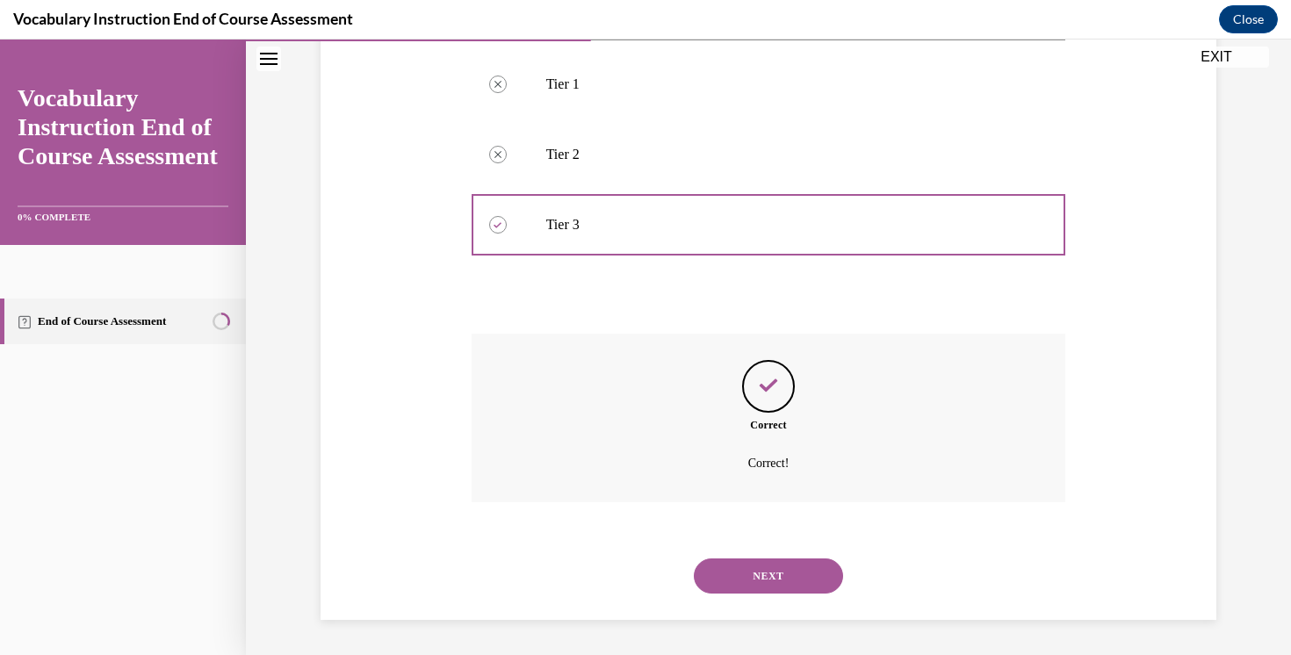
click at [726, 576] on button "NEXT" at bounding box center [768, 576] width 149 height 35
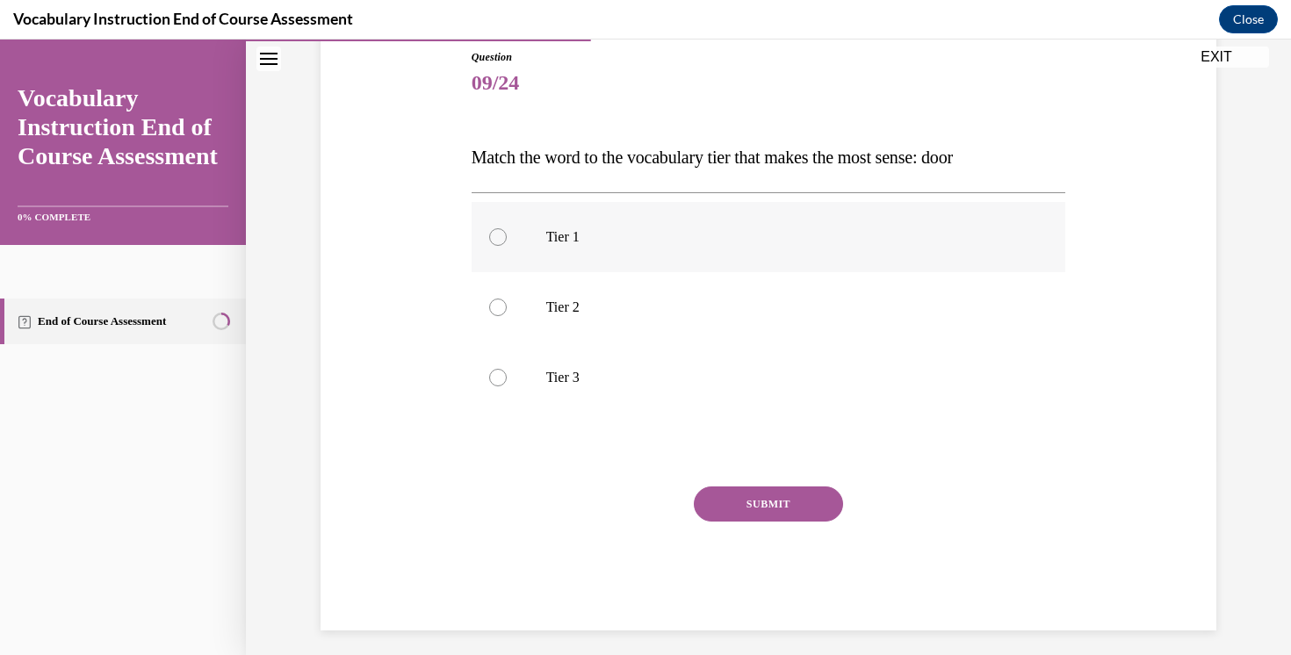
click at [619, 246] on label "Tier 1" at bounding box center [769, 237] width 595 height 70
click at [507, 246] on input "Tier 1" at bounding box center [498, 237] width 18 height 18
radio input "true"
click at [780, 502] on button "SUBMIT" at bounding box center [768, 504] width 149 height 35
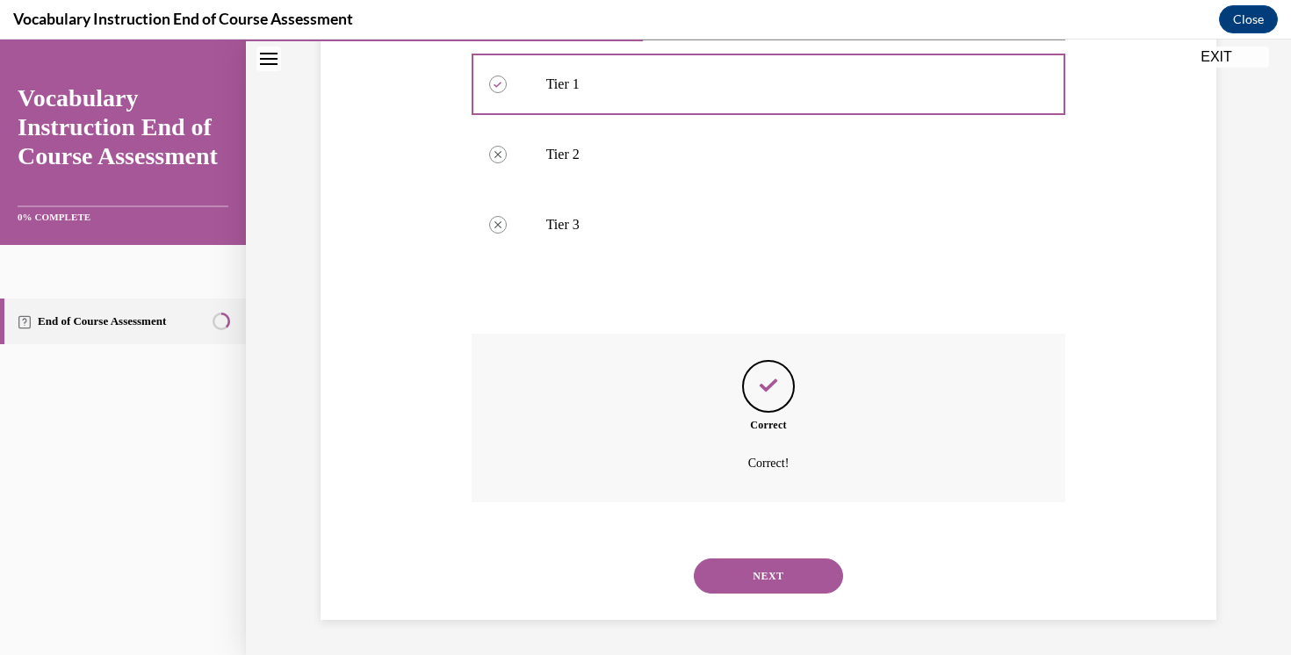
click at [758, 568] on button "NEXT" at bounding box center [768, 576] width 149 height 35
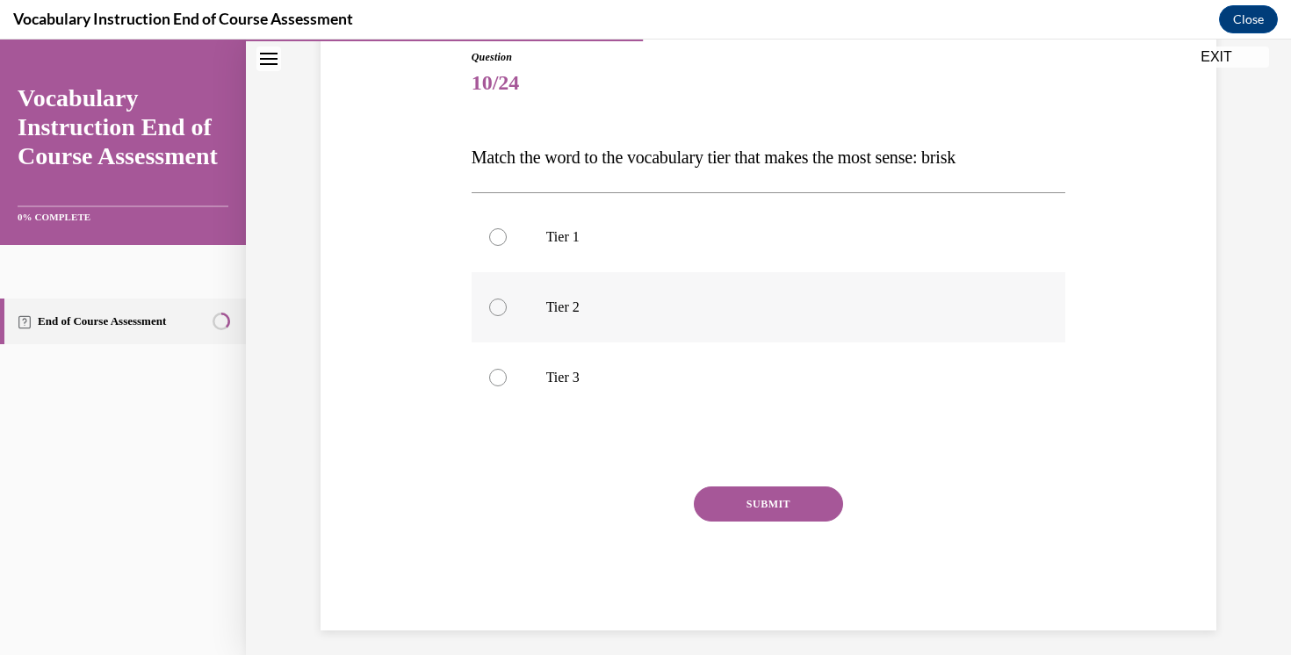
click at [595, 327] on label "Tier 2" at bounding box center [769, 307] width 595 height 70
click at [507, 316] on input "Tier 2" at bounding box center [498, 308] width 18 height 18
radio input "true"
click at [753, 496] on button "SUBMIT" at bounding box center [768, 504] width 149 height 35
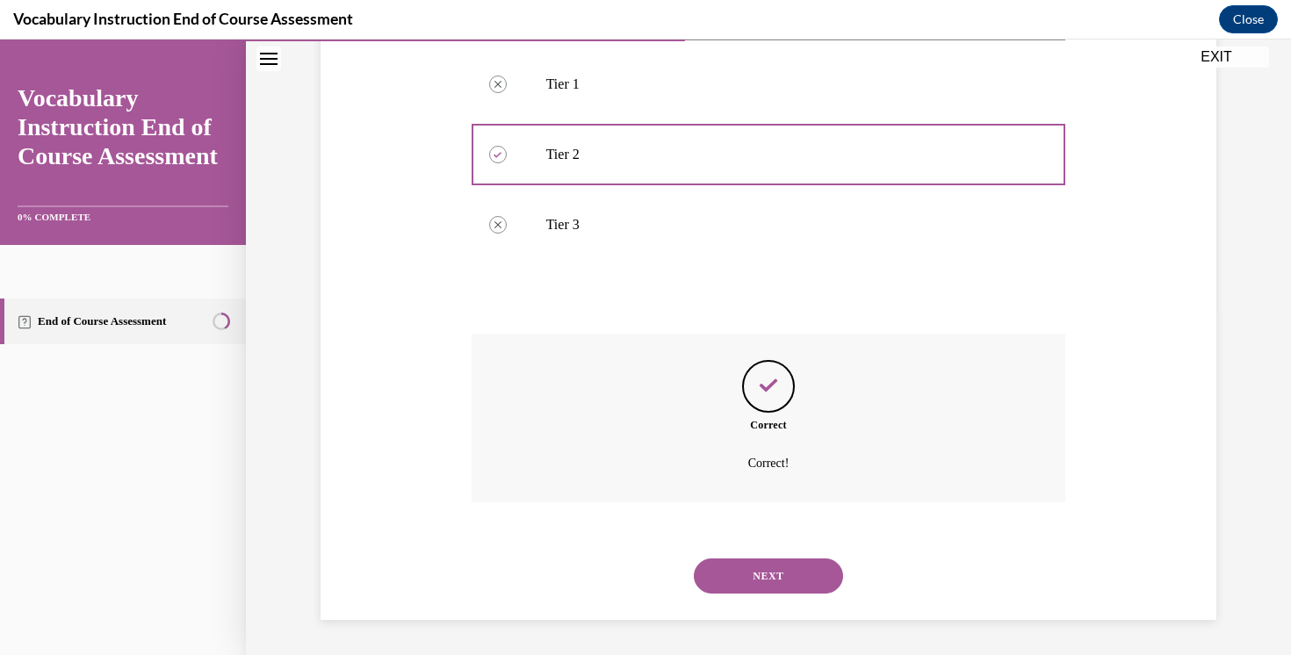
click at [750, 561] on button "NEXT" at bounding box center [768, 576] width 149 height 35
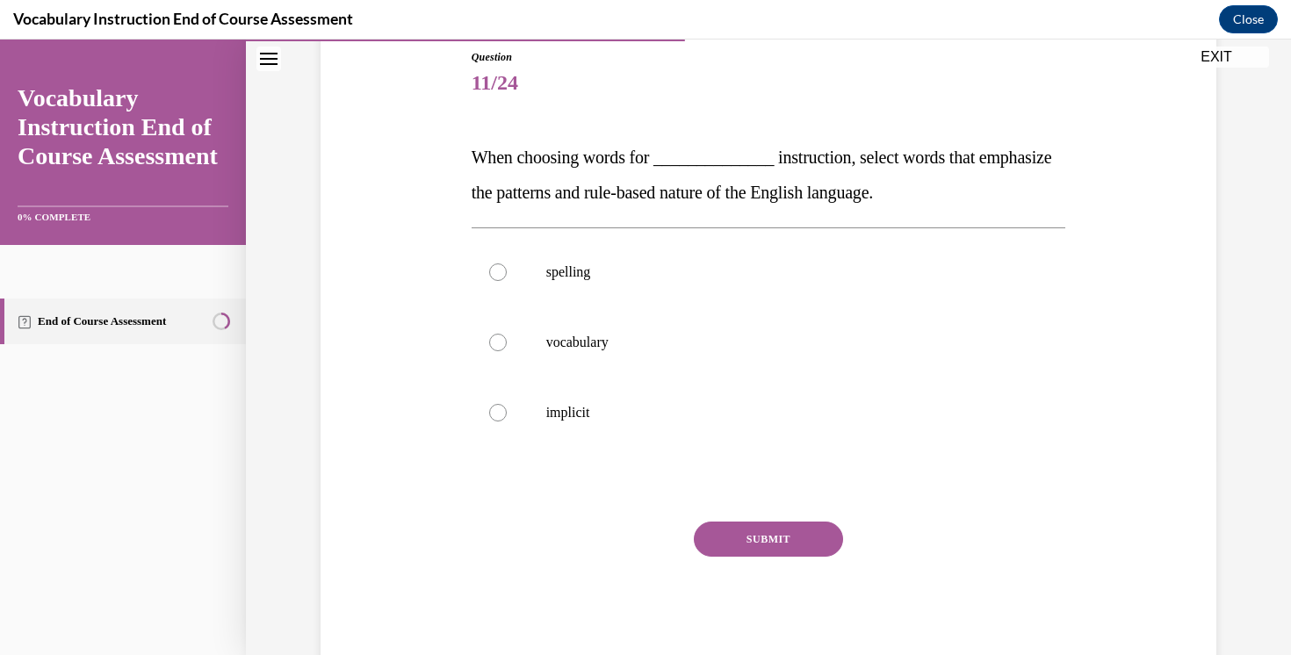
scroll to position [203, 0]
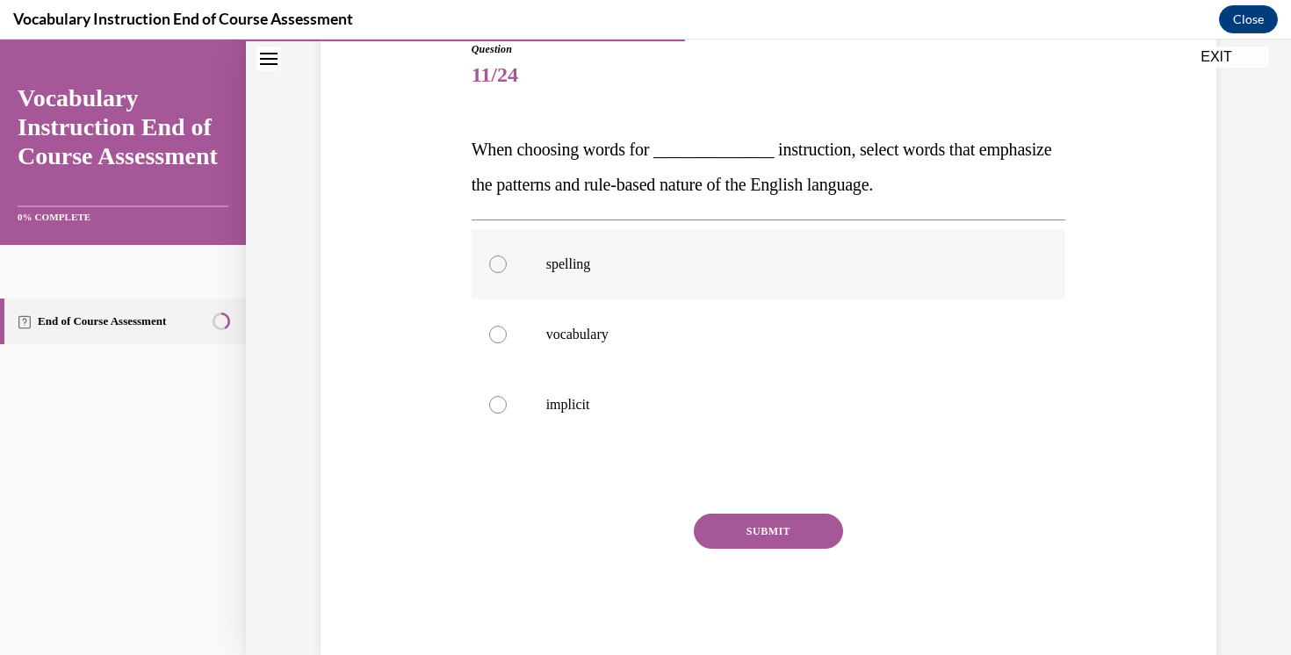
click at [623, 274] on label "spelling" at bounding box center [769, 264] width 595 height 70
click at [507, 273] on input "spelling" at bounding box center [498, 265] width 18 height 18
radio input "true"
click at [779, 531] on button "SUBMIT" at bounding box center [768, 531] width 149 height 35
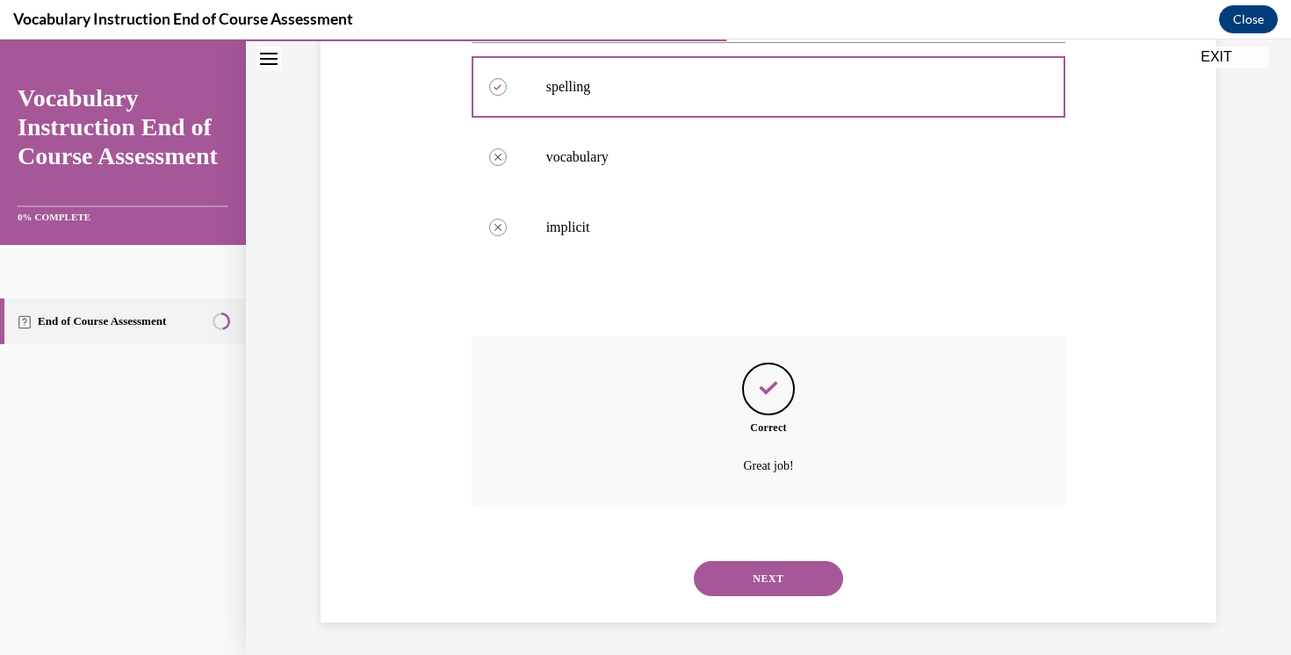
scroll to position [383, 0]
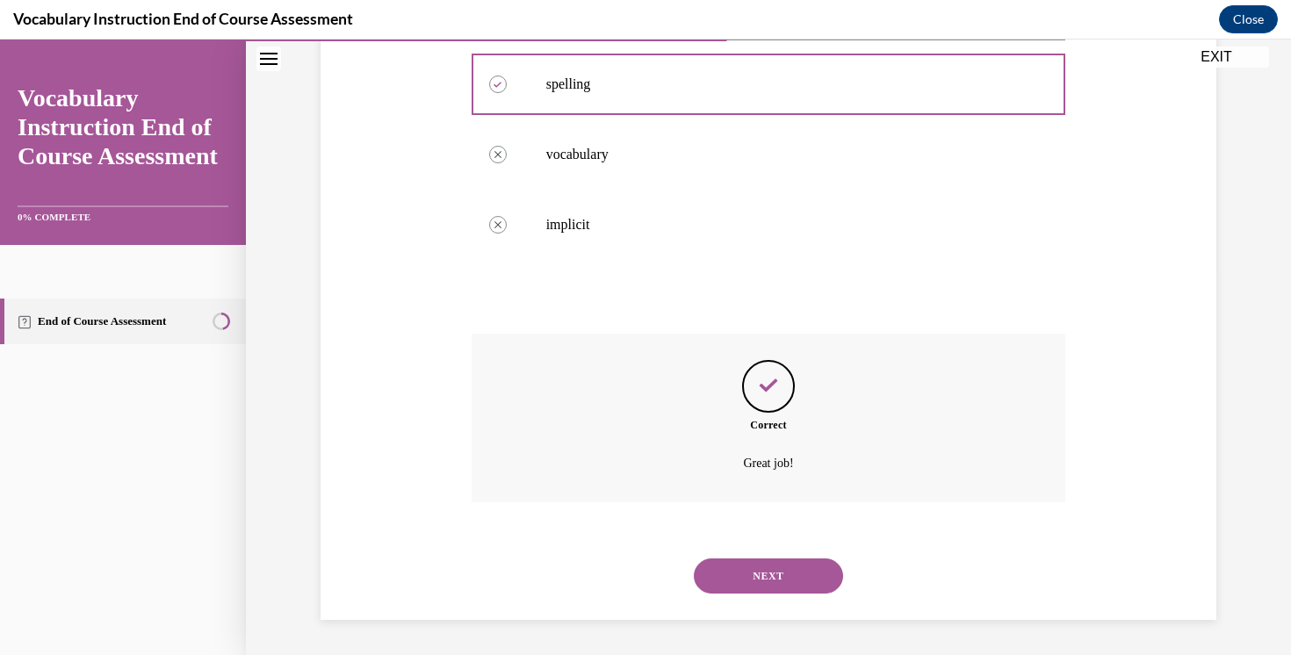
click at [732, 589] on button "NEXT" at bounding box center [768, 576] width 149 height 35
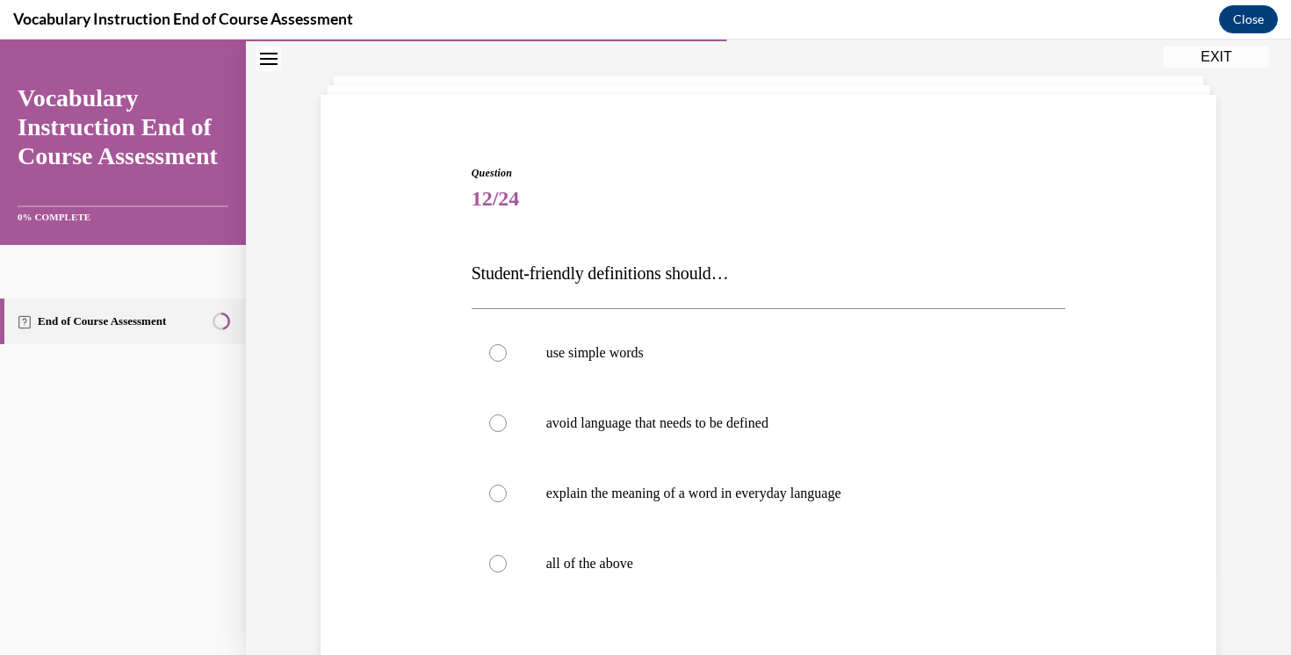
scroll to position [114, 0]
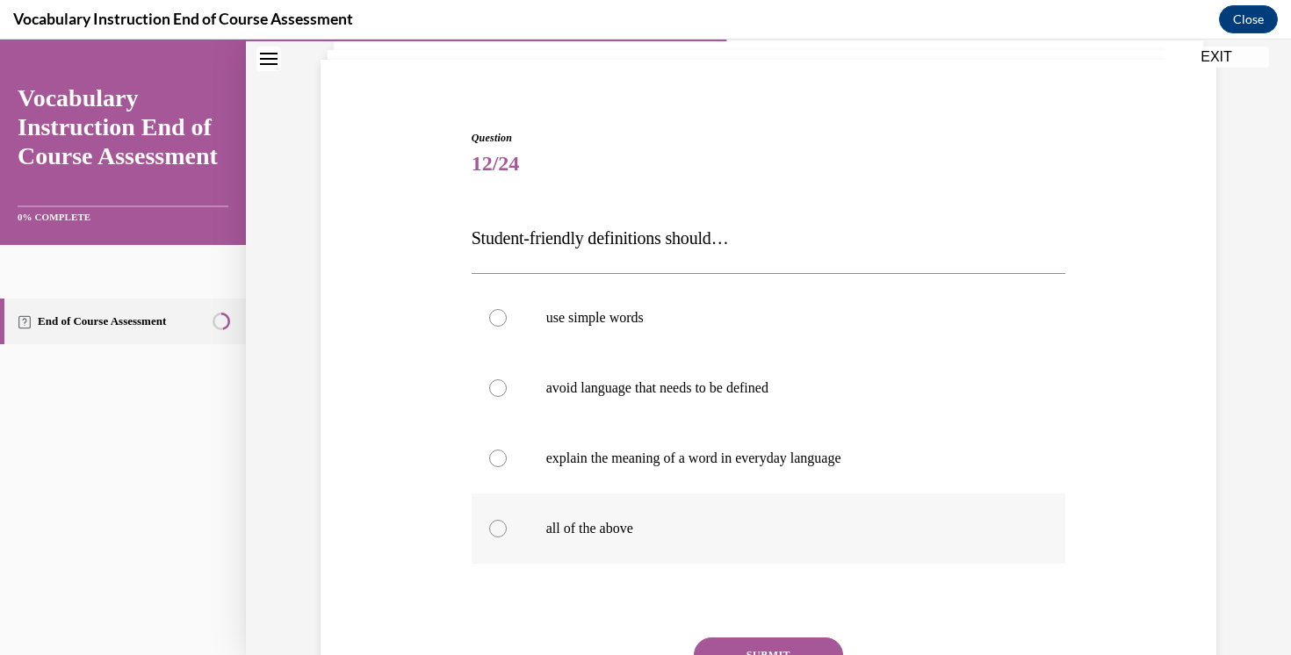
click at [627, 548] on label "all of the above" at bounding box center [769, 529] width 595 height 70
click at [507, 538] on input "all of the above" at bounding box center [498, 529] width 18 height 18
radio input "true"
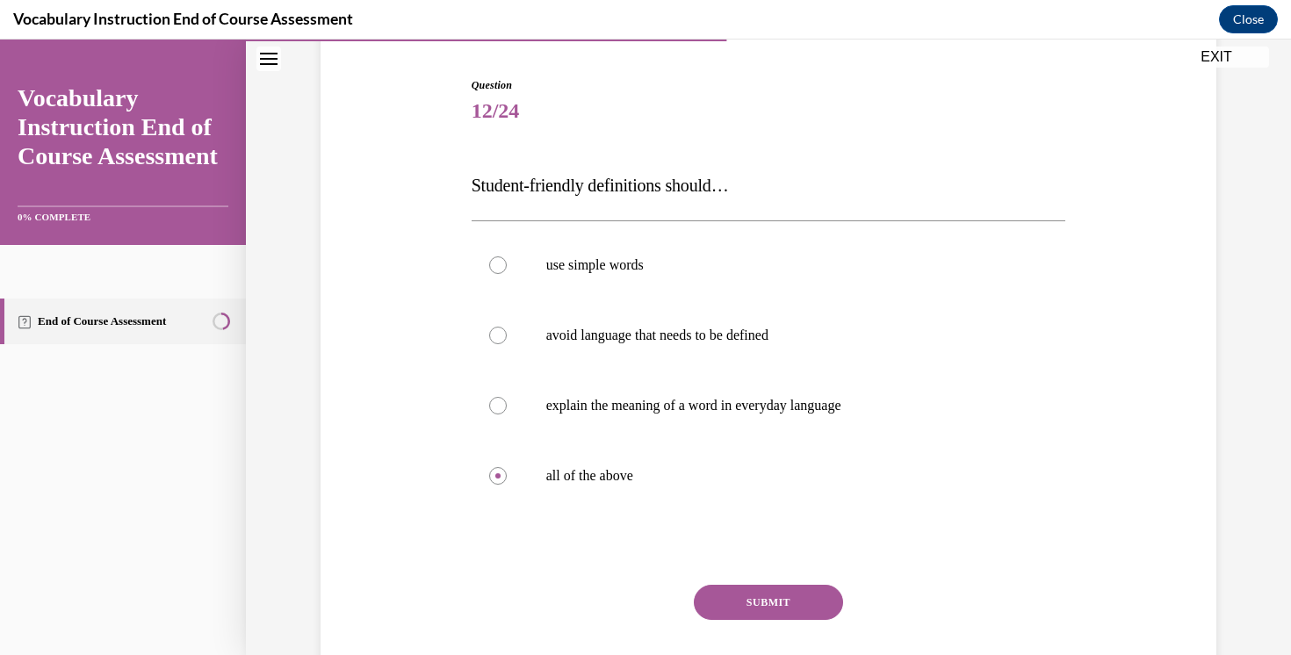
click at [770, 602] on button "SUBMIT" at bounding box center [768, 602] width 149 height 35
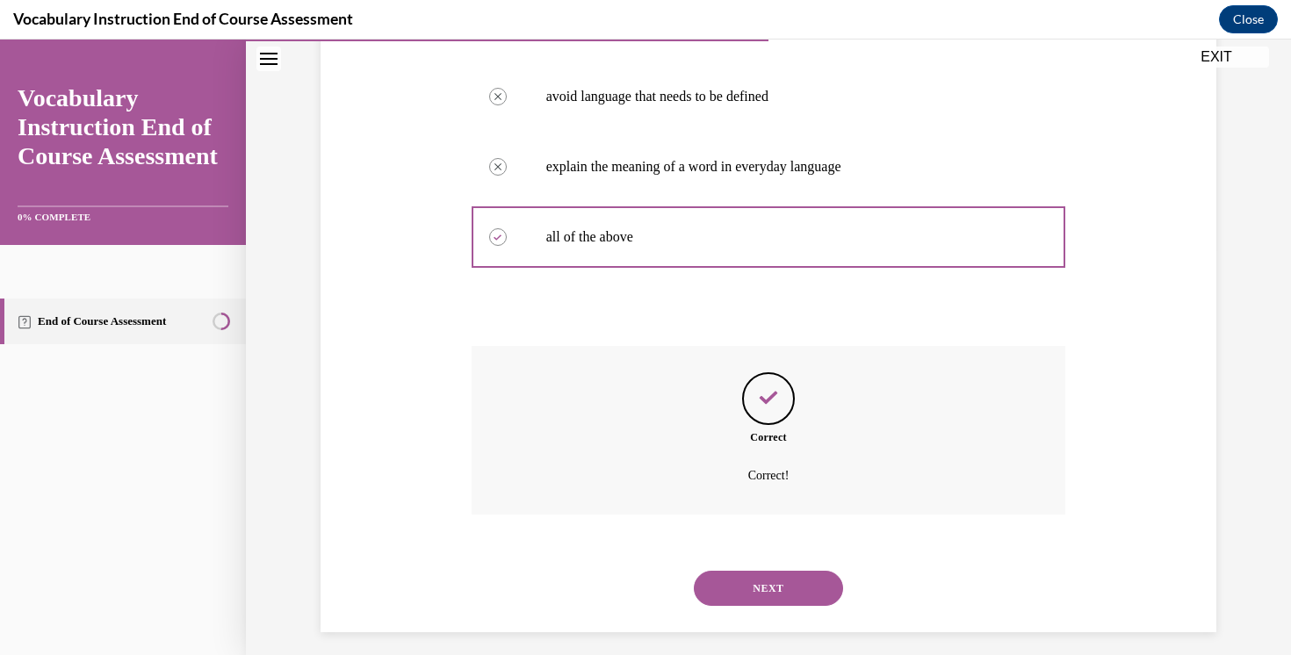
scroll to position [418, 0]
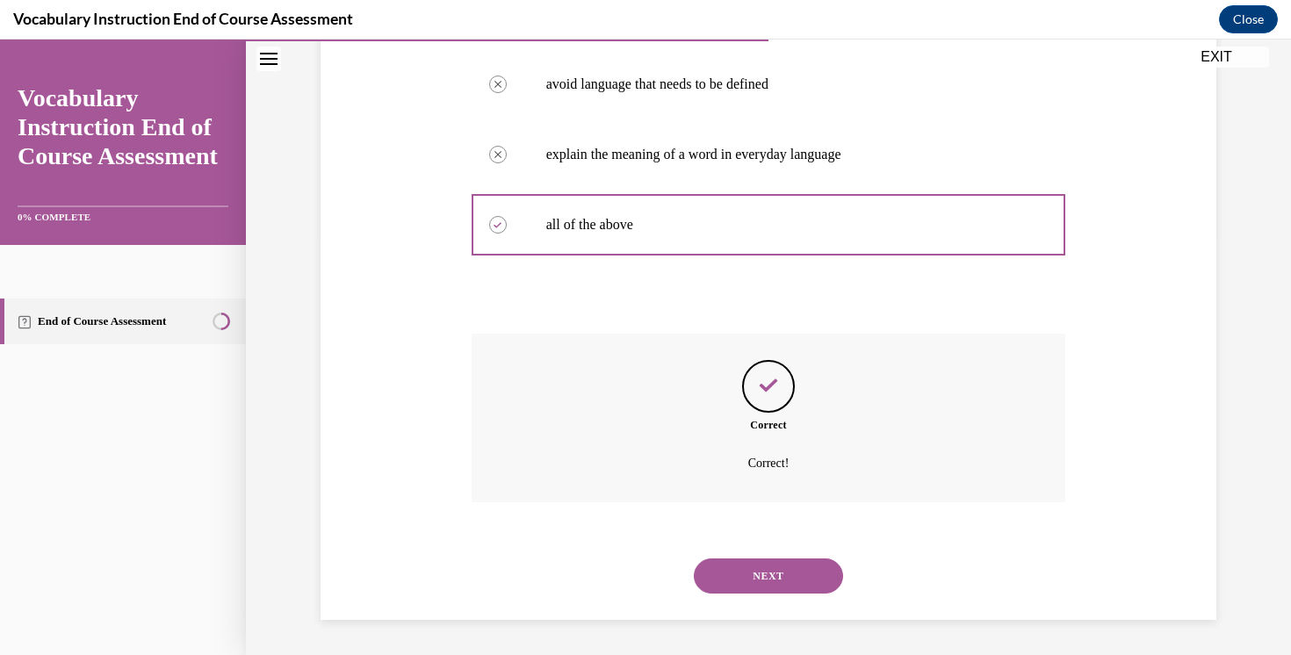
click at [789, 582] on button "NEXT" at bounding box center [768, 576] width 149 height 35
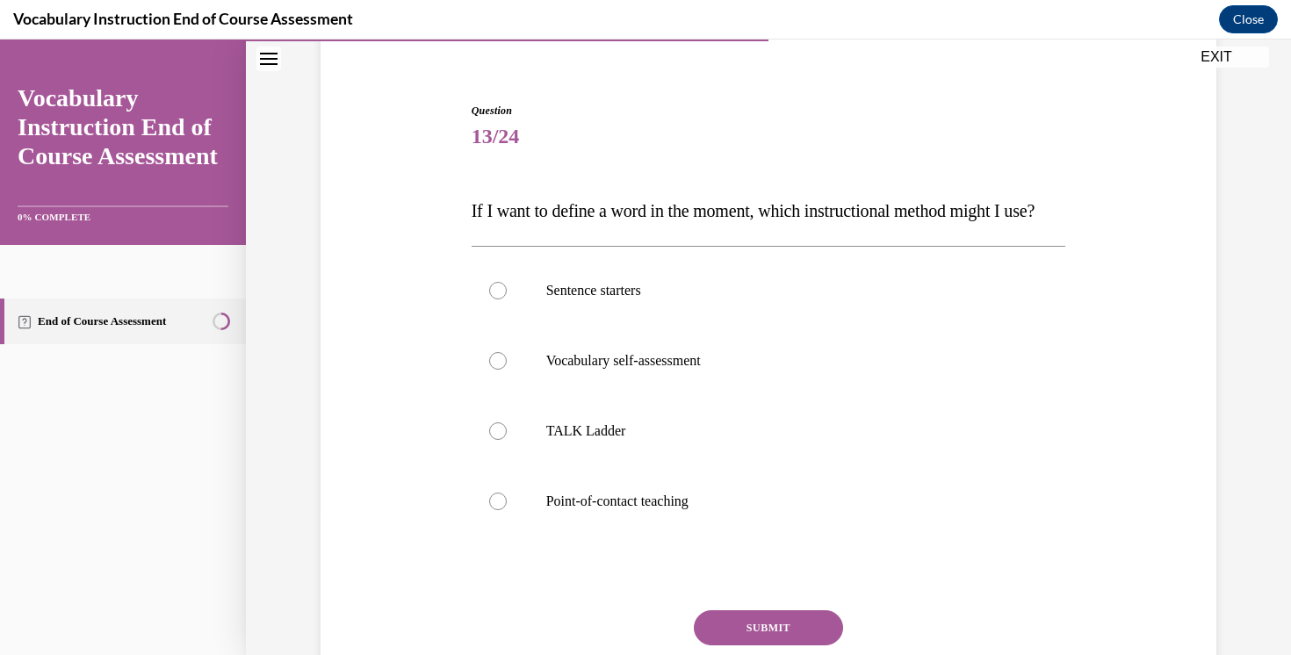
scroll to position [144, 0]
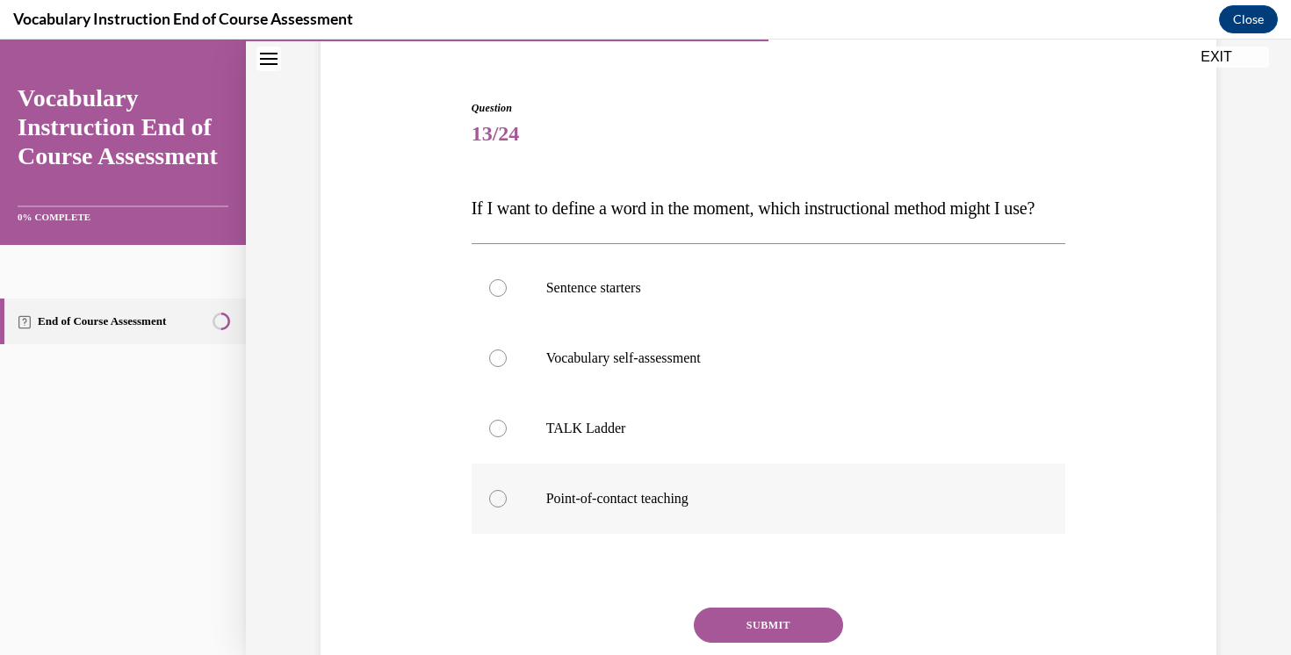
click at [689, 534] on label "Point-of-contact teaching" at bounding box center [769, 499] width 595 height 70
click at [507, 508] on input "Point-of-contact teaching" at bounding box center [498, 499] width 18 height 18
radio input "true"
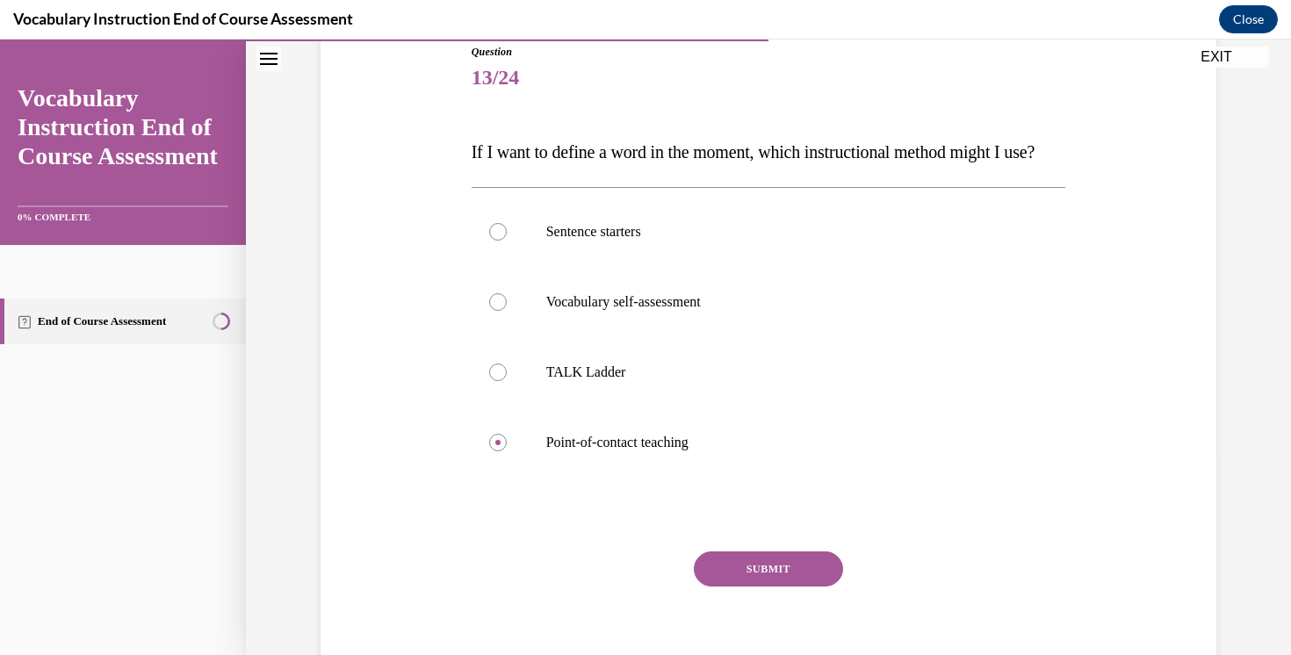
click at [770, 587] on button "SUBMIT" at bounding box center [768, 569] width 149 height 35
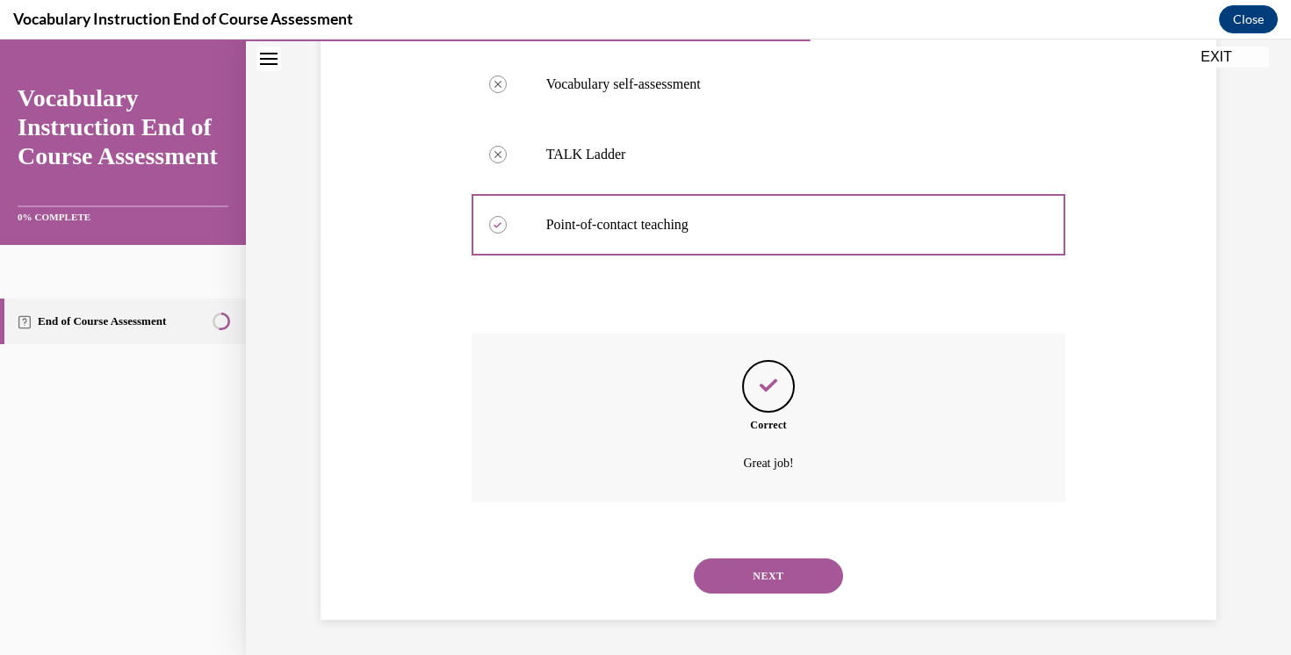
scroll to position [453, 0]
click at [763, 594] on div "NEXT" at bounding box center [769, 576] width 595 height 70
click at [763, 587] on button "NEXT" at bounding box center [768, 576] width 149 height 35
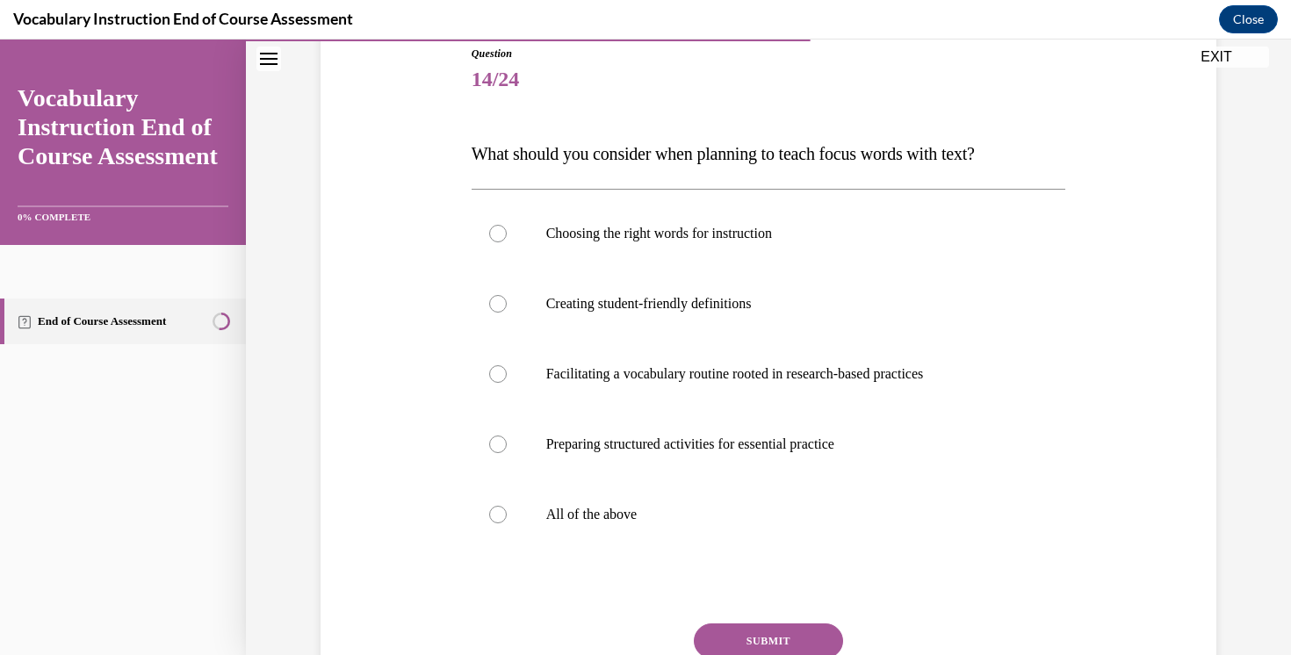
scroll to position [201, 0]
click at [639, 502] on label "All of the above" at bounding box center [769, 512] width 595 height 70
click at [507, 503] on input "All of the above" at bounding box center [498, 512] width 18 height 18
radio input "true"
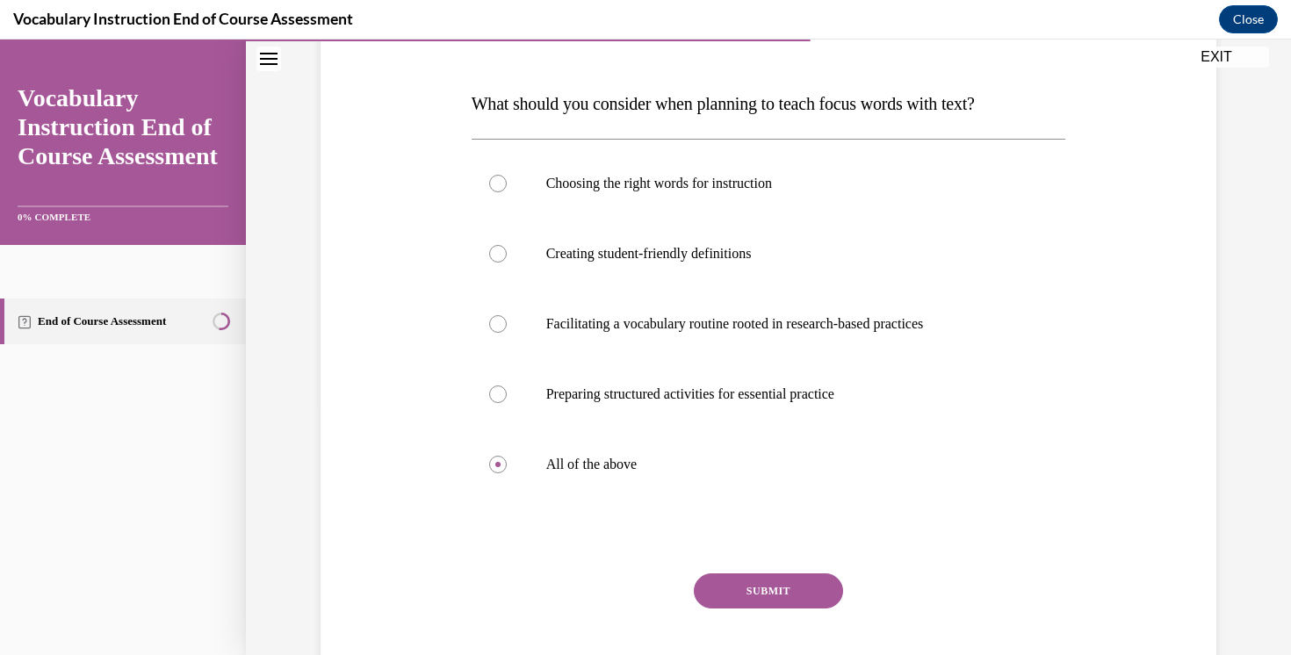
click at [773, 597] on button "SUBMIT" at bounding box center [768, 591] width 149 height 35
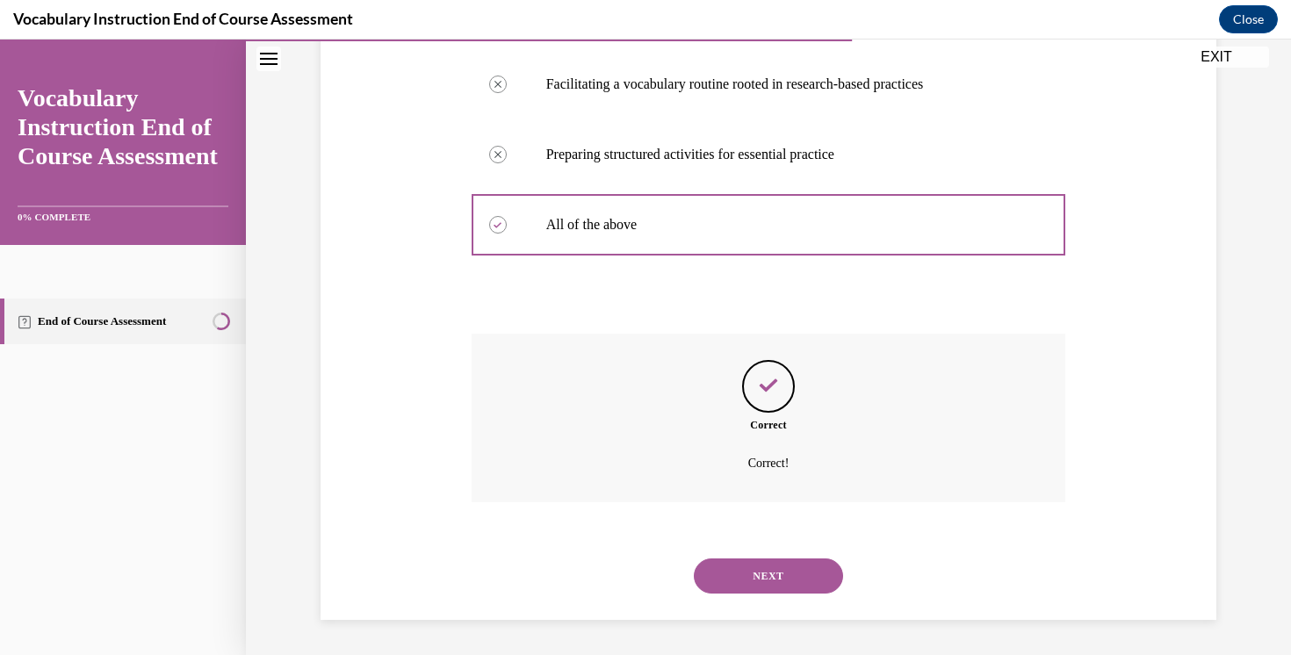
click at [741, 582] on button "NEXT" at bounding box center [768, 576] width 149 height 35
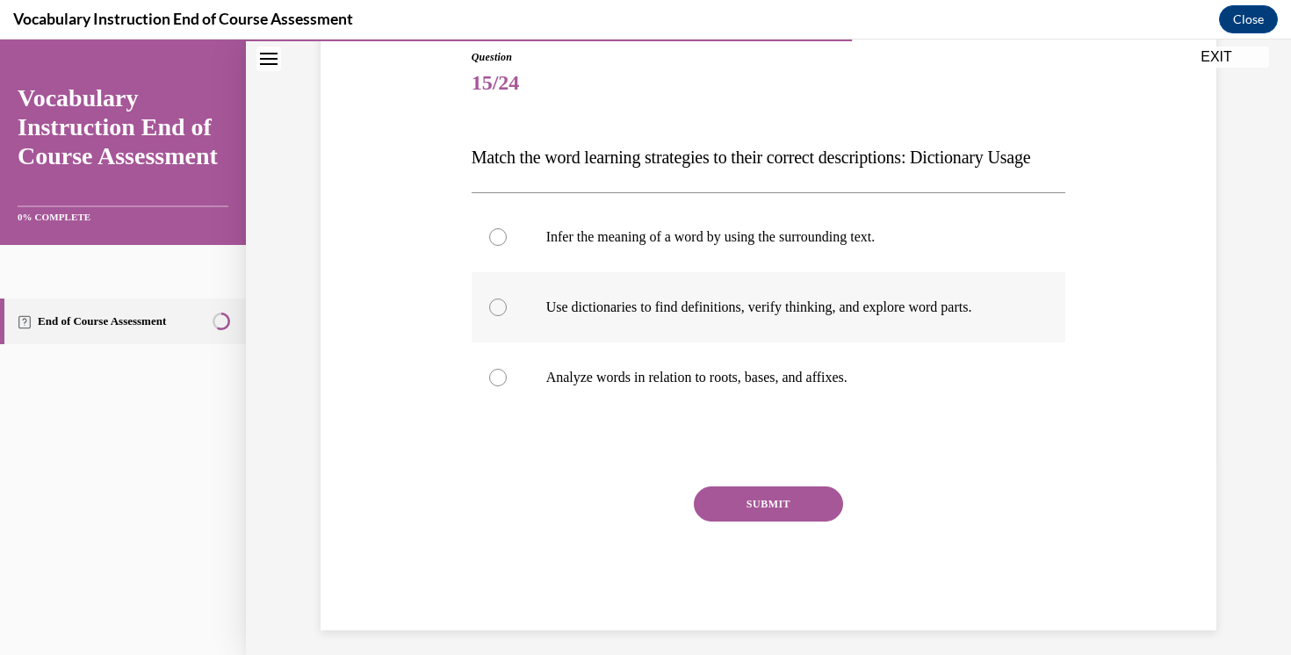
click at [589, 330] on label "Use dictionaries to find definitions, verify thinking, and explore word parts." at bounding box center [769, 307] width 595 height 70
click at [507, 316] on input "Use dictionaries to find definitions, verify thinking, and explore word parts." at bounding box center [498, 308] width 18 height 18
radio input "true"
click at [763, 522] on button "SUBMIT" at bounding box center [768, 504] width 149 height 35
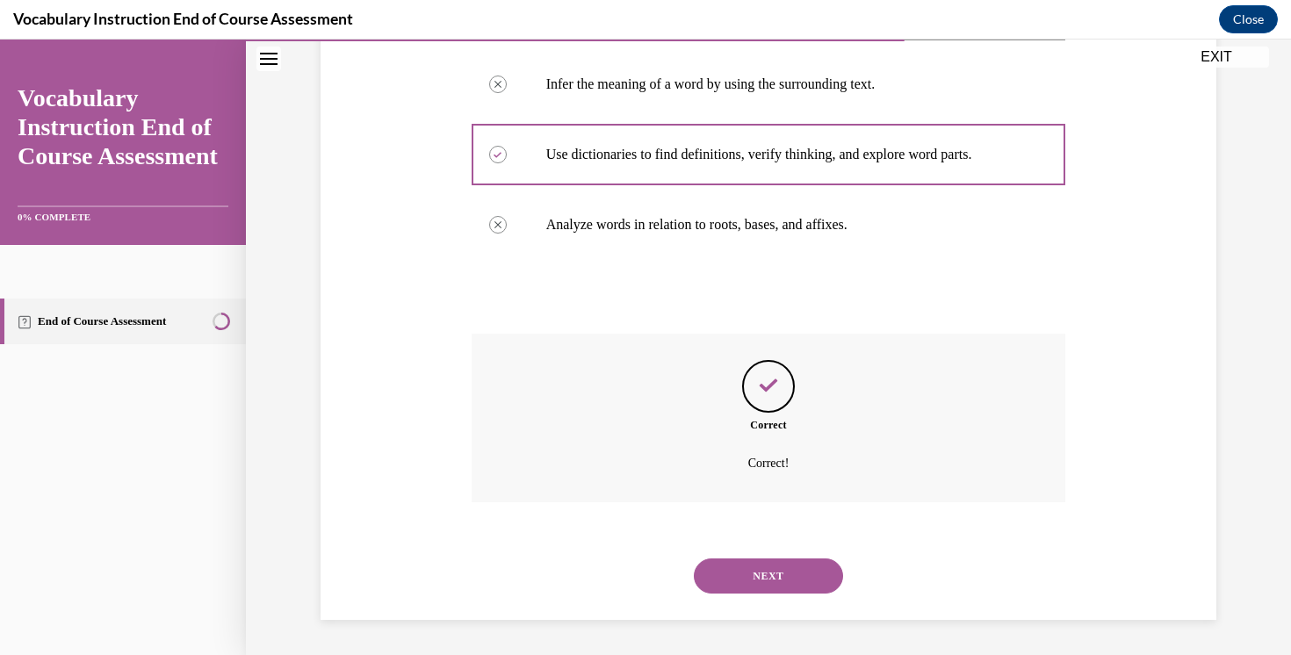
click at [732, 589] on button "NEXT" at bounding box center [768, 576] width 149 height 35
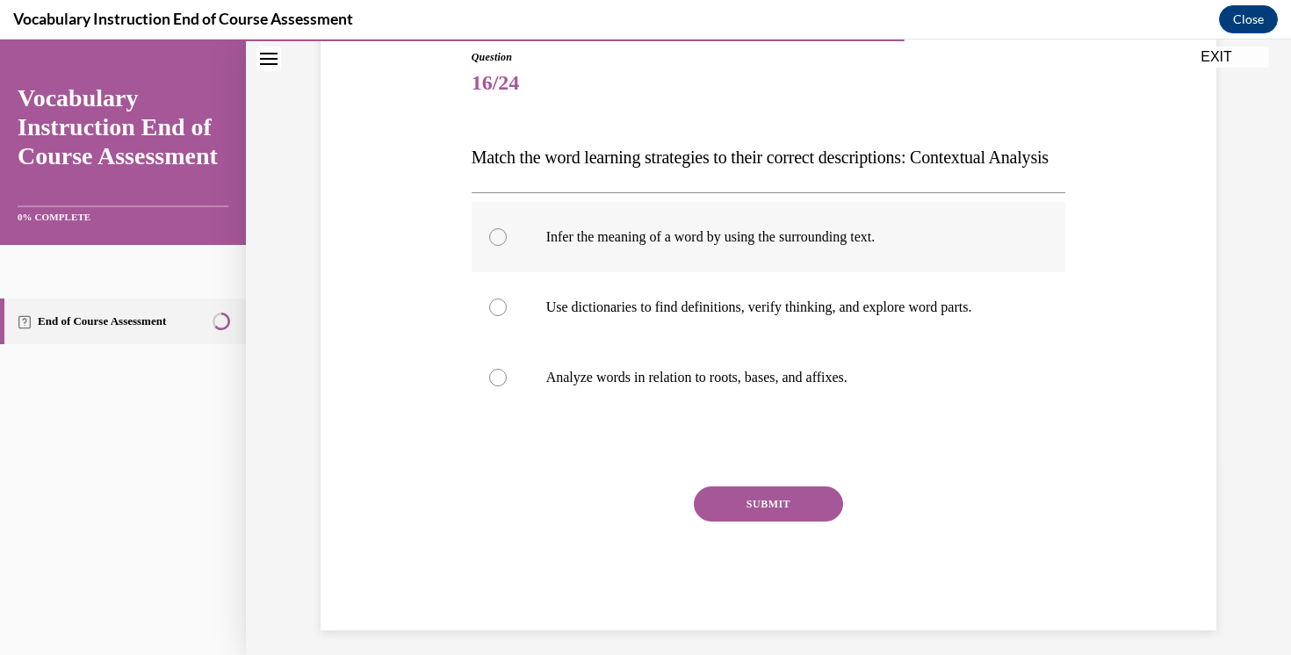
click at [529, 259] on label "Infer the meaning of a word by using the surrounding text." at bounding box center [769, 237] width 595 height 70
click at [507, 246] on input "Infer the meaning of a word by using the surrounding text." at bounding box center [498, 237] width 18 height 18
radio input "true"
click at [801, 522] on button "SUBMIT" at bounding box center [768, 504] width 149 height 35
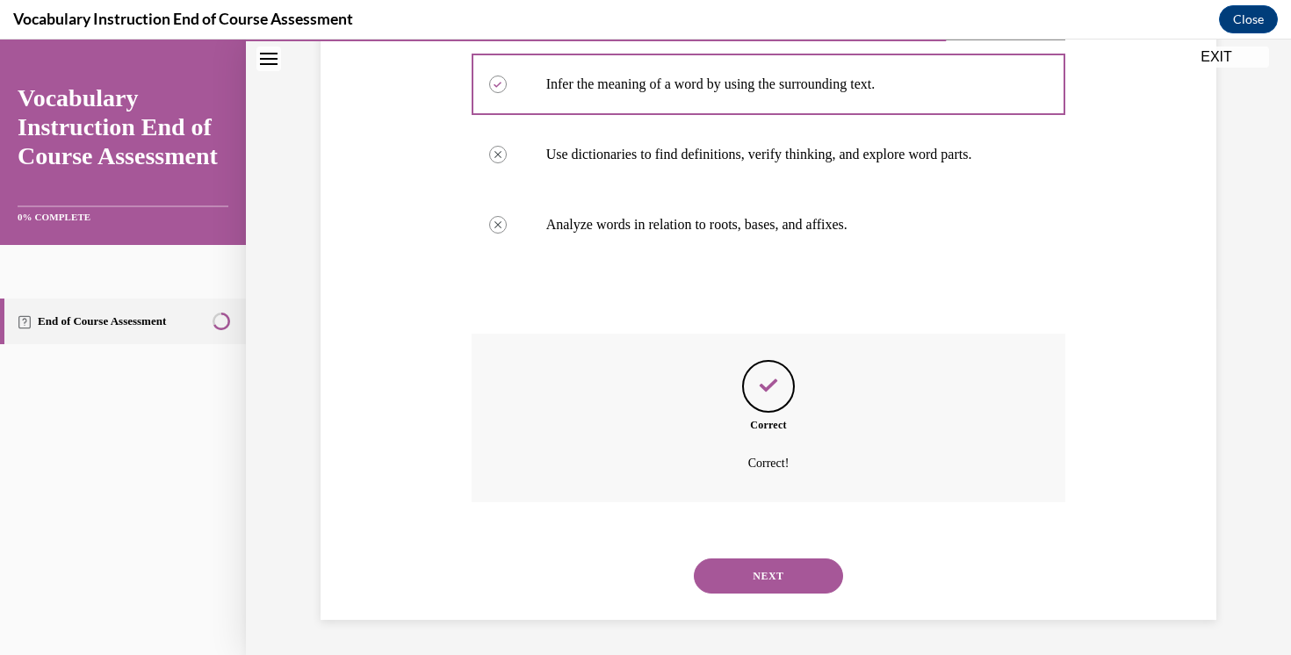
click at [738, 582] on button "NEXT" at bounding box center [768, 576] width 149 height 35
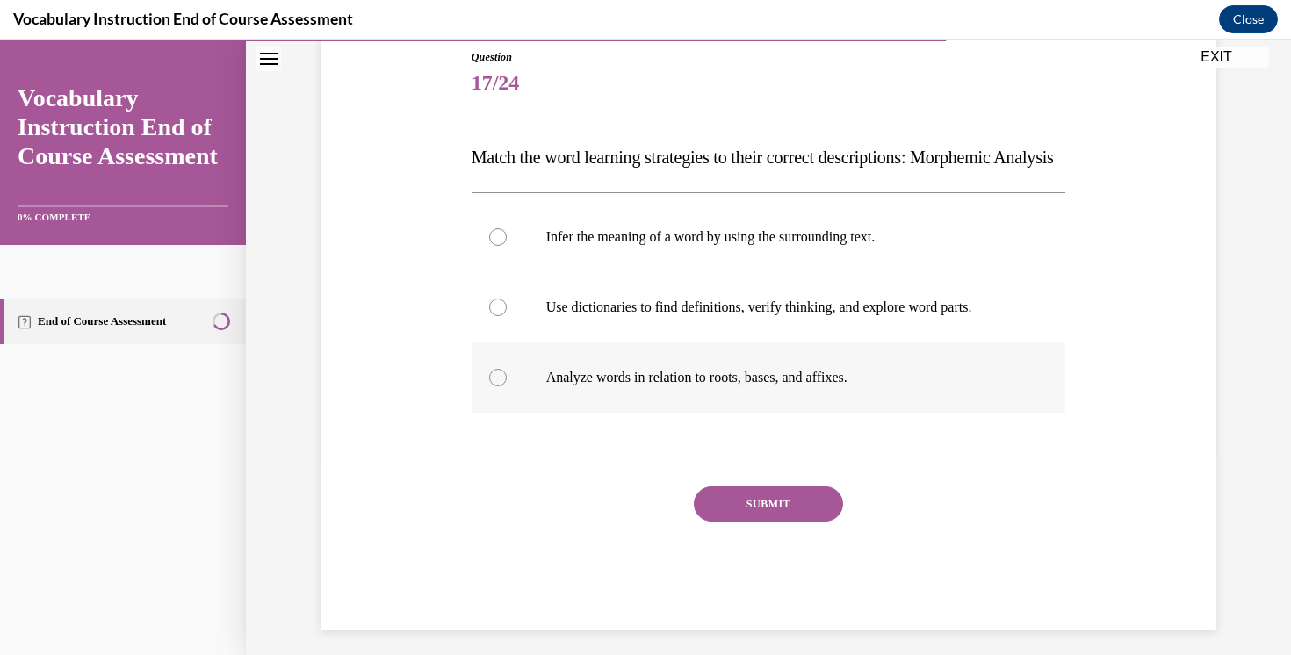
click at [626, 387] on p "Analyze words in relation to roots, bases, and affixes." at bounding box center [784, 378] width 476 height 18
click at [507, 387] on input "Analyze words in relation to roots, bases, and affixes." at bounding box center [498, 378] width 18 height 18
radio input "true"
click at [771, 522] on button "SUBMIT" at bounding box center [768, 504] width 149 height 35
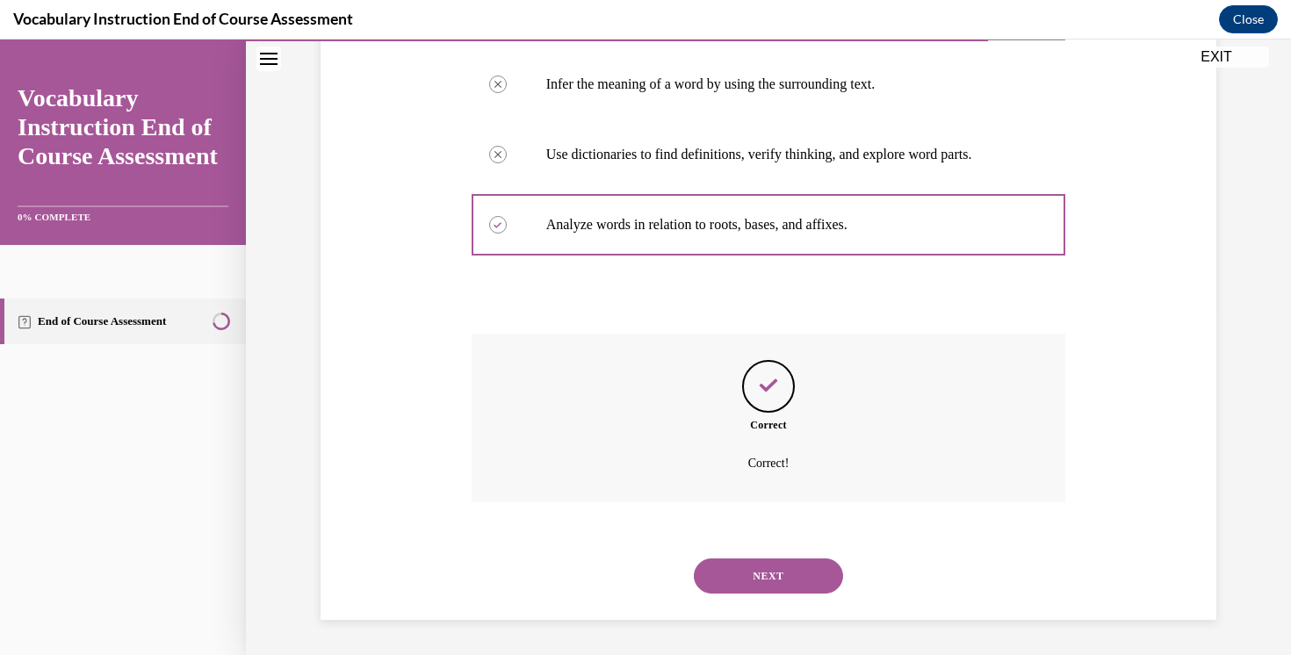
click at [712, 569] on button "NEXT" at bounding box center [768, 576] width 149 height 35
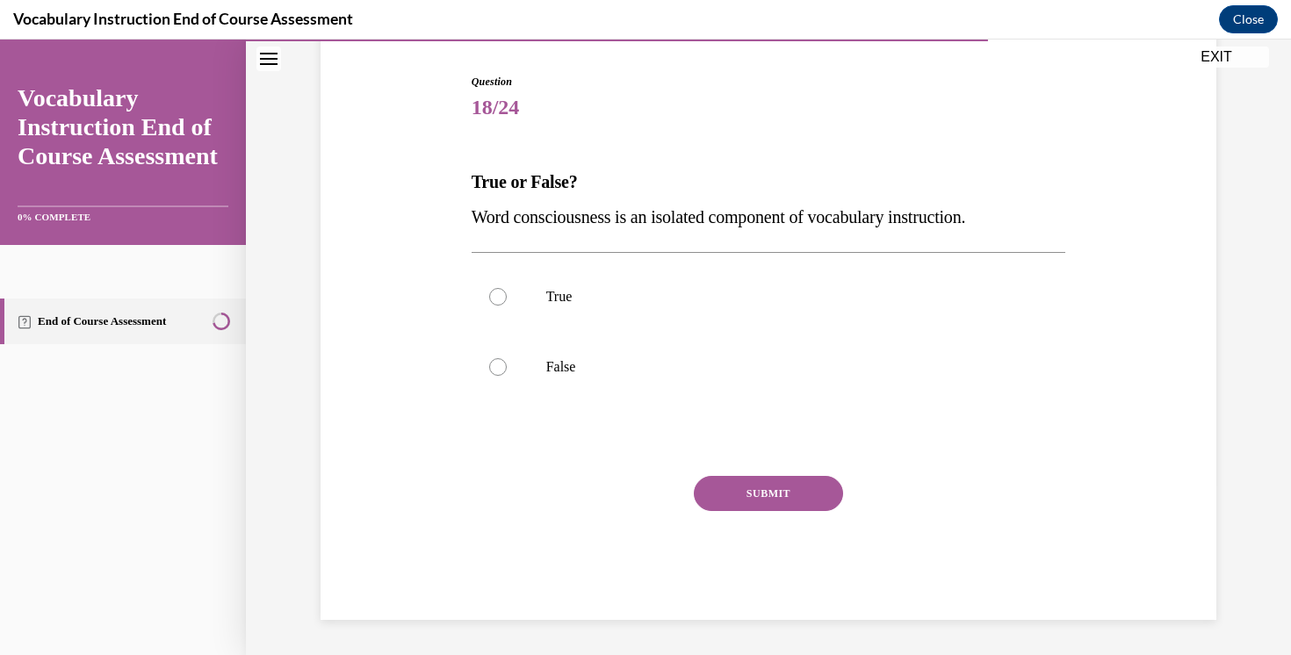
click at [562, 220] on span "Word consciousness is an isolated component of vocabulary instruction." at bounding box center [719, 216] width 495 height 19
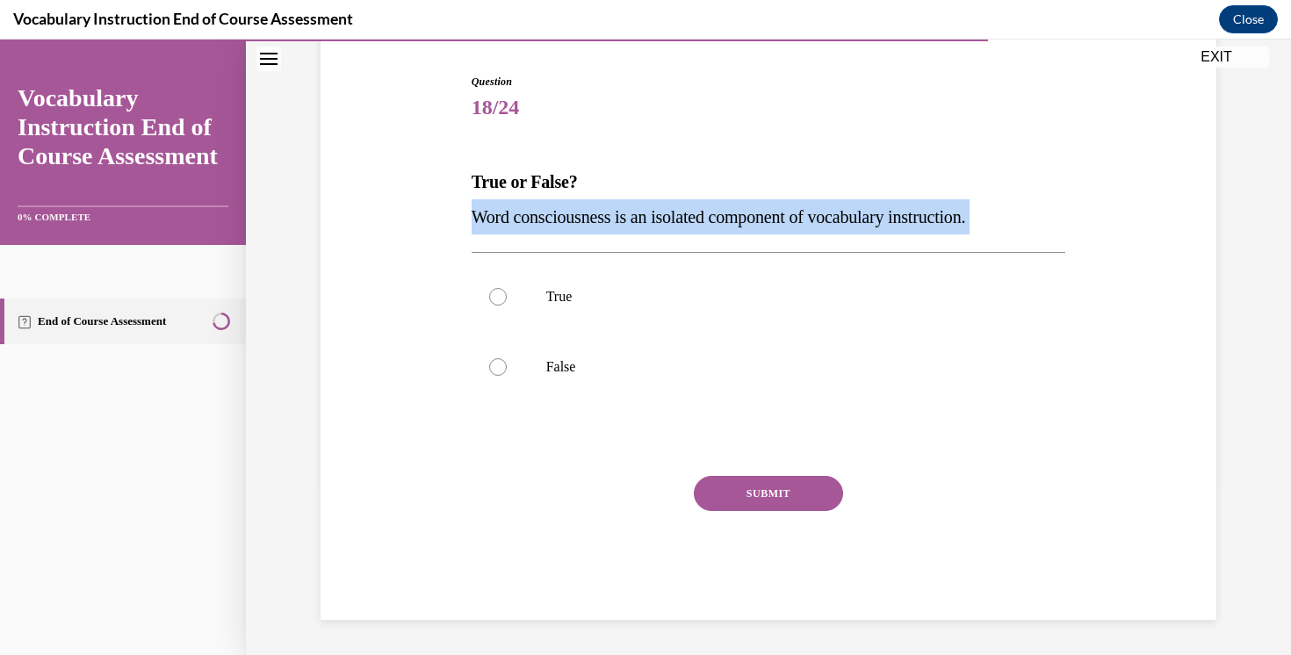
click at [562, 220] on span "Word consciousness is an isolated component of vocabulary instruction." at bounding box center [719, 216] width 495 height 19
copy p "Word consciousness is an isolated component of vocabulary instruction."
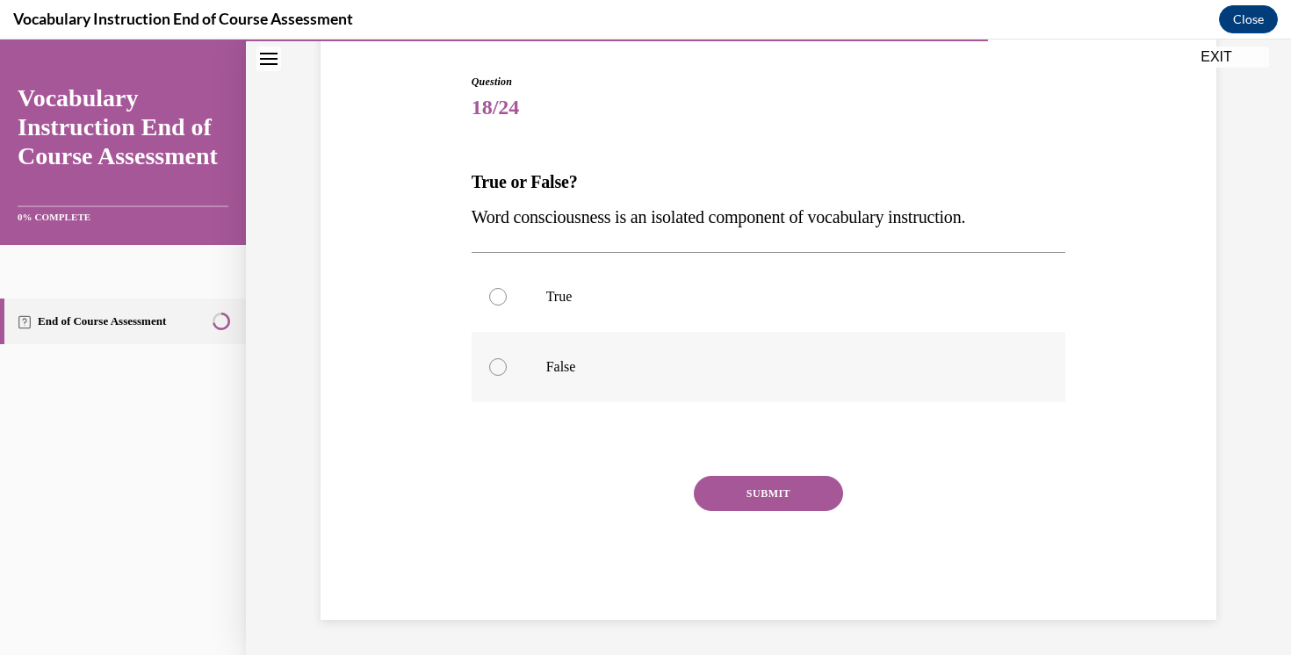
click at [580, 359] on p "False" at bounding box center [784, 367] width 476 height 18
click at [507, 359] on input "False" at bounding box center [498, 367] width 18 height 18
radio input "true"
click at [767, 484] on button "SUBMIT" at bounding box center [768, 493] width 149 height 35
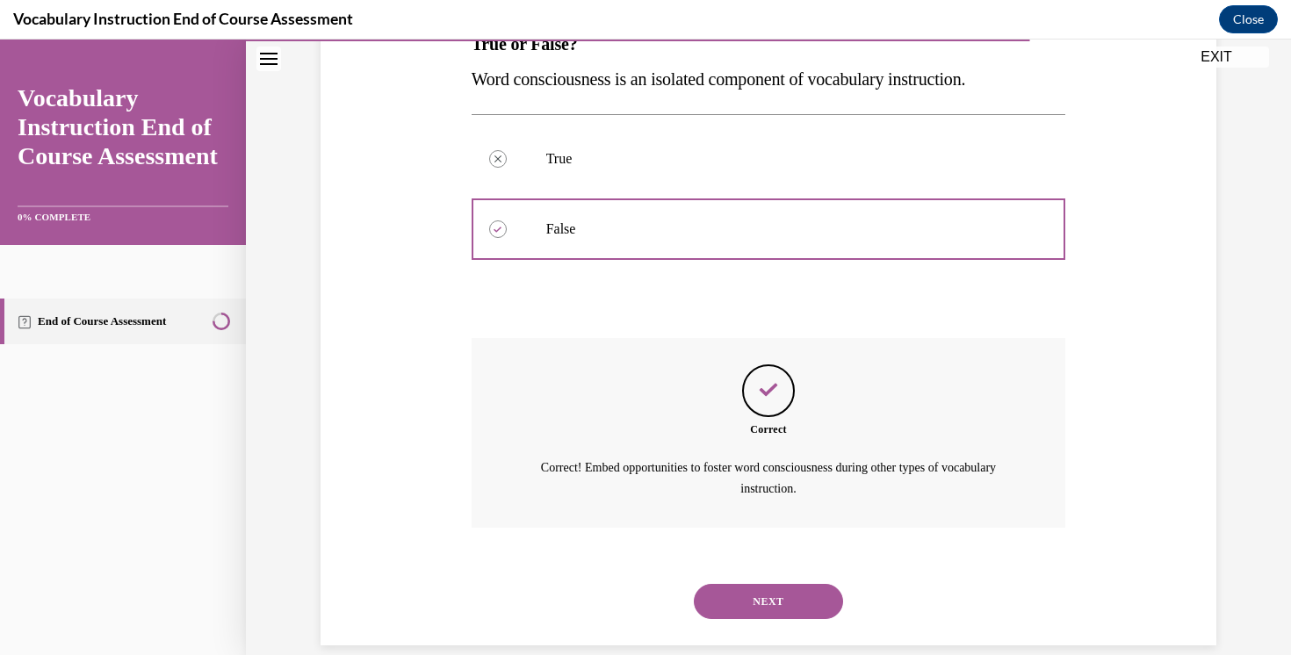
scroll to position [333, 0]
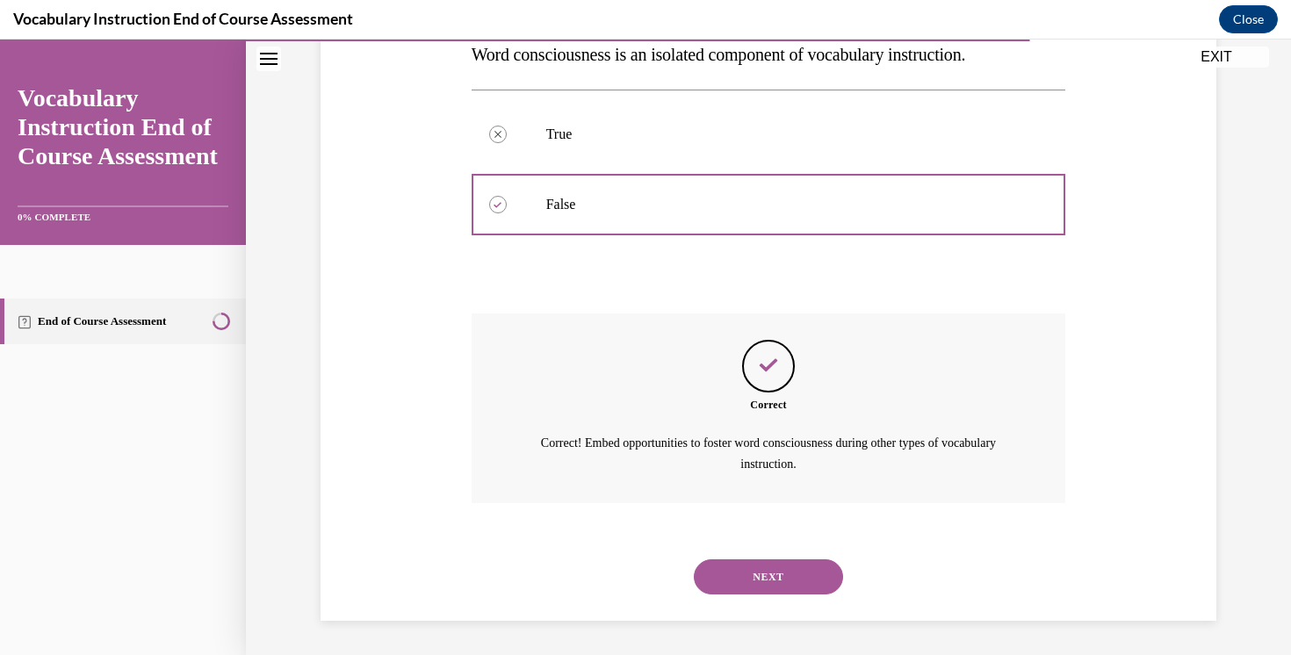
click at [736, 575] on button "NEXT" at bounding box center [768, 577] width 149 height 35
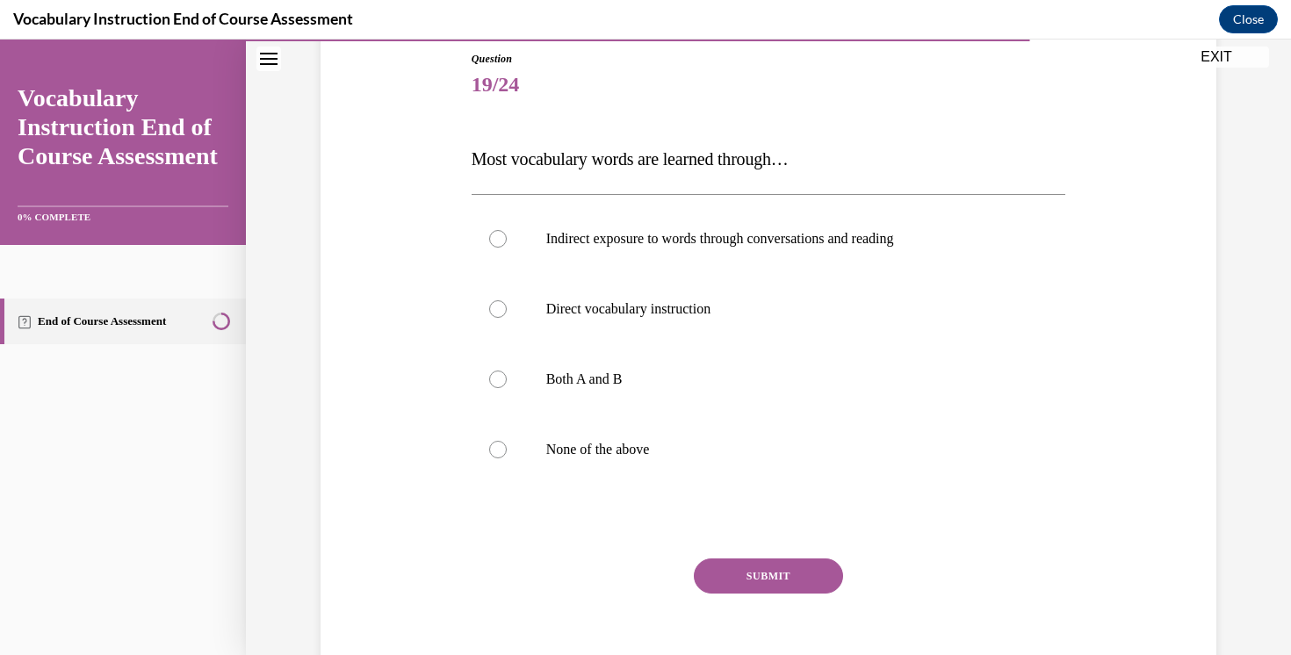
scroll to position [199, 0]
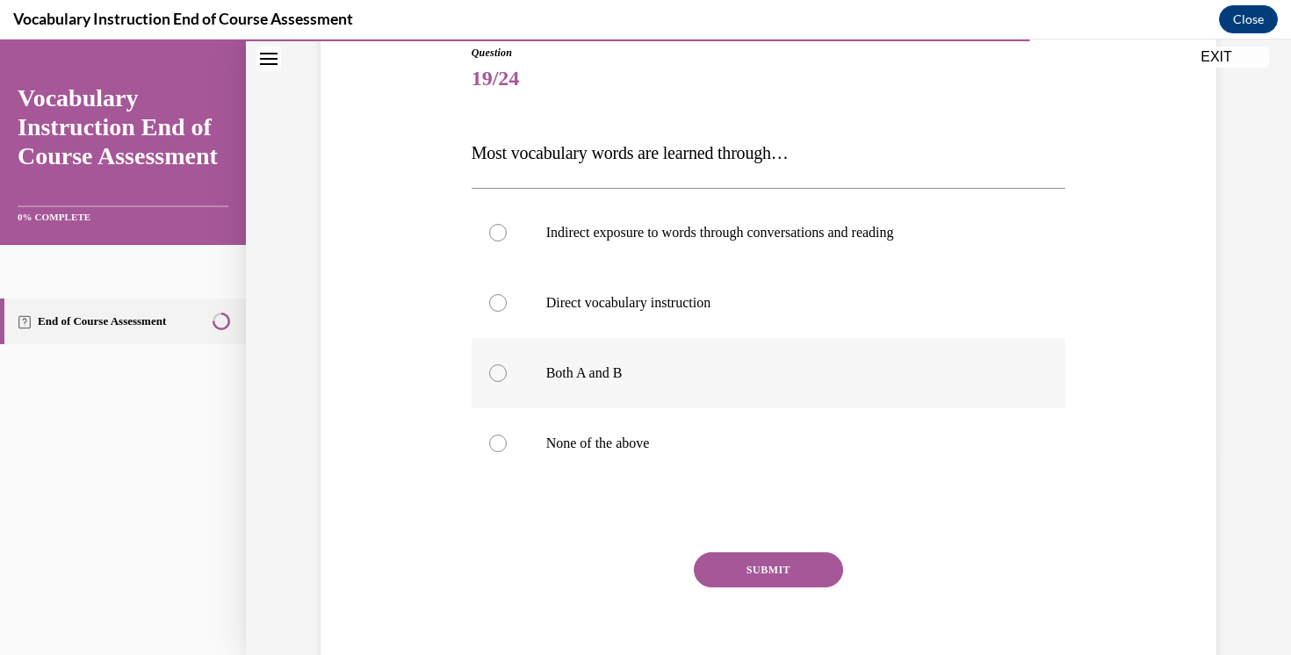
click at [570, 377] on p "Both A and B" at bounding box center [784, 374] width 476 height 18
click at [507, 377] on input "Both A and B" at bounding box center [498, 374] width 18 height 18
radio input "true"
click at [732, 571] on button "SUBMIT" at bounding box center [768, 570] width 149 height 35
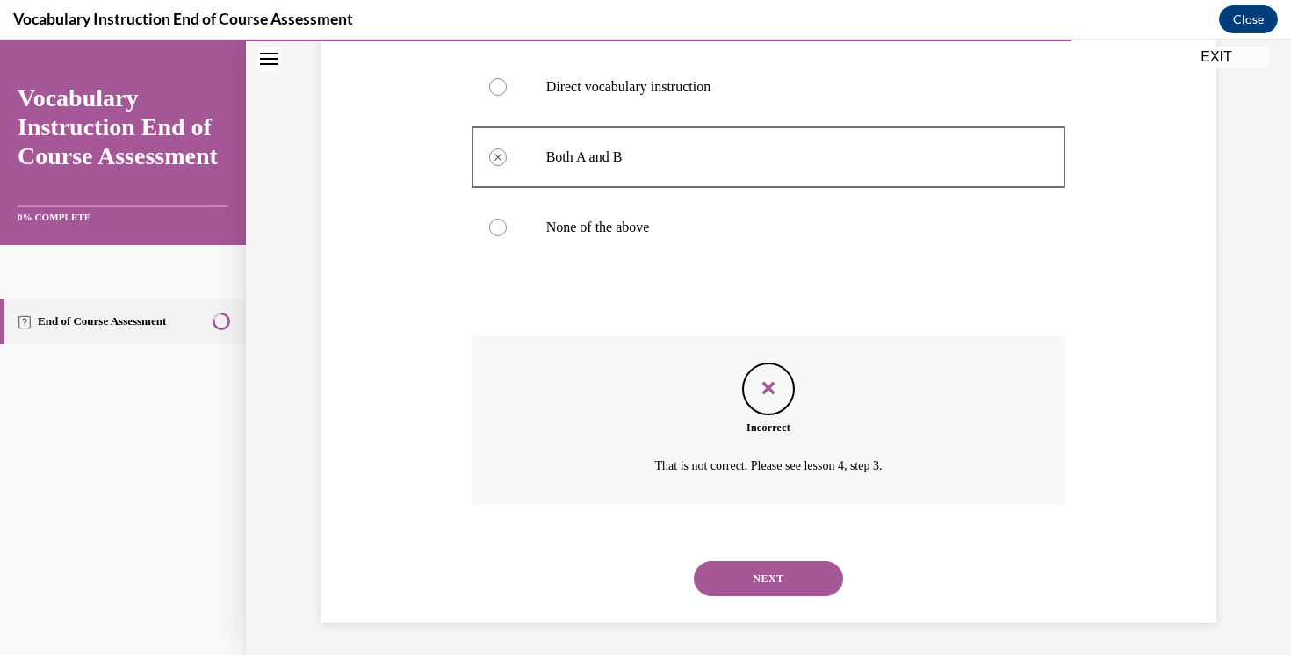
scroll to position [418, 0]
click at [713, 571] on button "NEXT" at bounding box center [768, 576] width 149 height 35
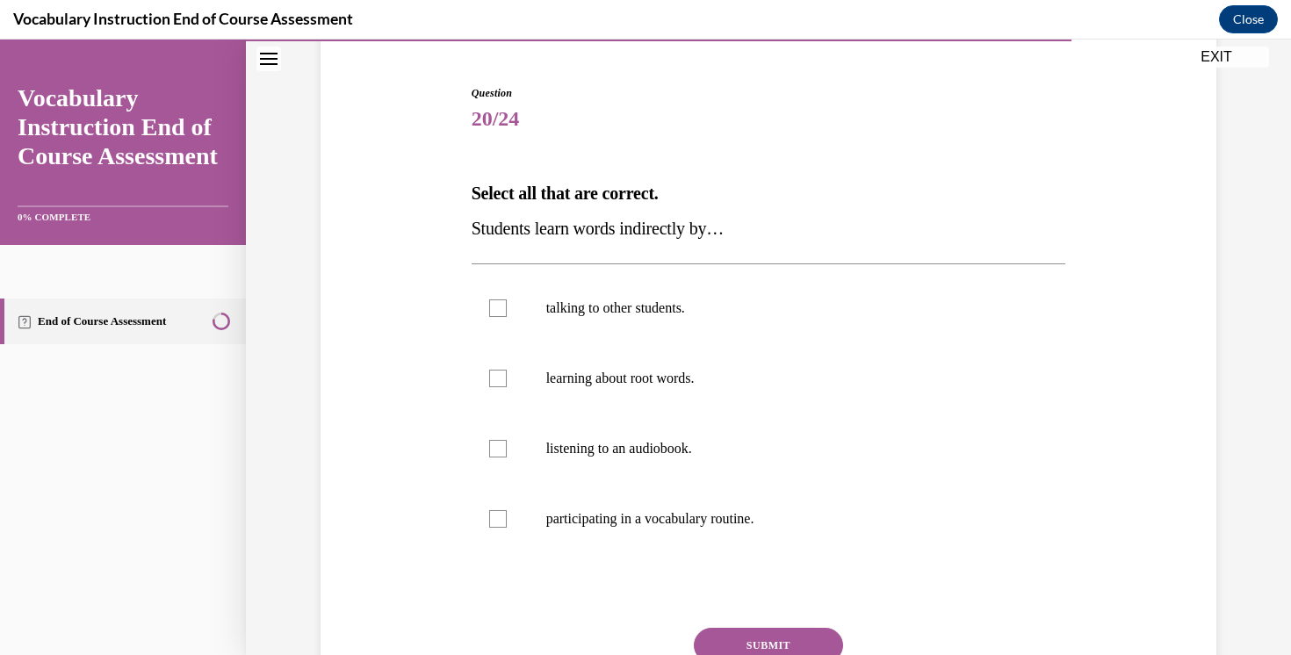
scroll to position [184, 0]
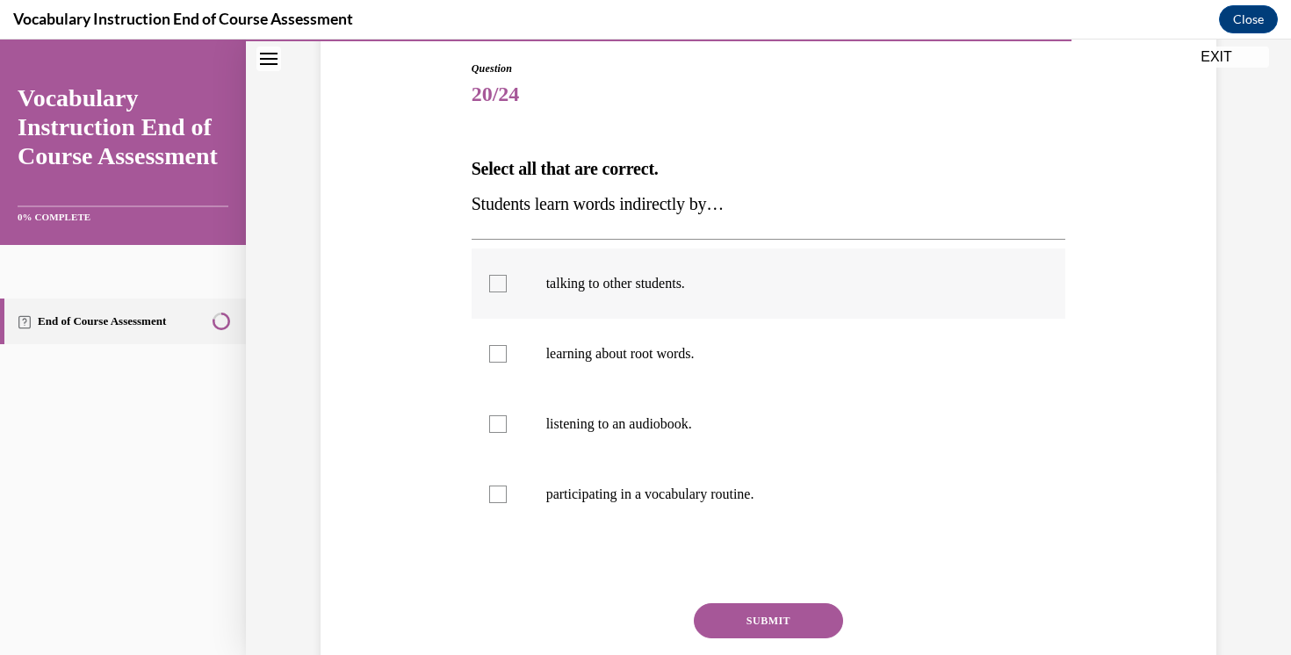
click at [695, 283] on p "talking to other students." at bounding box center [784, 284] width 476 height 18
click at [507, 283] on input "talking to other students." at bounding box center [498, 284] width 18 height 18
checkbox input "true"
click at [738, 442] on label "listening to an audiobook." at bounding box center [769, 424] width 595 height 70
click at [507, 433] on input "listening to an audiobook." at bounding box center [498, 425] width 18 height 18
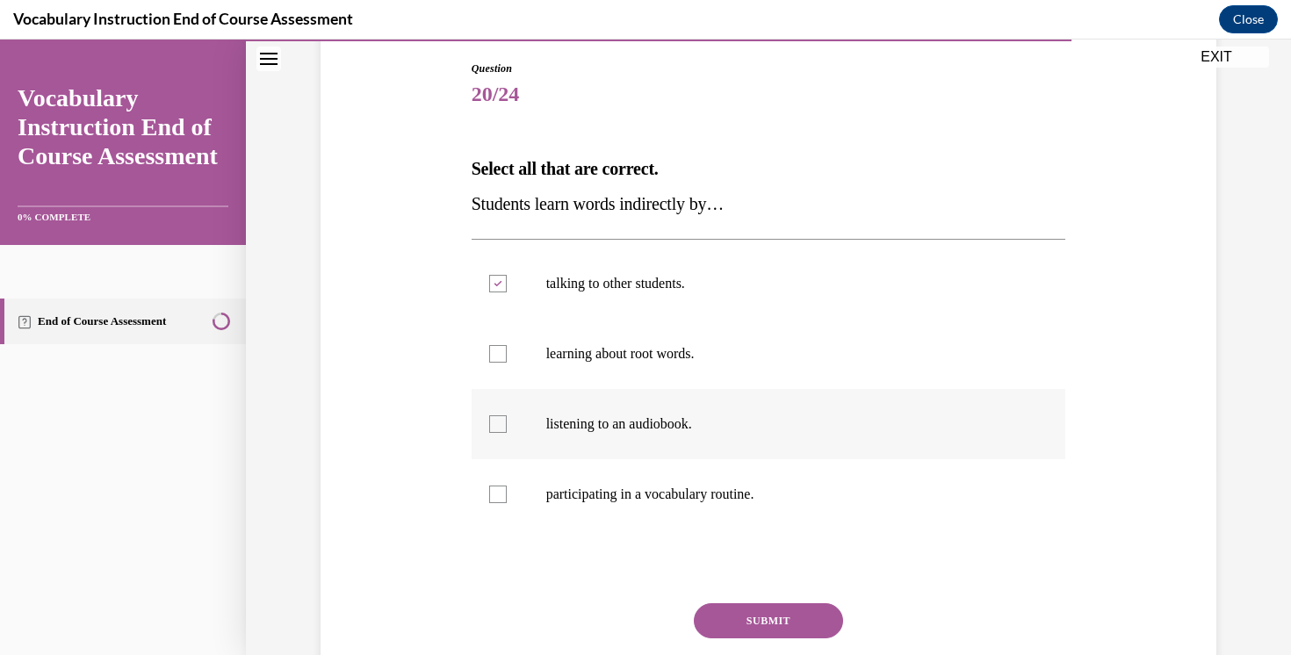
checkbox input "true"
click at [769, 623] on button "SUBMIT" at bounding box center [768, 621] width 149 height 35
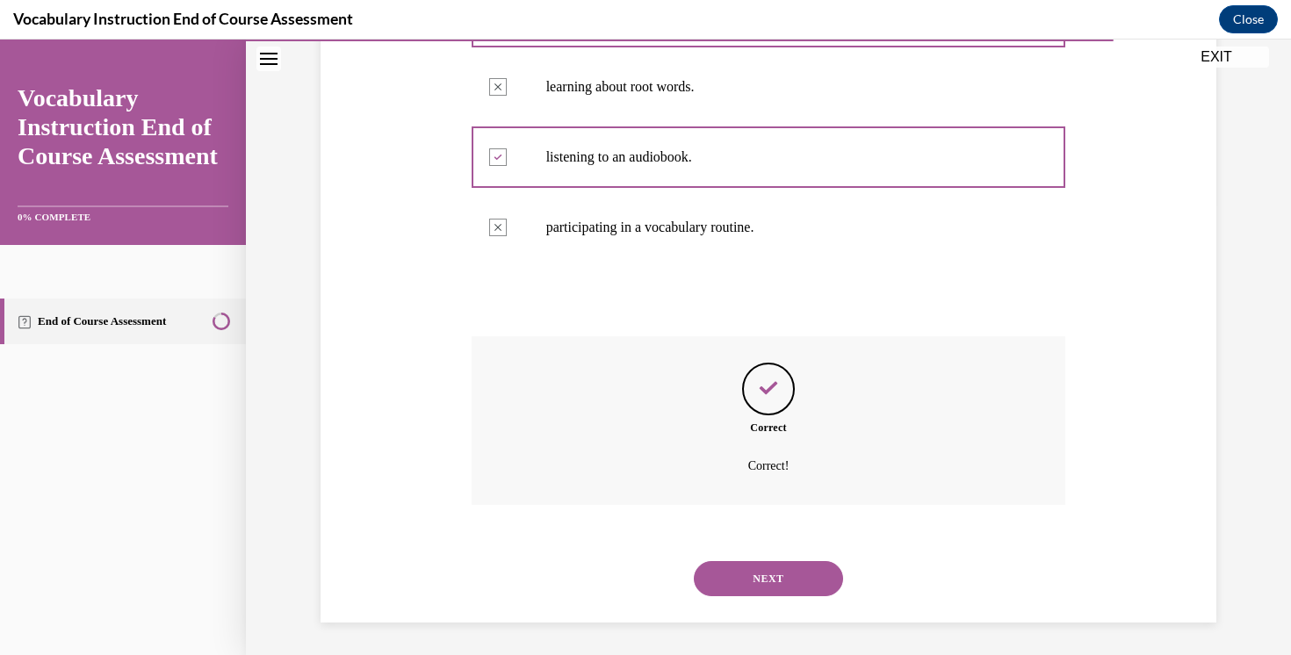
scroll to position [453, 0]
click at [773, 580] on button "NEXT" at bounding box center [768, 576] width 149 height 35
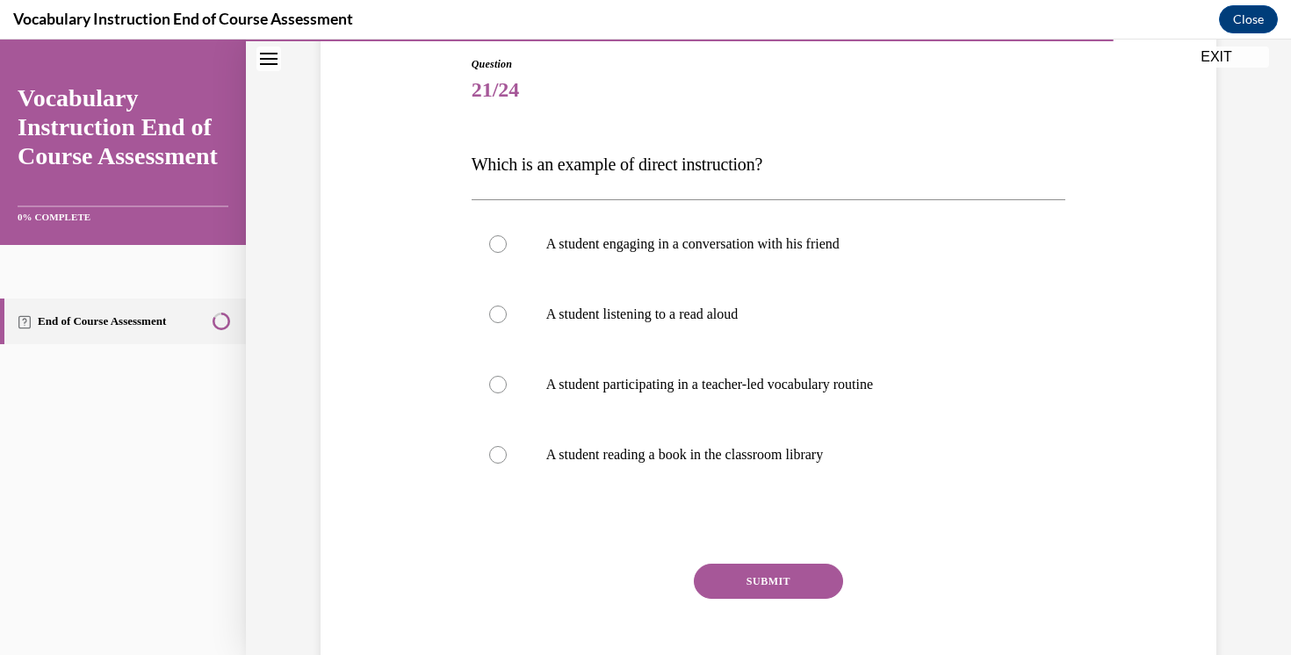
scroll to position [187, 0]
click at [581, 397] on label "A student participating in a teacher-led vocabulary routine" at bounding box center [769, 386] width 595 height 70
click at [507, 394] on input "A student participating in a teacher-led vocabulary routine" at bounding box center [498, 386] width 18 height 18
radio input "true"
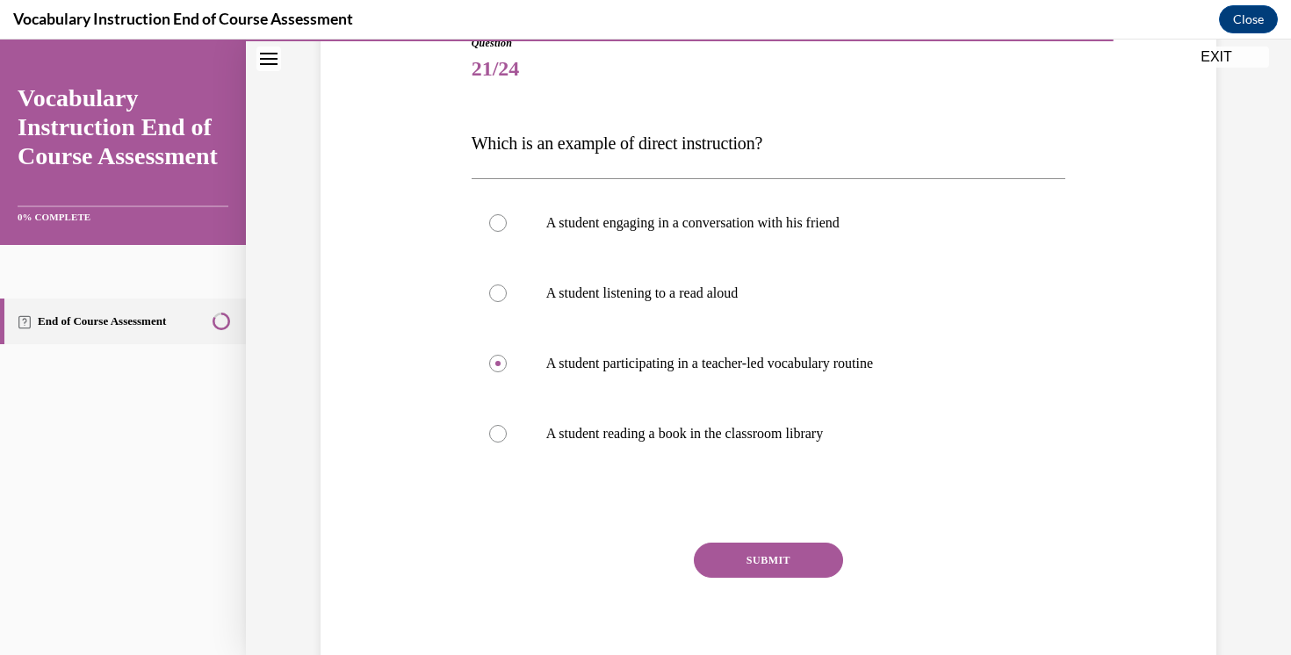
click at [777, 551] on button "SUBMIT" at bounding box center [768, 560] width 149 height 35
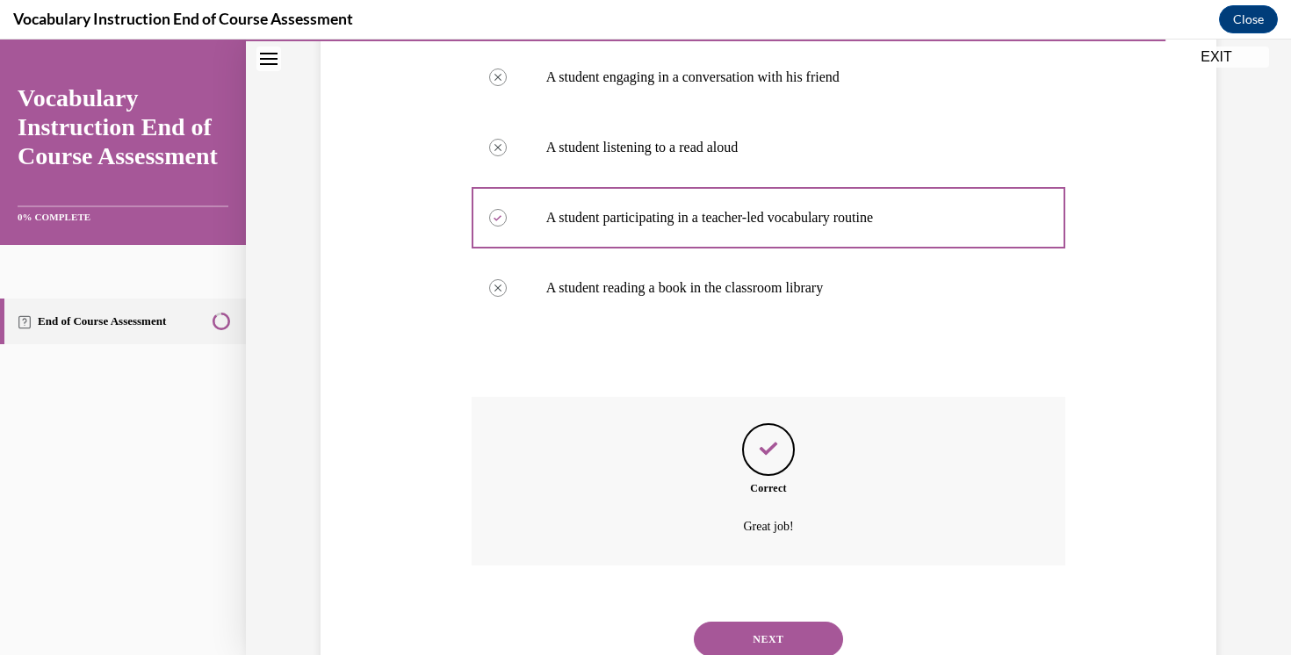
scroll to position [418, 0]
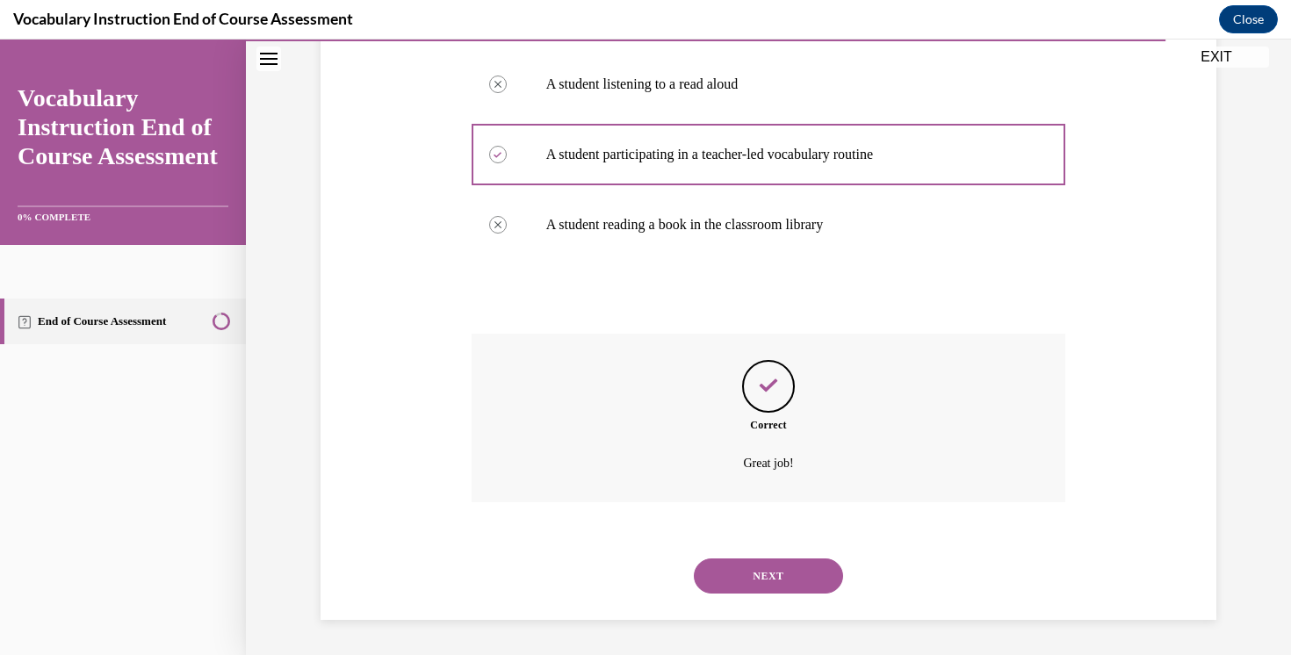
click at [754, 566] on button "NEXT" at bounding box center [768, 576] width 149 height 35
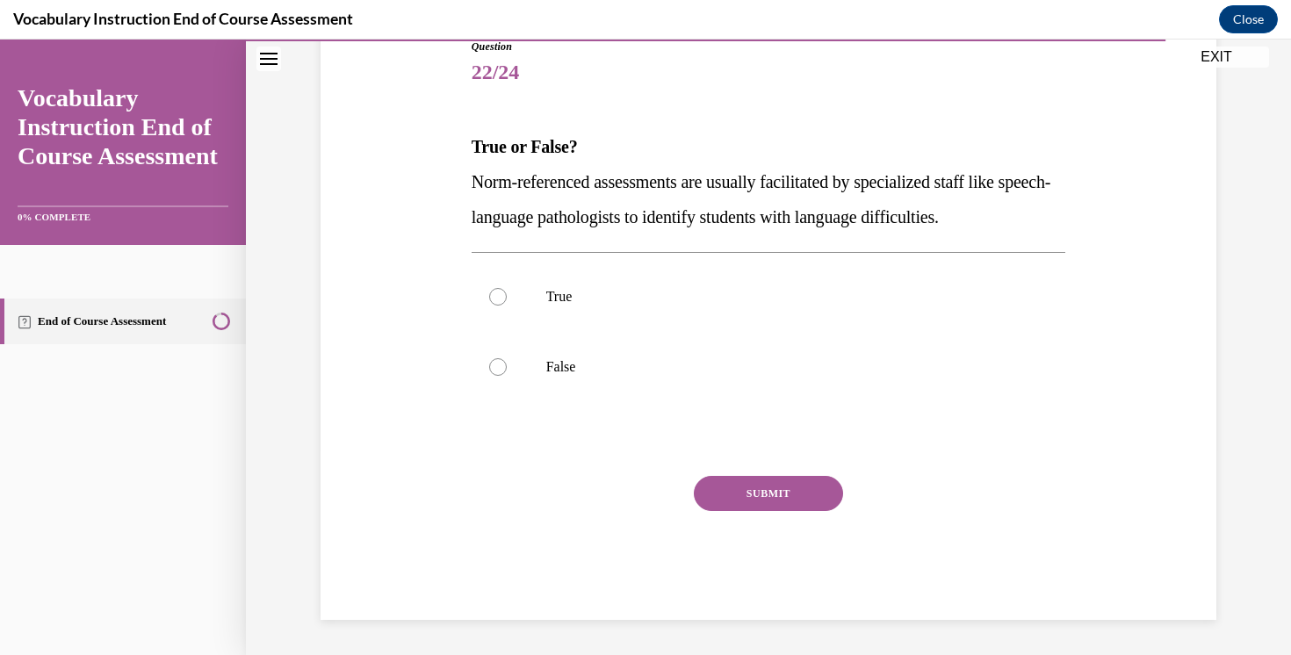
scroll to position [195, 0]
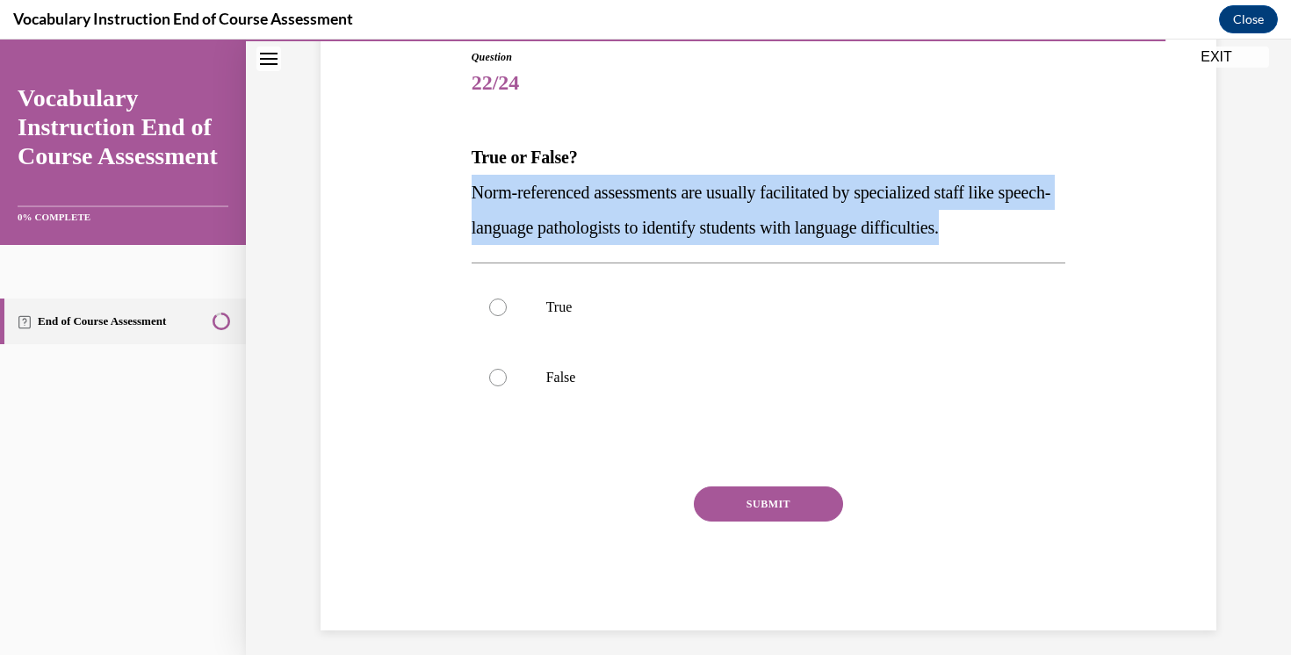
drag, startPoint x: 467, startPoint y: 186, endPoint x: 1142, endPoint y: 238, distance: 676.6
click at [1144, 240] on div "Question 22/24 True or False? Norm-referenced assessments are usually facilitat…" at bounding box center [768, 313] width 905 height 634
copy span "Norm-referenced assessments are usually facilitated by specialized staff like s…"
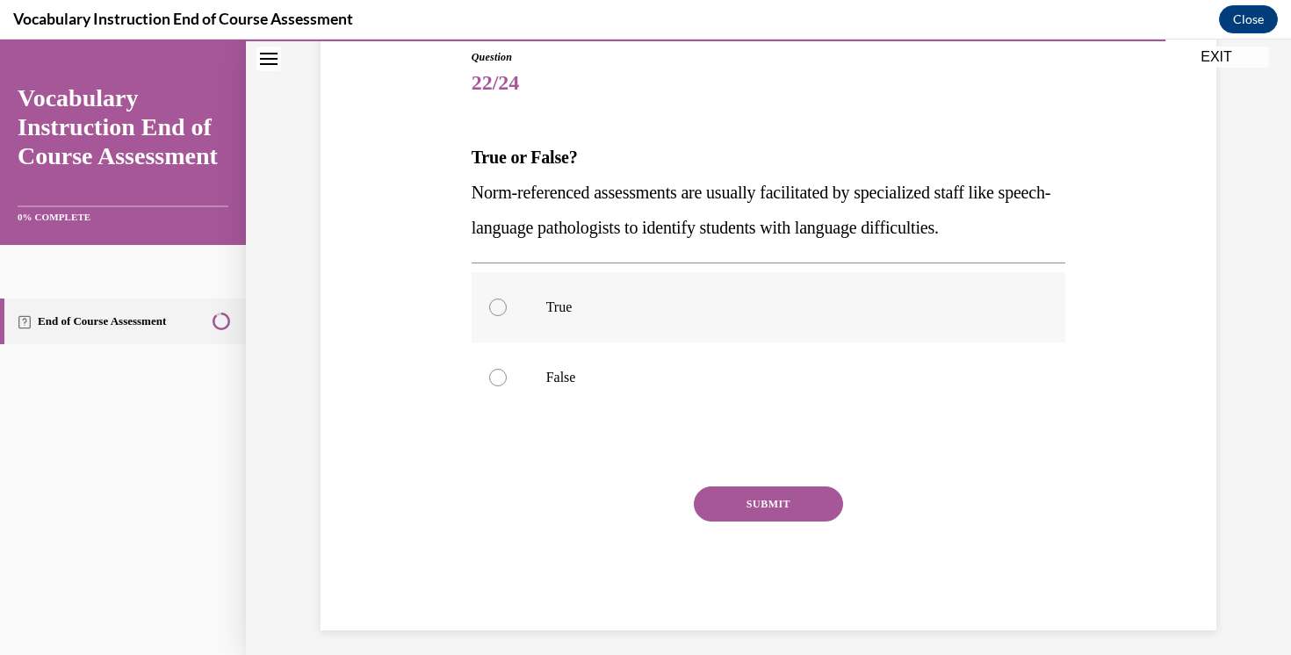
click at [565, 300] on p "True" at bounding box center [784, 308] width 476 height 18
click at [507, 300] on input "True" at bounding box center [498, 308] width 18 height 18
radio input "true"
click at [784, 516] on button "SUBMIT" at bounding box center [768, 504] width 149 height 35
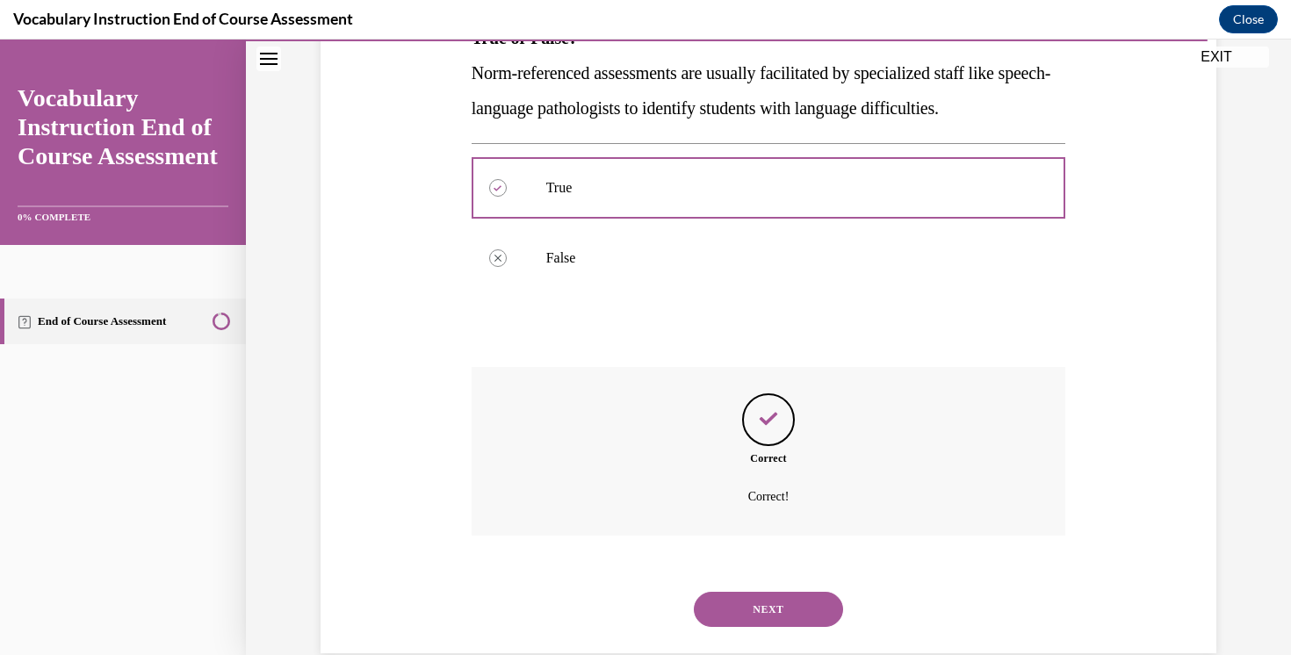
scroll to position [348, 0]
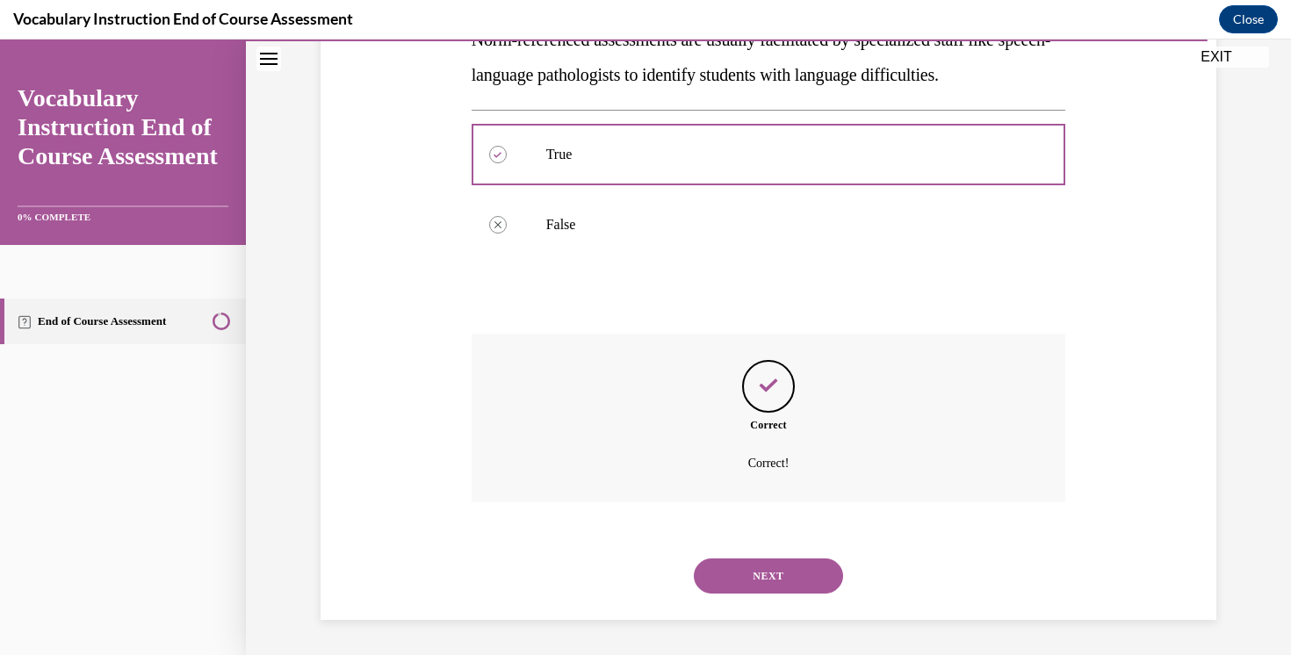
click at [760, 579] on button "NEXT" at bounding box center [768, 576] width 149 height 35
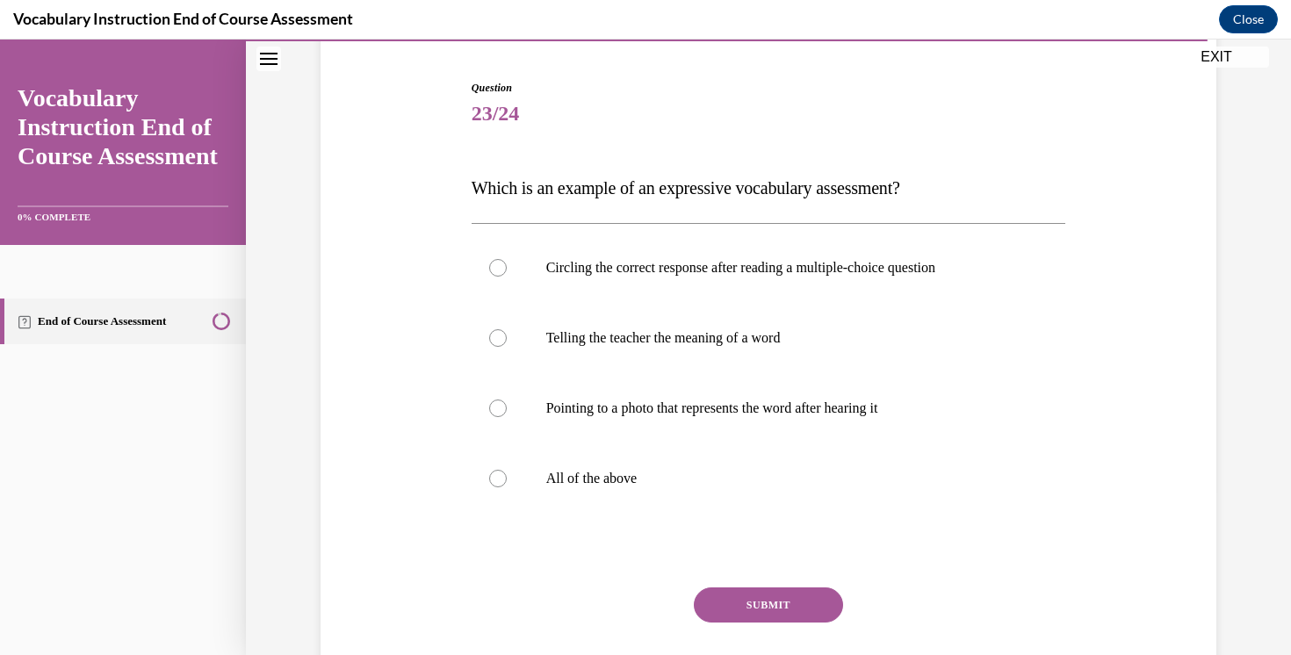
scroll to position [182, 0]
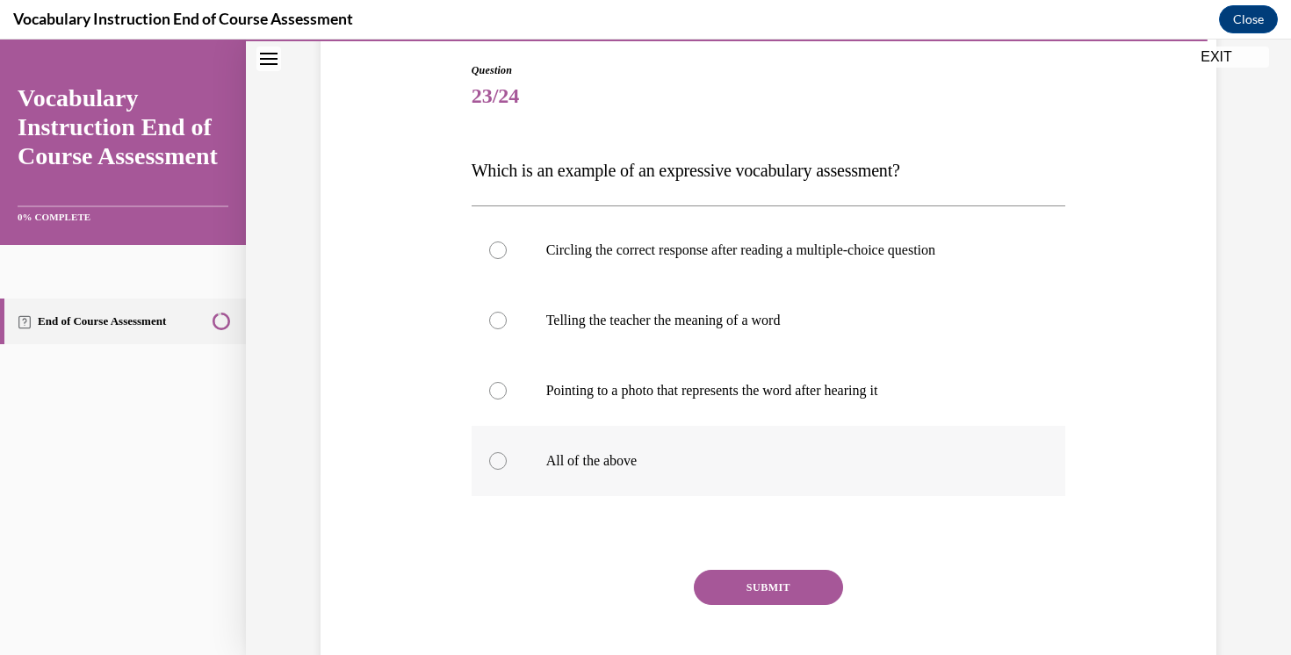
click at [621, 476] on label "All of the above" at bounding box center [769, 461] width 595 height 70
click at [507, 470] on input "All of the above" at bounding box center [498, 461] width 18 height 18
radio input "true"
click at [770, 577] on button "SUBMIT" at bounding box center [768, 587] width 149 height 35
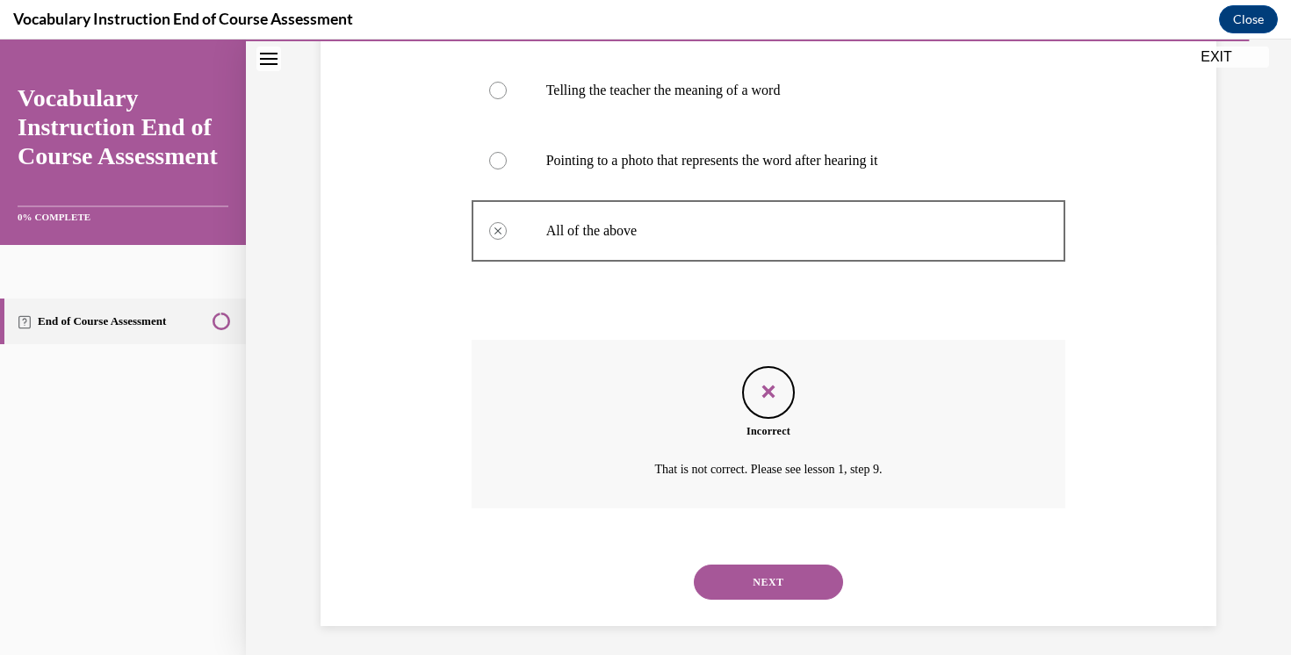
scroll to position [418, 0]
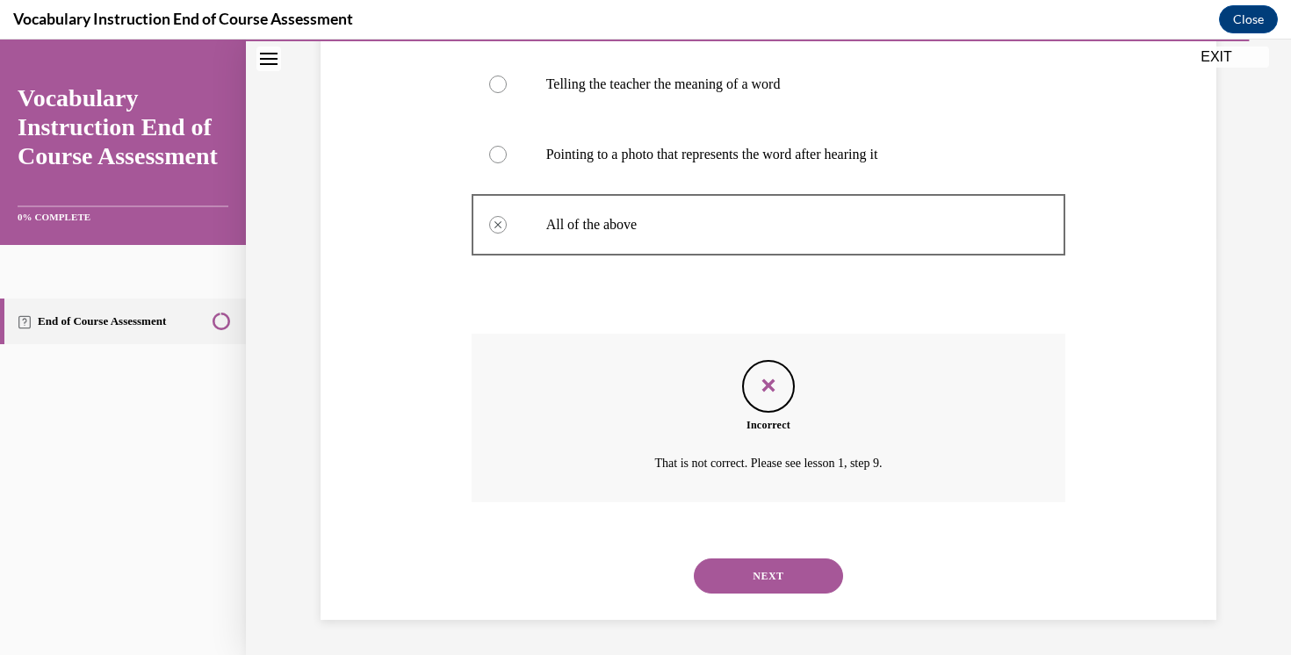
click at [770, 577] on button "NEXT" at bounding box center [768, 576] width 149 height 35
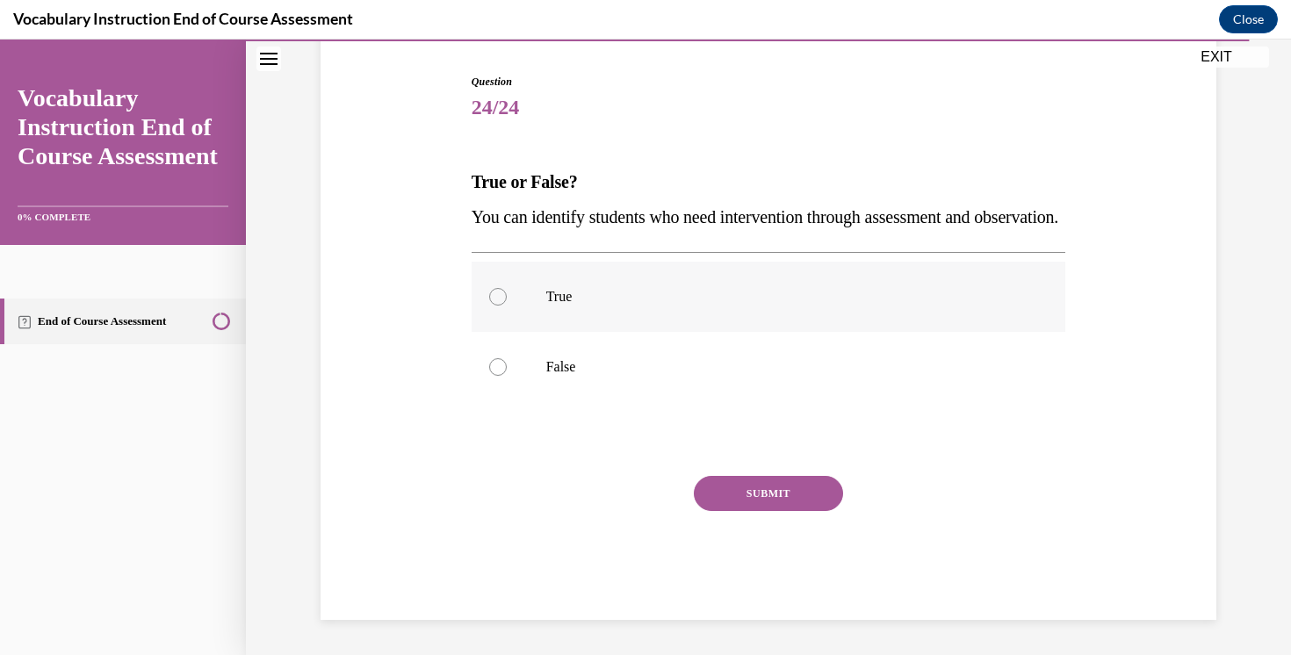
click at [605, 330] on label "True" at bounding box center [769, 297] width 595 height 70
click at [507, 306] on input "True" at bounding box center [498, 297] width 18 height 18
radio input "true"
click at [734, 499] on button "SUBMIT" at bounding box center [768, 493] width 149 height 35
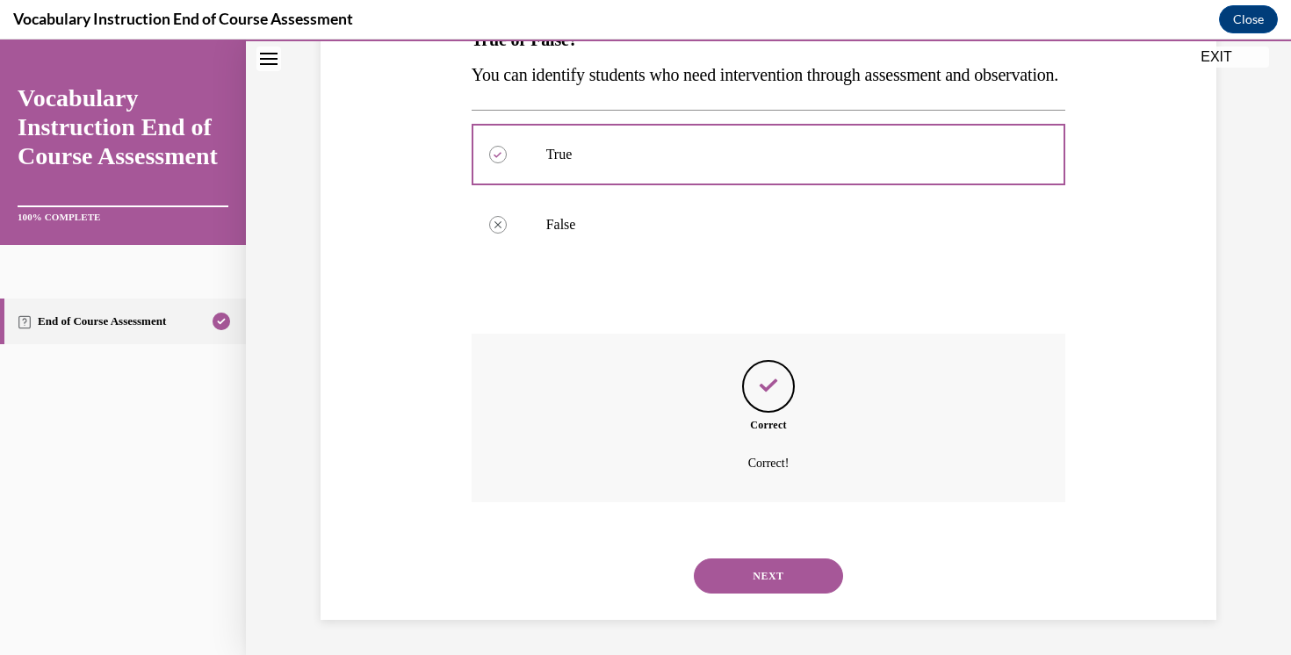
scroll to position [348, 0]
click at [780, 576] on button "NEXT" at bounding box center [768, 576] width 149 height 35
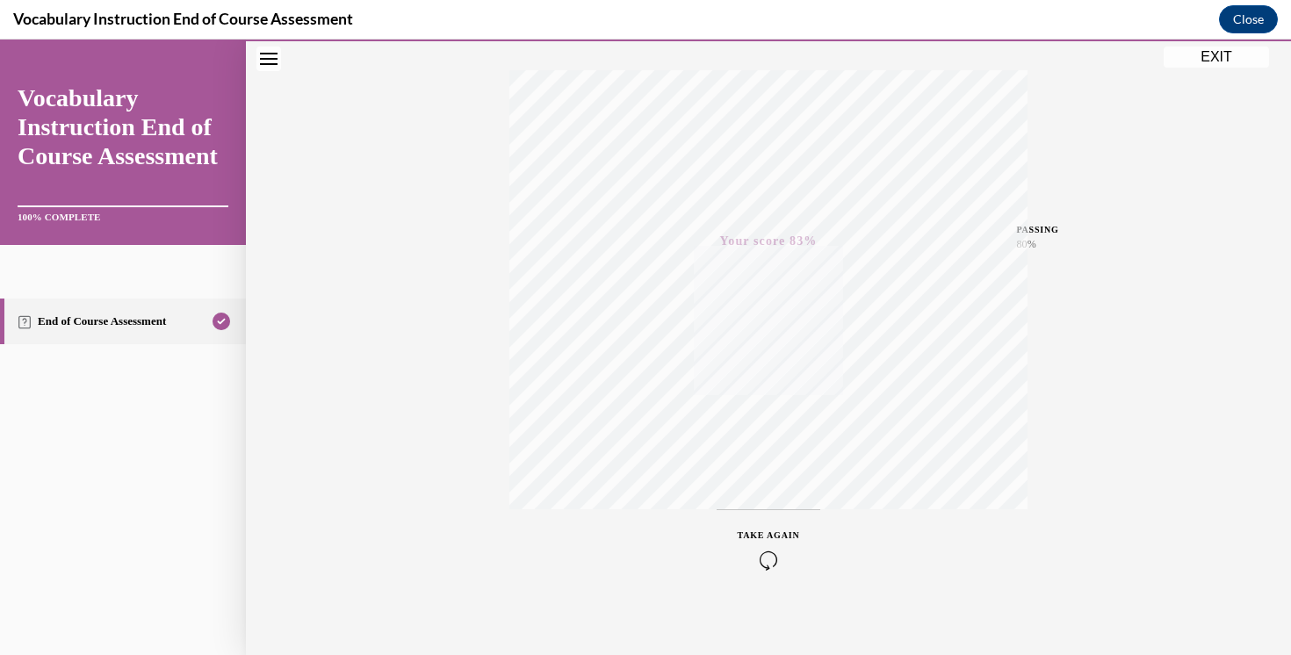
scroll to position [285, 0]
click at [1212, 61] on button "EXIT" at bounding box center [1216, 57] width 105 height 21
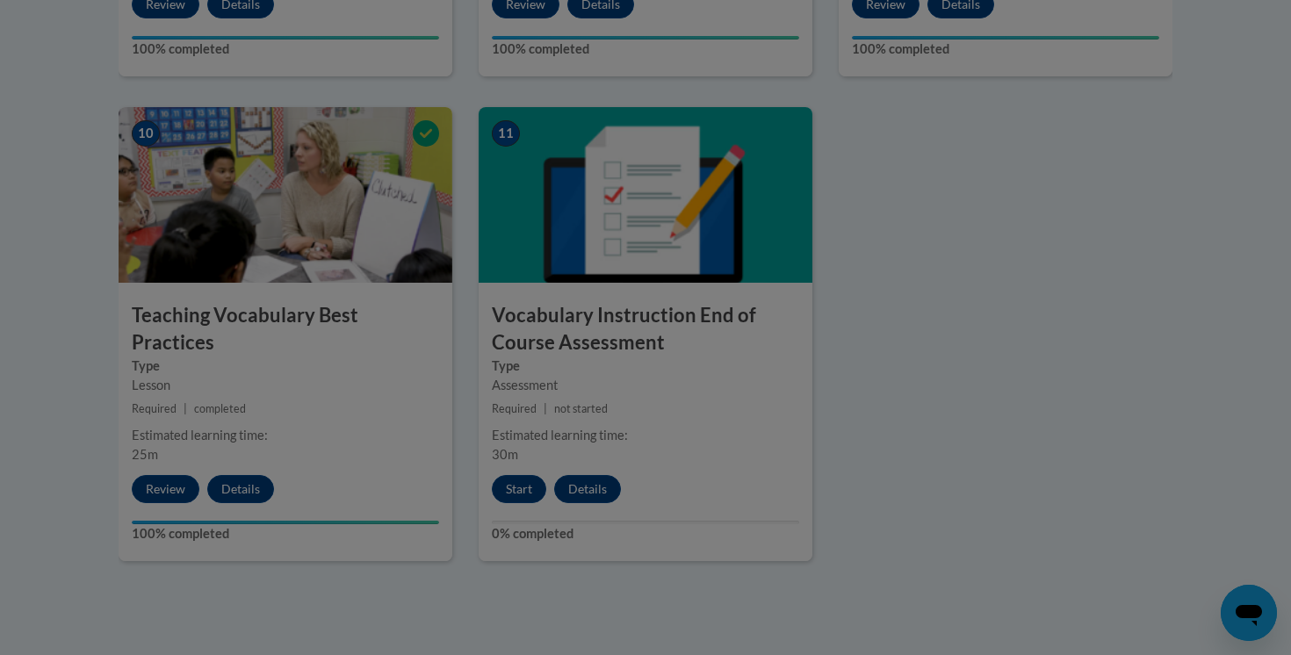
scroll to position [0, 0]
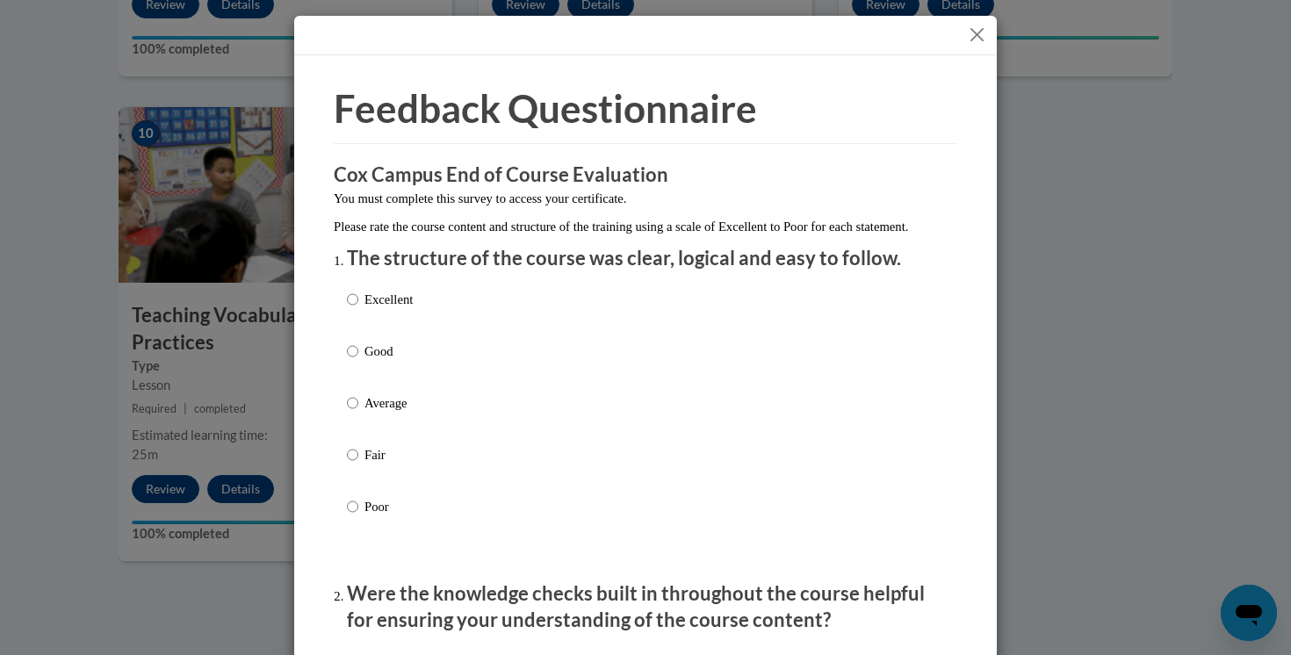
click at [443, 329] on div "Excellent Good Average Fair Poor" at bounding box center [645, 424] width 597 height 286
click at [423, 329] on div "Excellent Good Average Fair Poor" at bounding box center [645, 424] width 597 height 286
click at [404, 309] on p "Excellent" at bounding box center [389, 299] width 48 height 19
click at [358, 309] on input "Excellent" at bounding box center [352, 299] width 11 height 19
radio input "true"
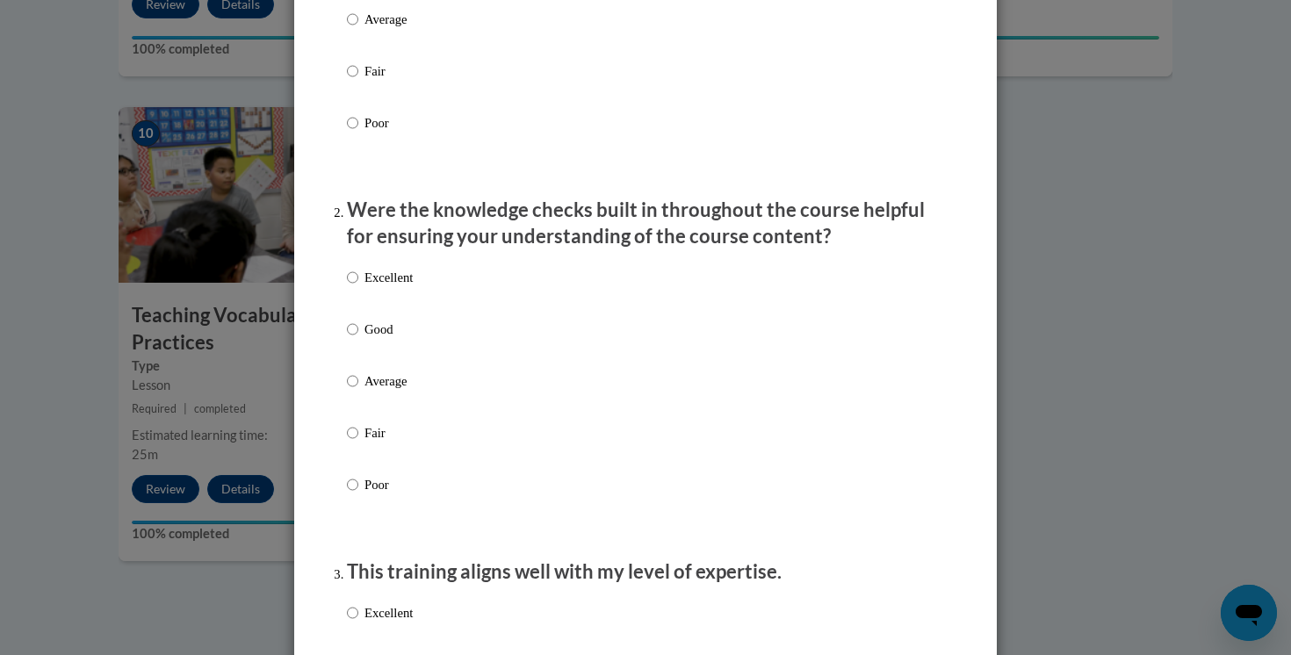
click at [381, 287] on p "Excellent" at bounding box center [389, 277] width 48 height 19
click at [358, 287] on input "Excellent" at bounding box center [352, 277] width 11 height 19
radio input "true"
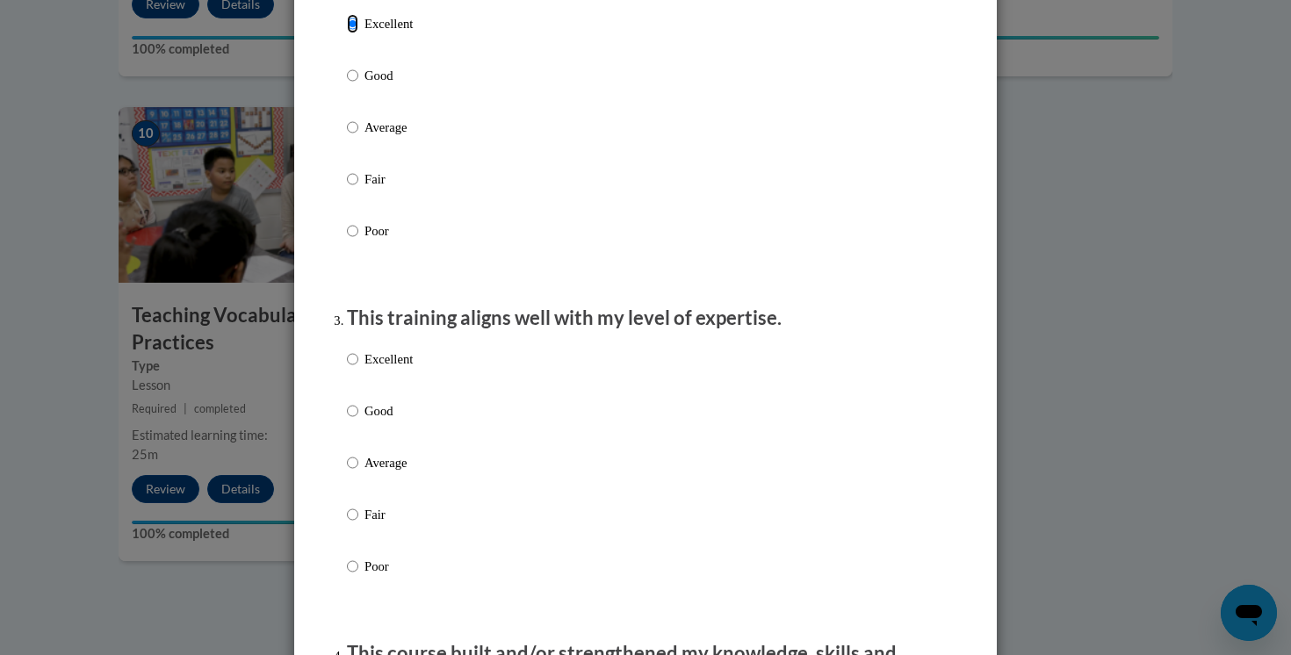
scroll to position [644, 0]
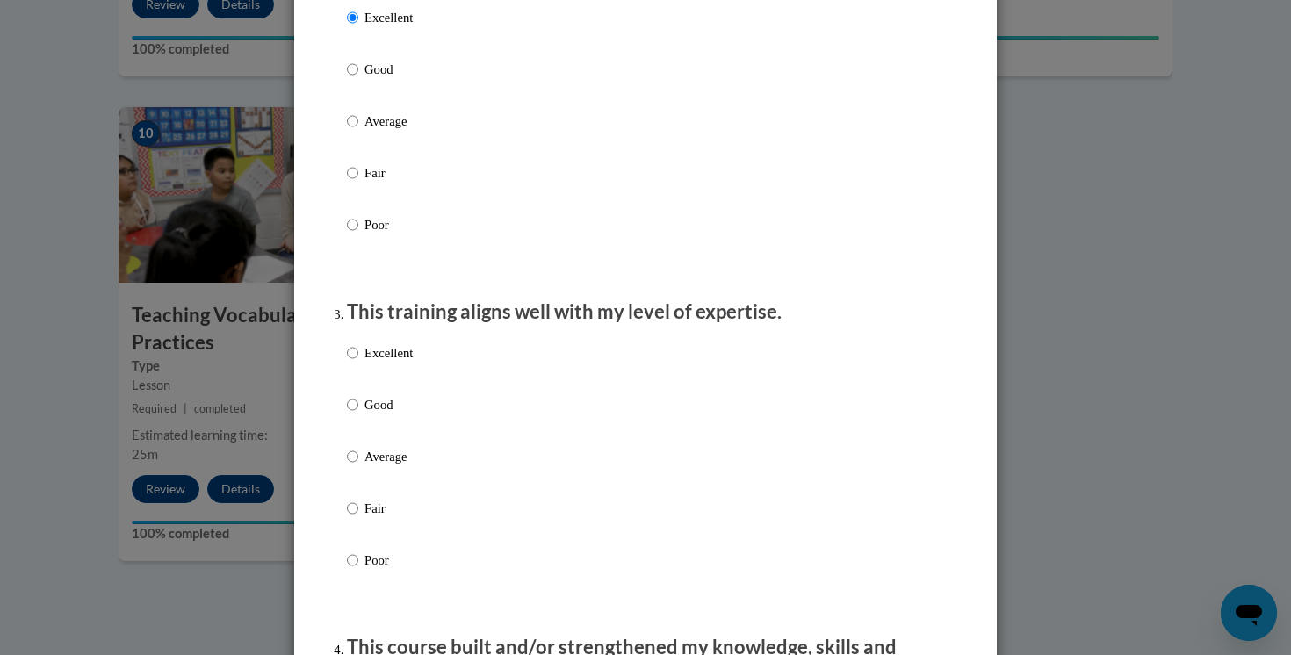
click at [391, 363] on p "Excellent" at bounding box center [389, 352] width 48 height 19
click at [358, 363] on input "Excellent" at bounding box center [352, 352] width 11 height 19
radio input "true"
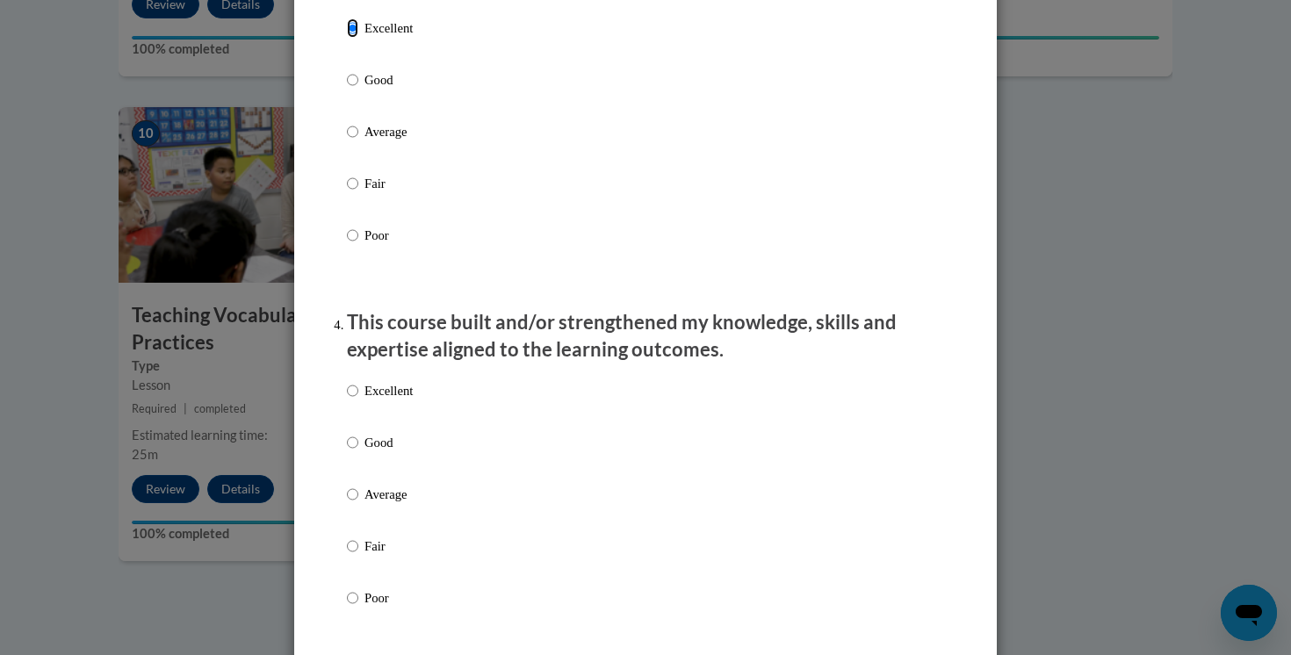
scroll to position [970, 0]
click at [401, 423] on label "Excellent" at bounding box center [380, 403] width 66 height 47
click at [358, 400] on input "Excellent" at bounding box center [352, 389] width 11 height 19
radio input "true"
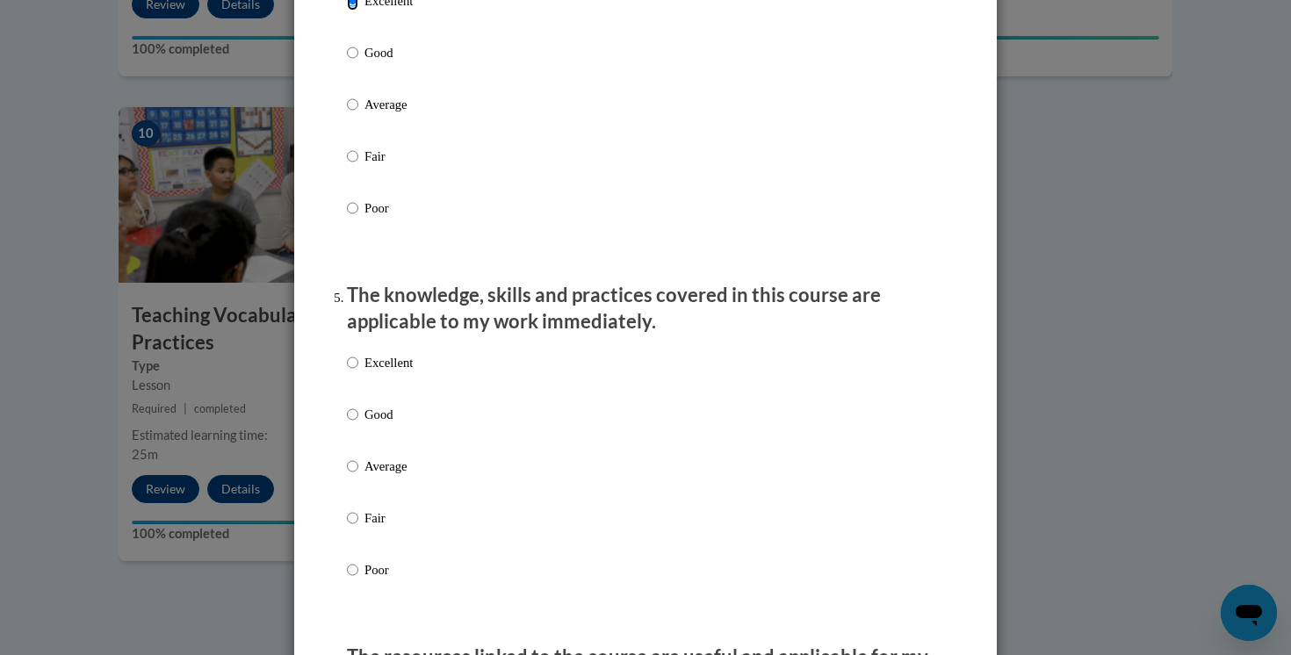
scroll to position [0, 0]
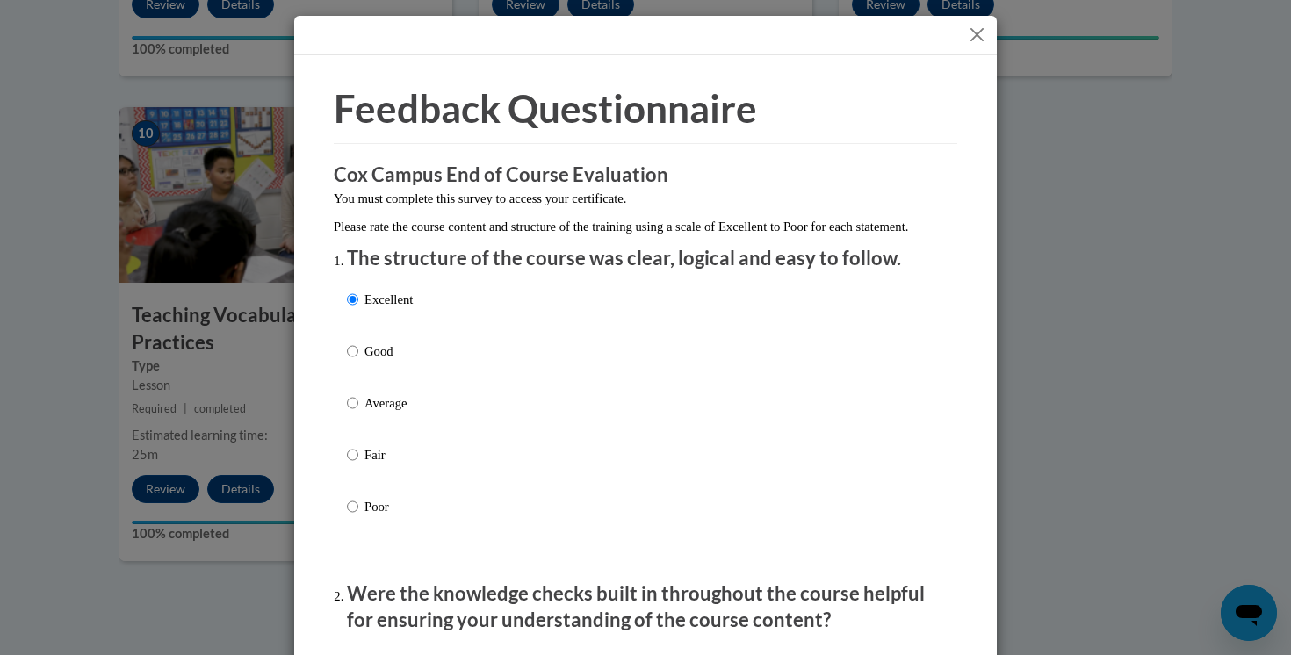
click at [981, 33] on button "Close" at bounding box center [977, 35] width 22 height 22
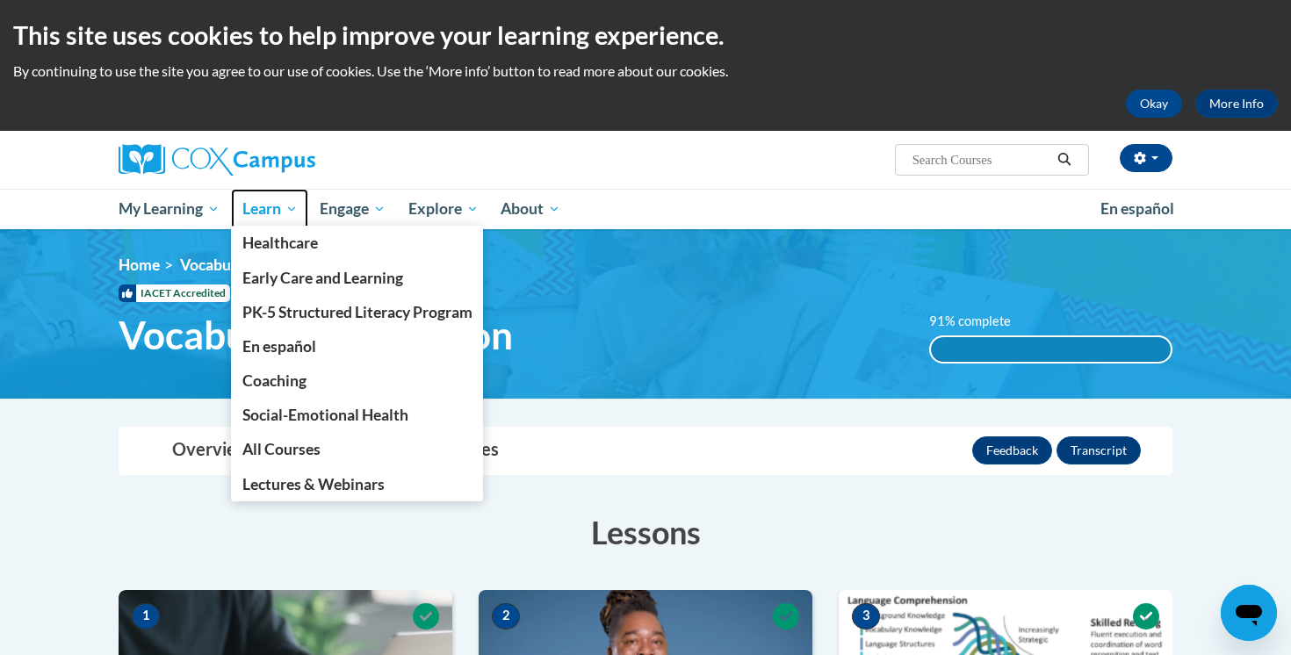
click at [268, 204] on span "Learn" at bounding box center [269, 209] width 55 height 21
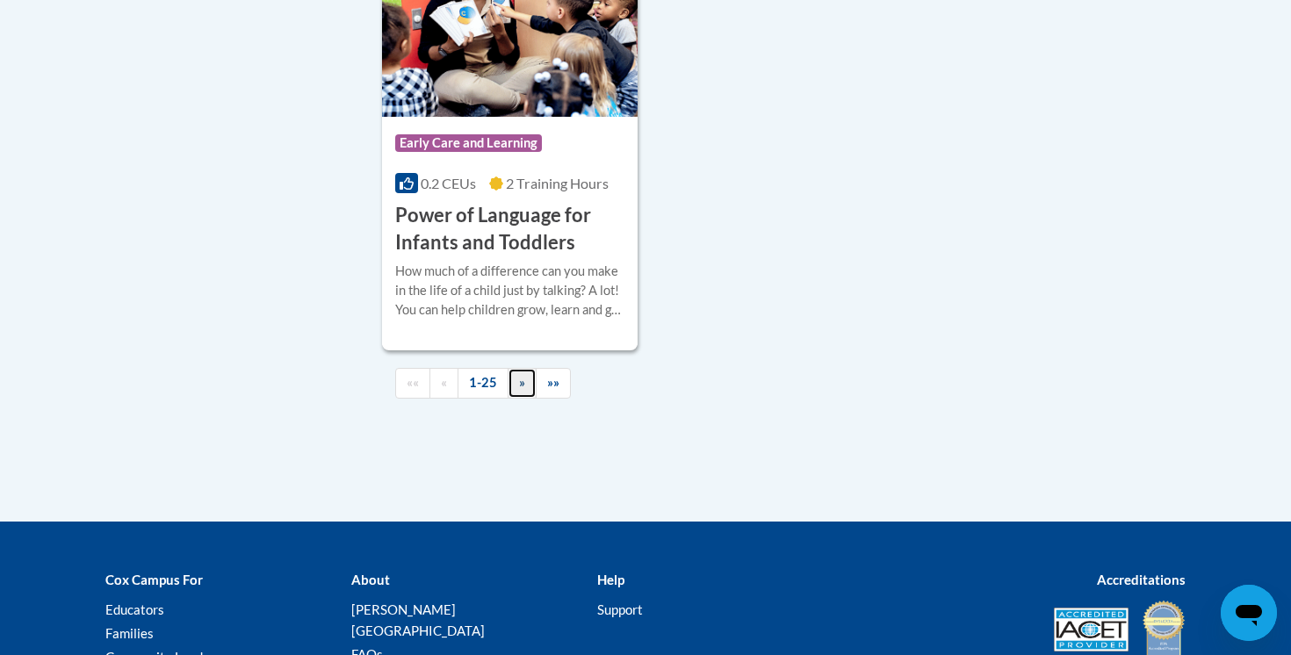
click at [519, 390] on span "»" at bounding box center [522, 382] width 6 height 15
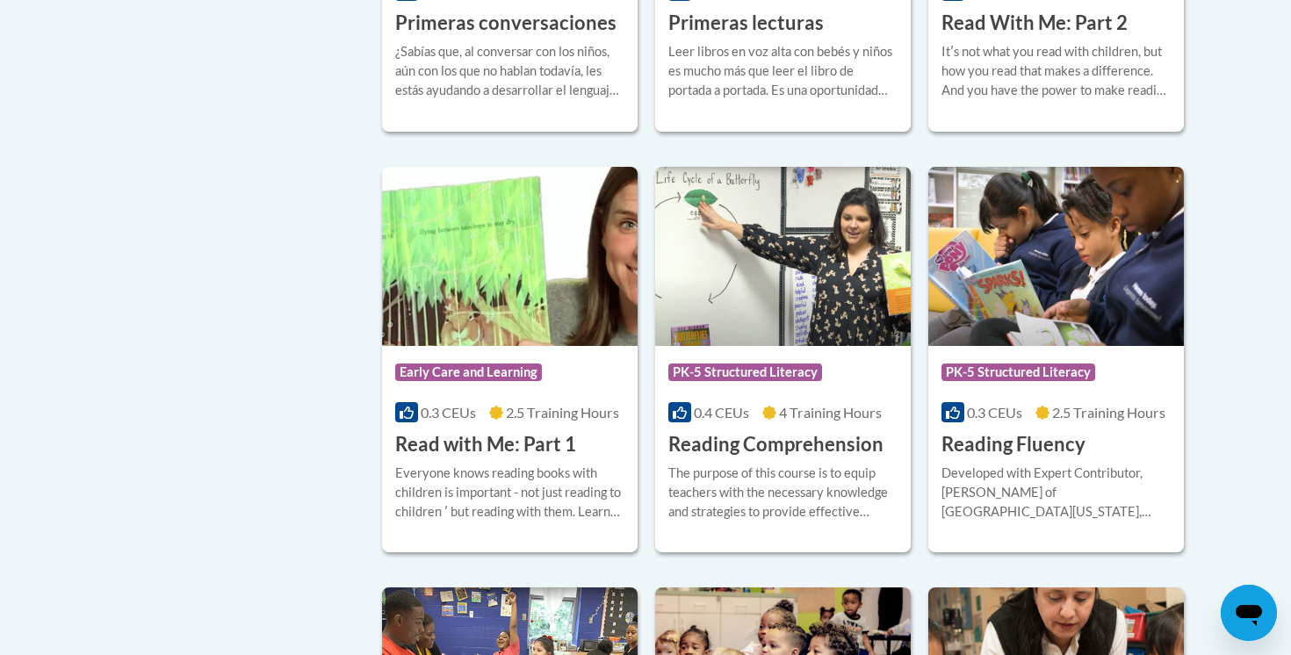
scroll to position [710, 0]
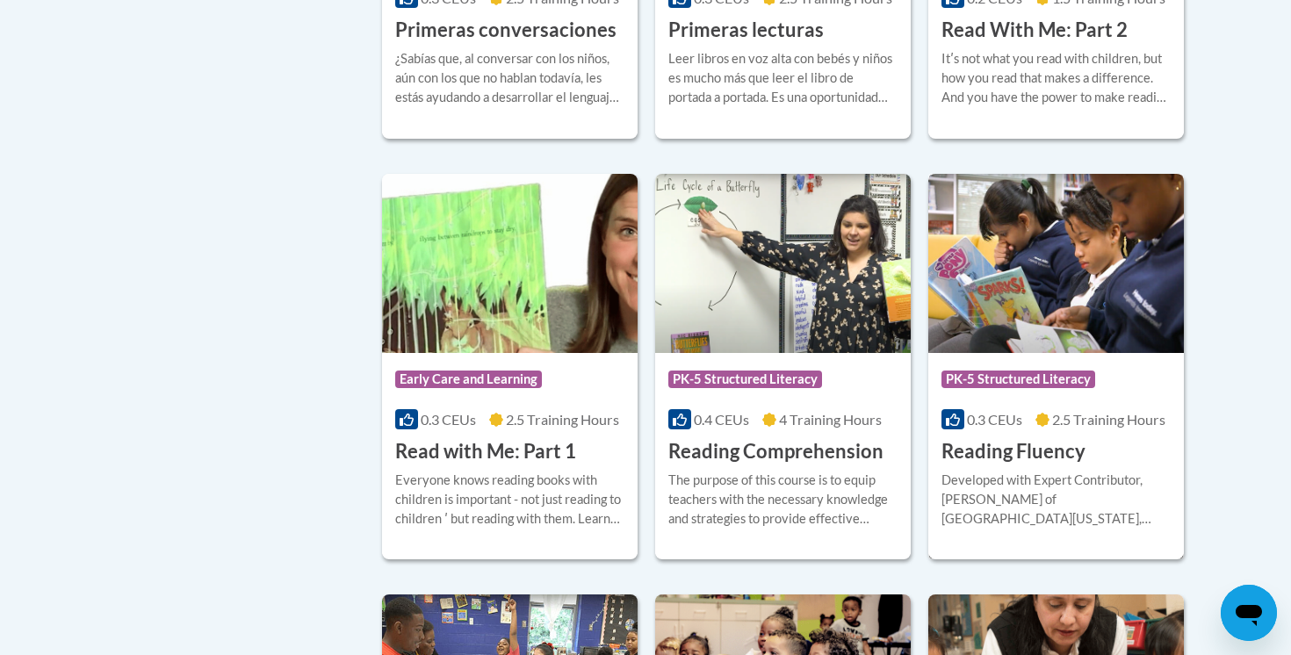
click at [1059, 305] on img at bounding box center [1057, 263] width 256 height 179
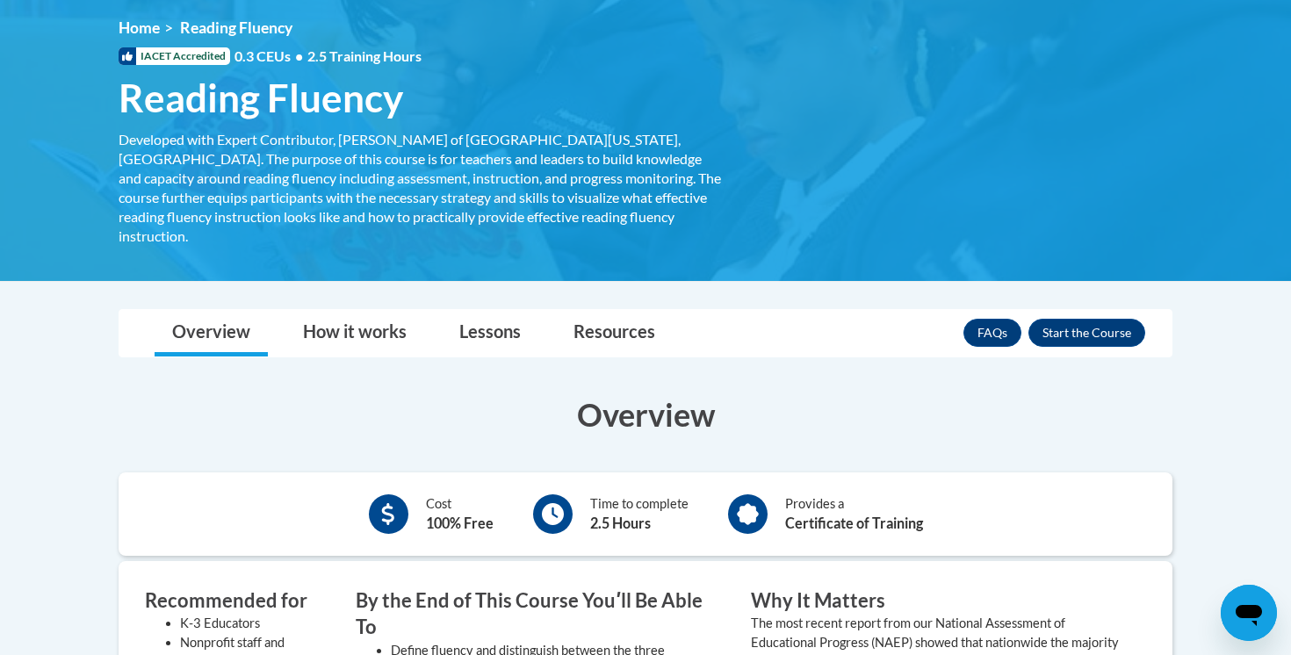
scroll to position [203, 0]
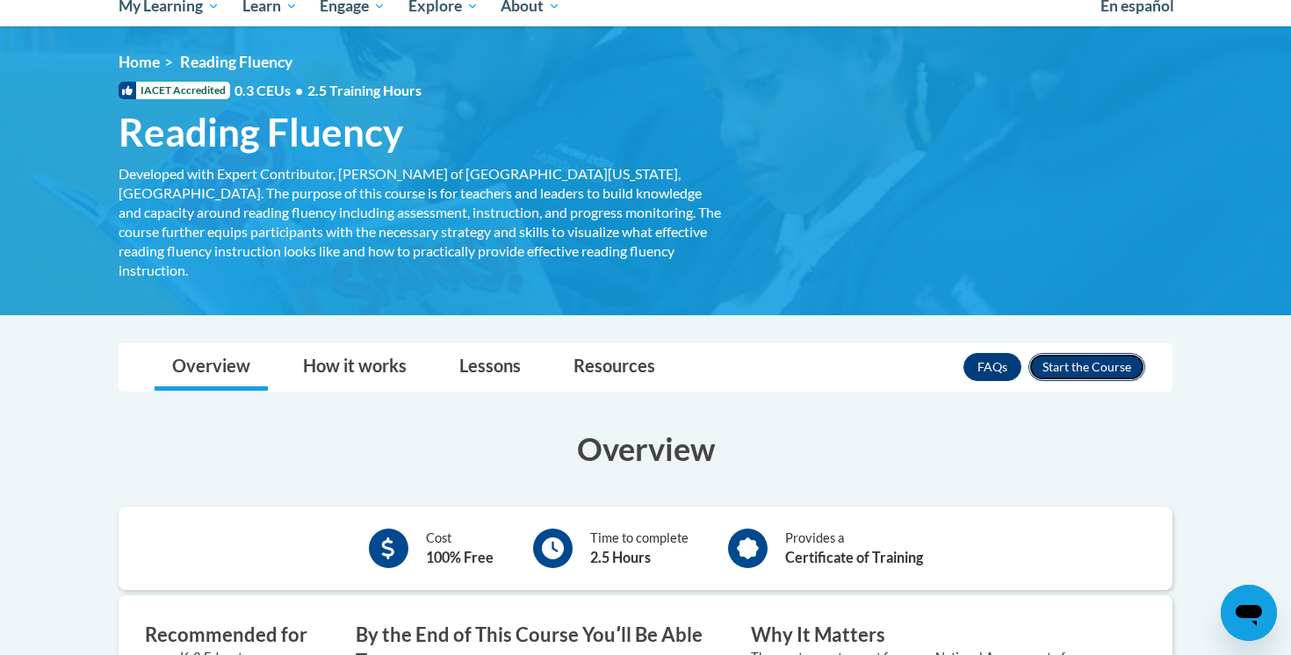
click at [1084, 357] on button "Enroll" at bounding box center [1087, 367] width 117 height 28
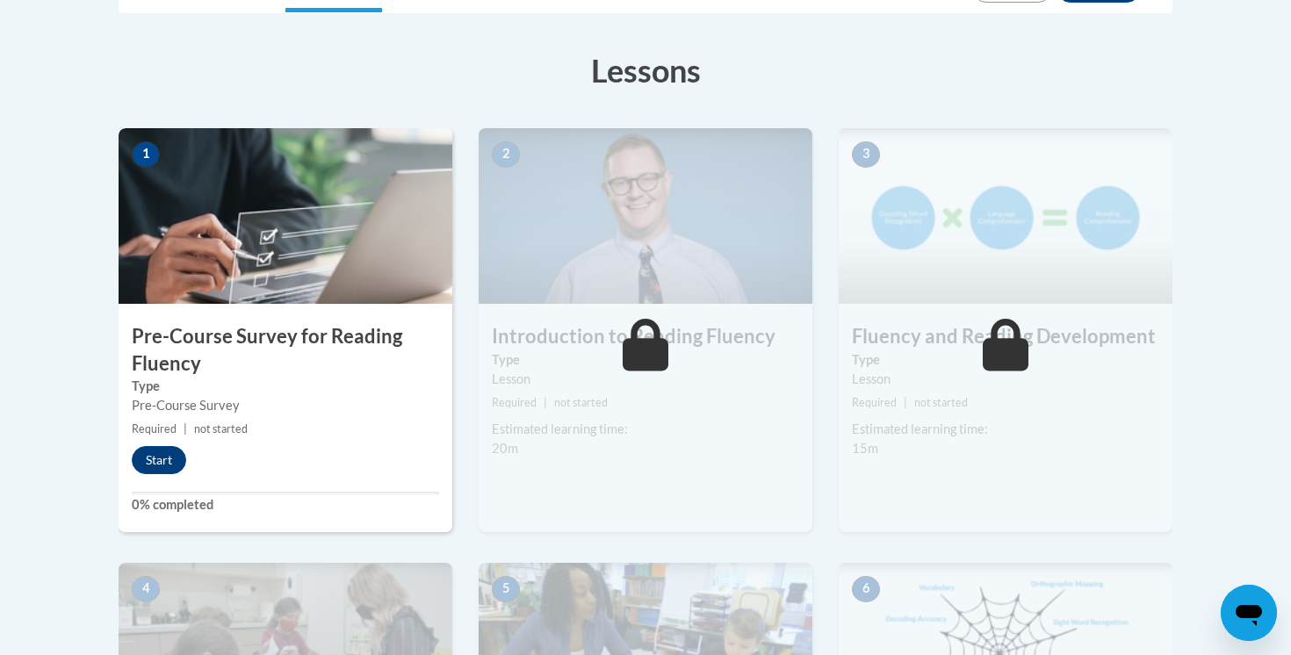
scroll to position [465, 0]
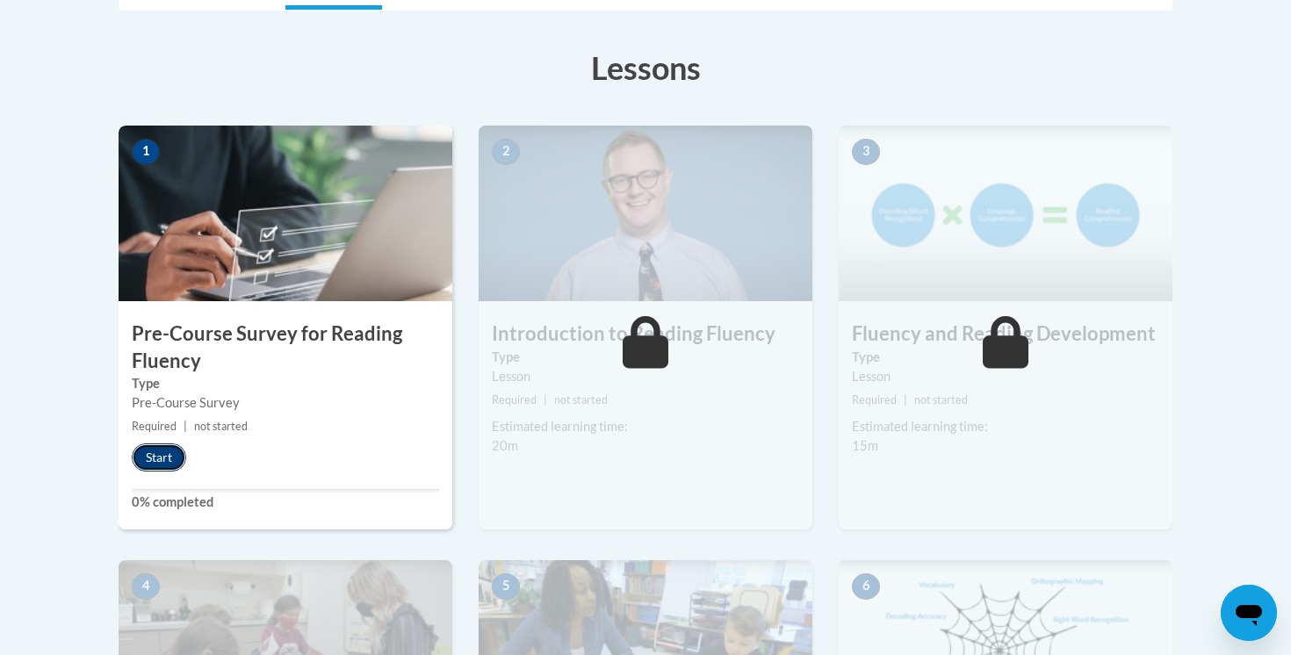
click at [170, 457] on button "Start" at bounding box center [159, 458] width 54 height 28
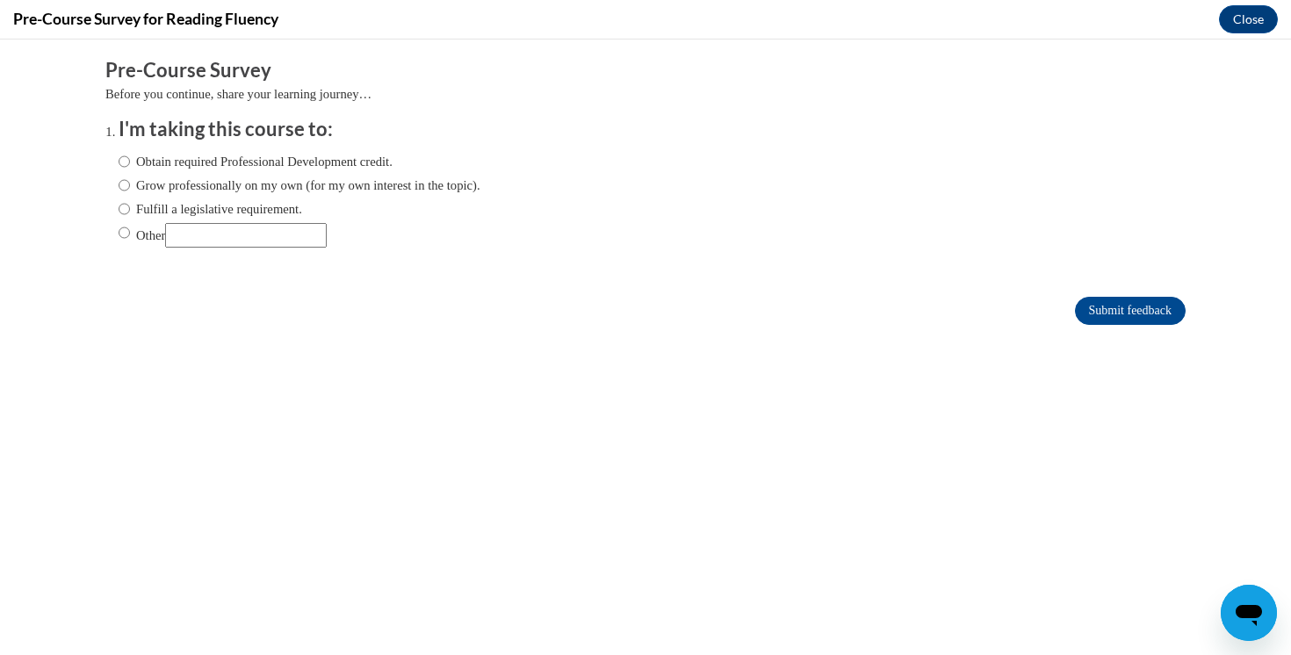
scroll to position [0, 0]
click at [240, 163] on label "Obtain required Professional Development credit." at bounding box center [256, 161] width 274 height 19
click at [130, 163] on input "Obtain required Professional Development credit." at bounding box center [124, 161] width 11 height 19
radio input "true"
click at [1118, 306] on input "Submit feedback" at bounding box center [1130, 311] width 111 height 28
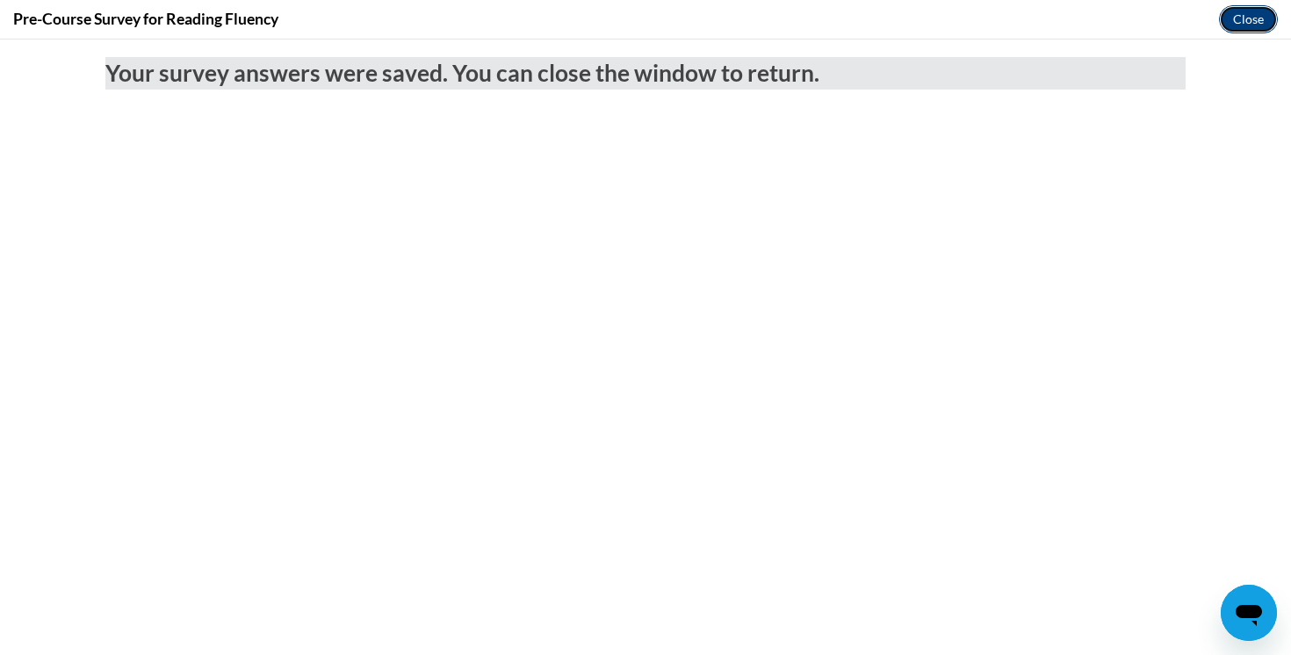
click at [1253, 20] on button "Close" at bounding box center [1248, 19] width 59 height 28
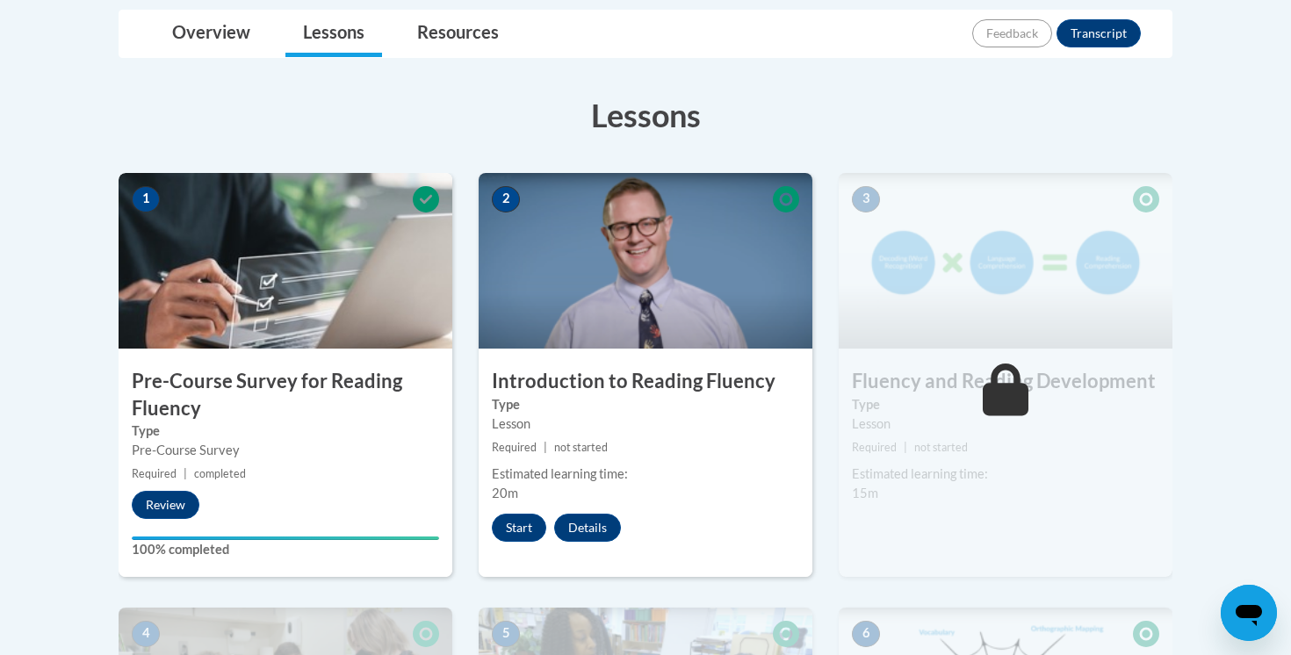
scroll to position [479, 0]
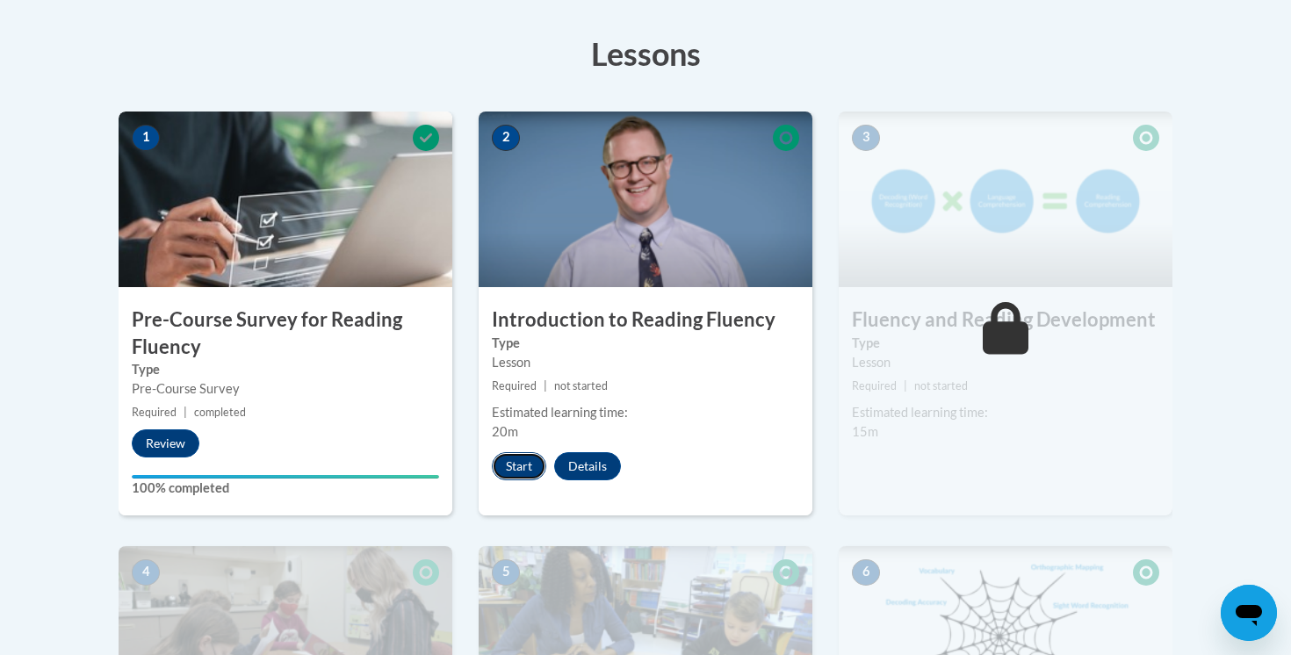
click at [520, 466] on button "Start" at bounding box center [519, 466] width 54 height 28
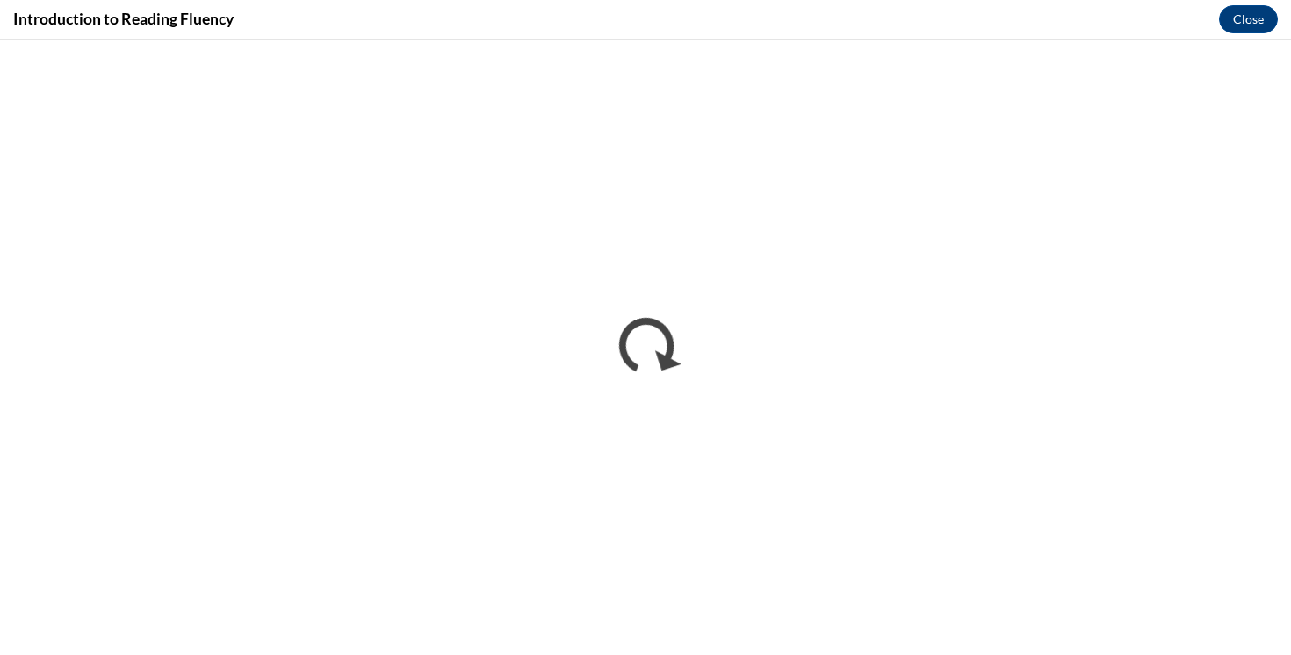
scroll to position [480, 0]
